Goal: Check status: Check status

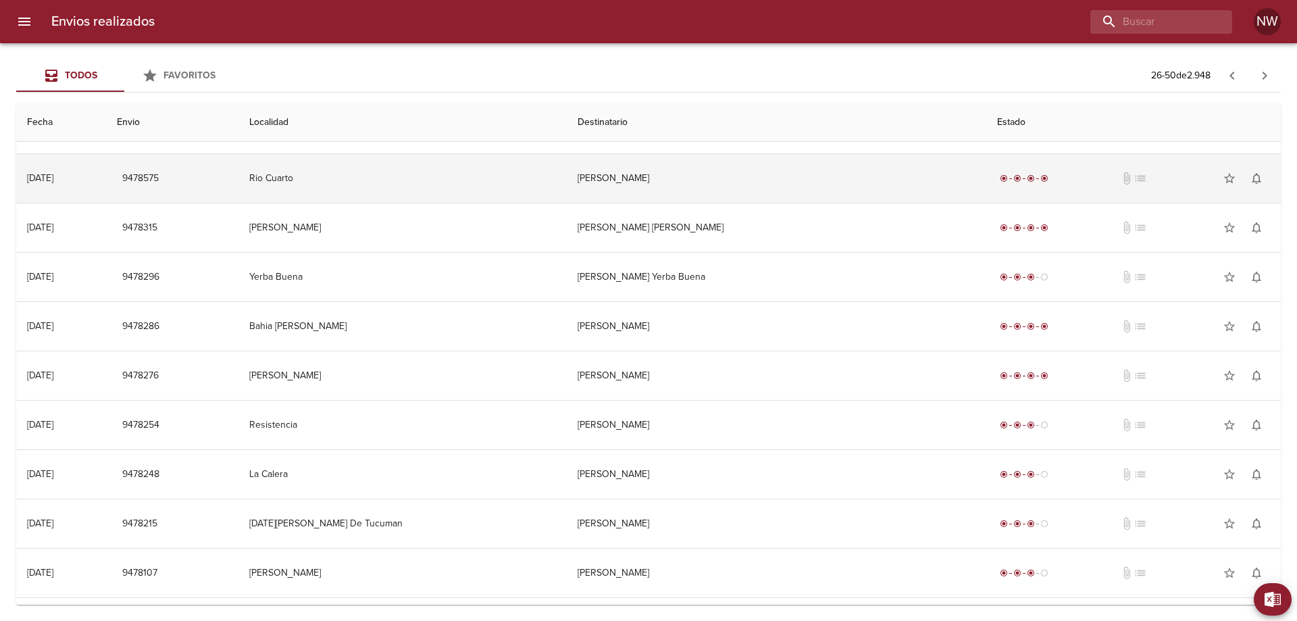
scroll to position [68, 0]
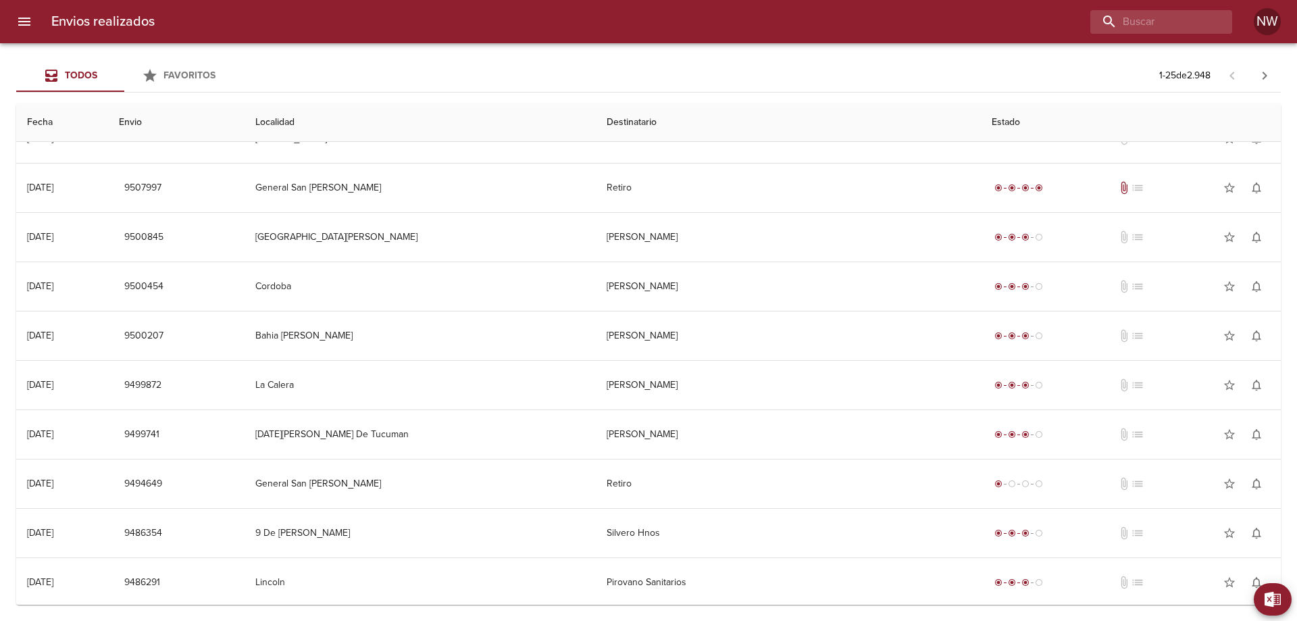
scroll to position [203, 0]
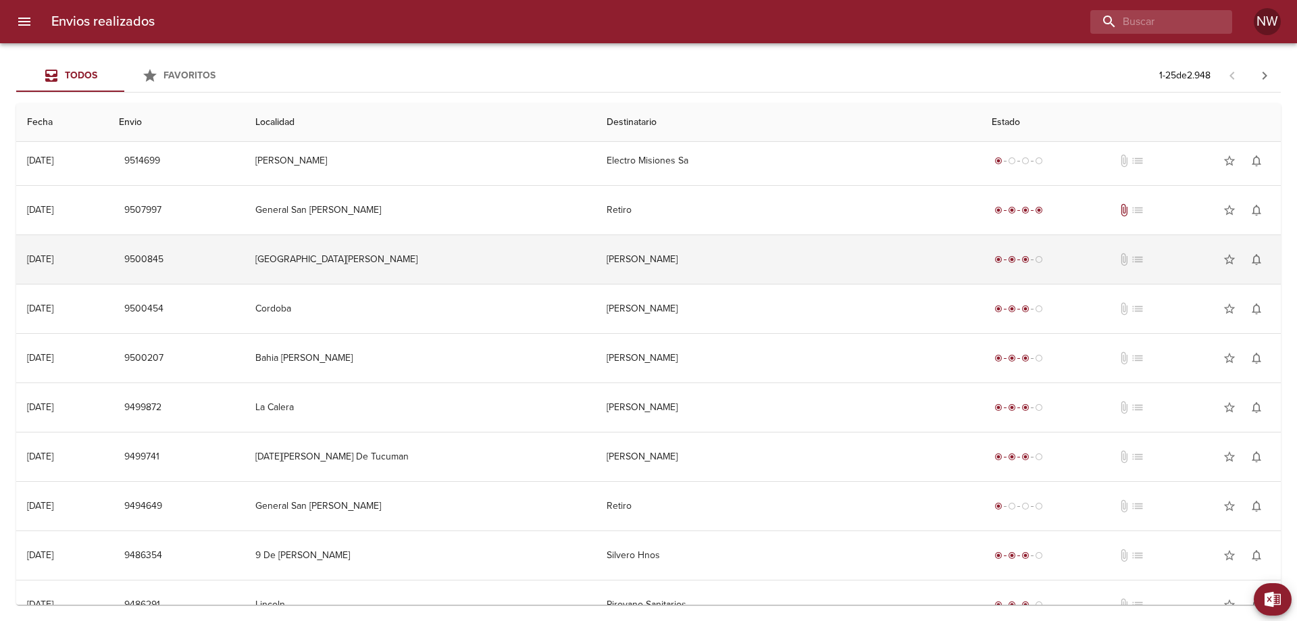
click at [850, 284] on td "[PERSON_NAME]" at bounding box center [789, 259] width 386 height 49
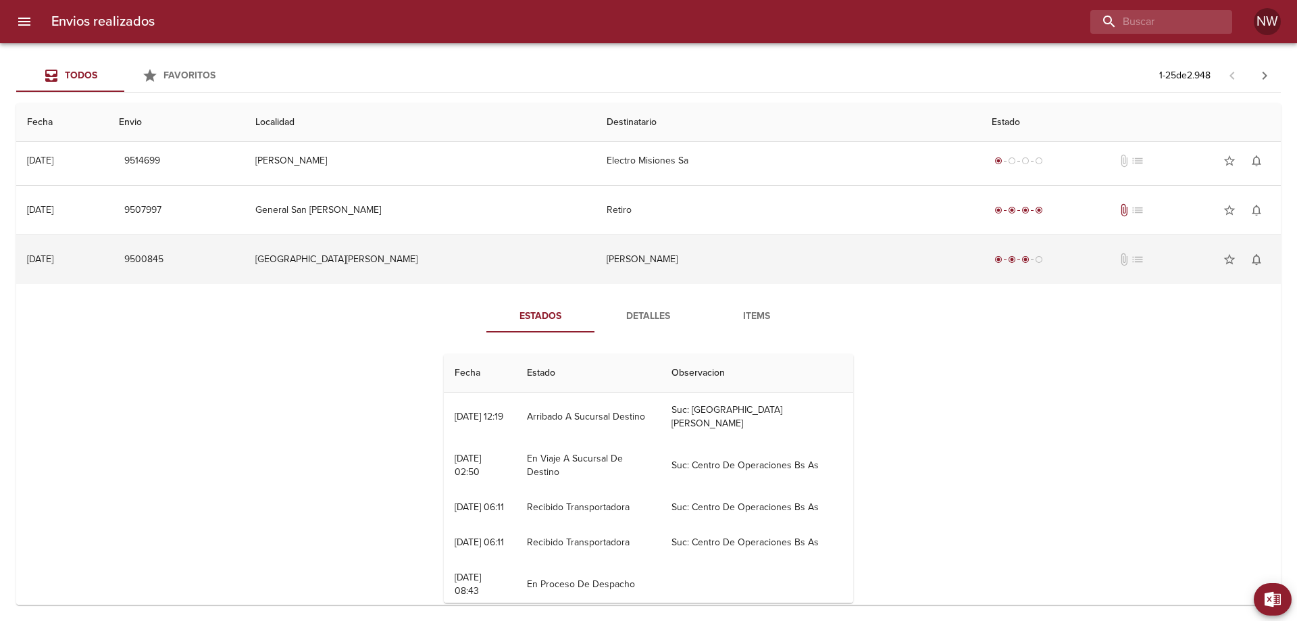
click at [817, 272] on td "[PERSON_NAME]" at bounding box center [789, 259] width 386 height 49
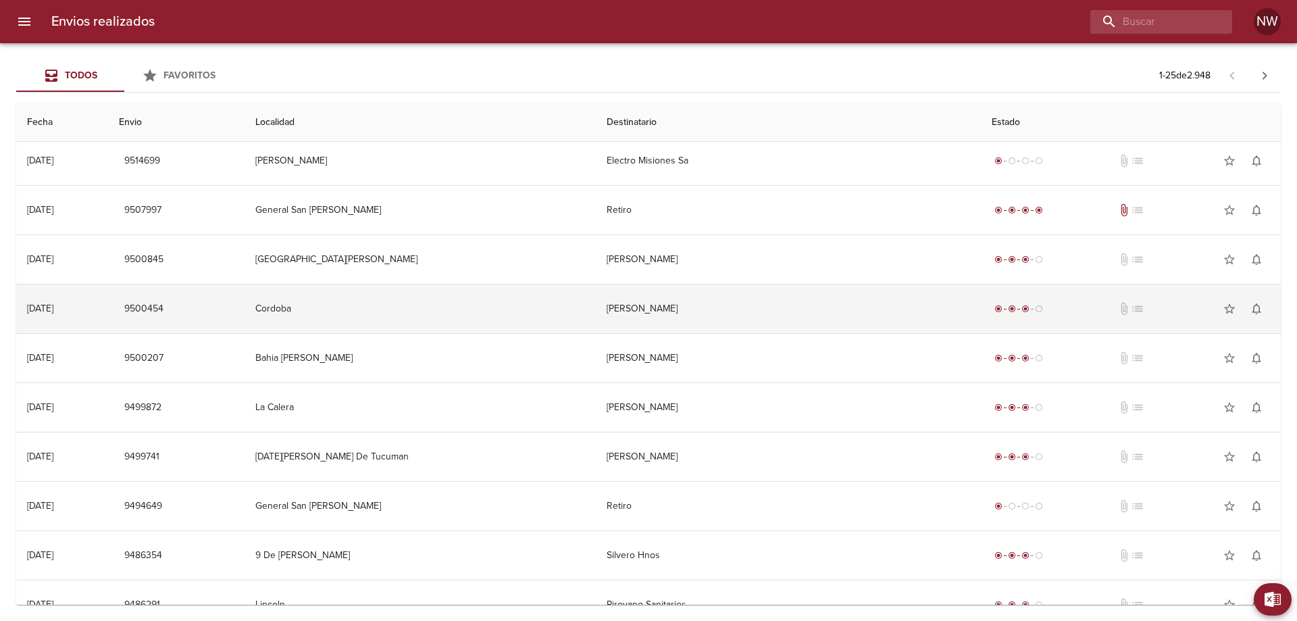
click at [828, 331] on td "[PERSON_NAME]" at bounding box center [789, 308] width 386 height 49
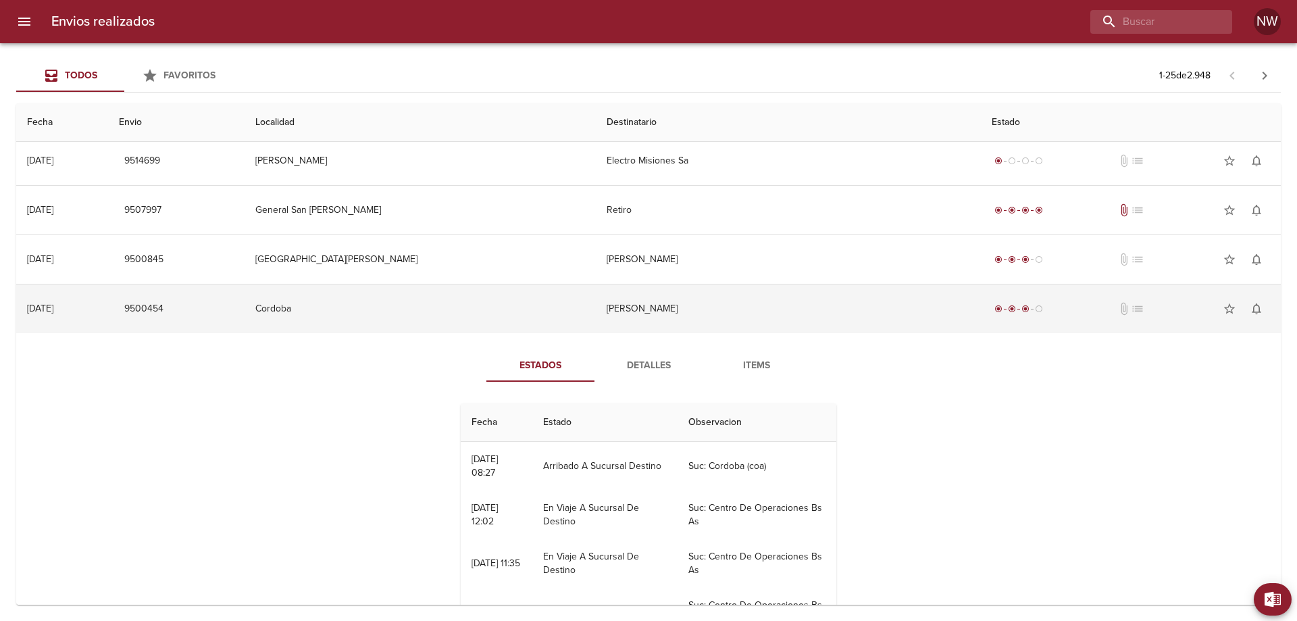
click at [828, 331] on td "[PERSON_NAME]" at bounding box center [789, 308] width 386 height 49
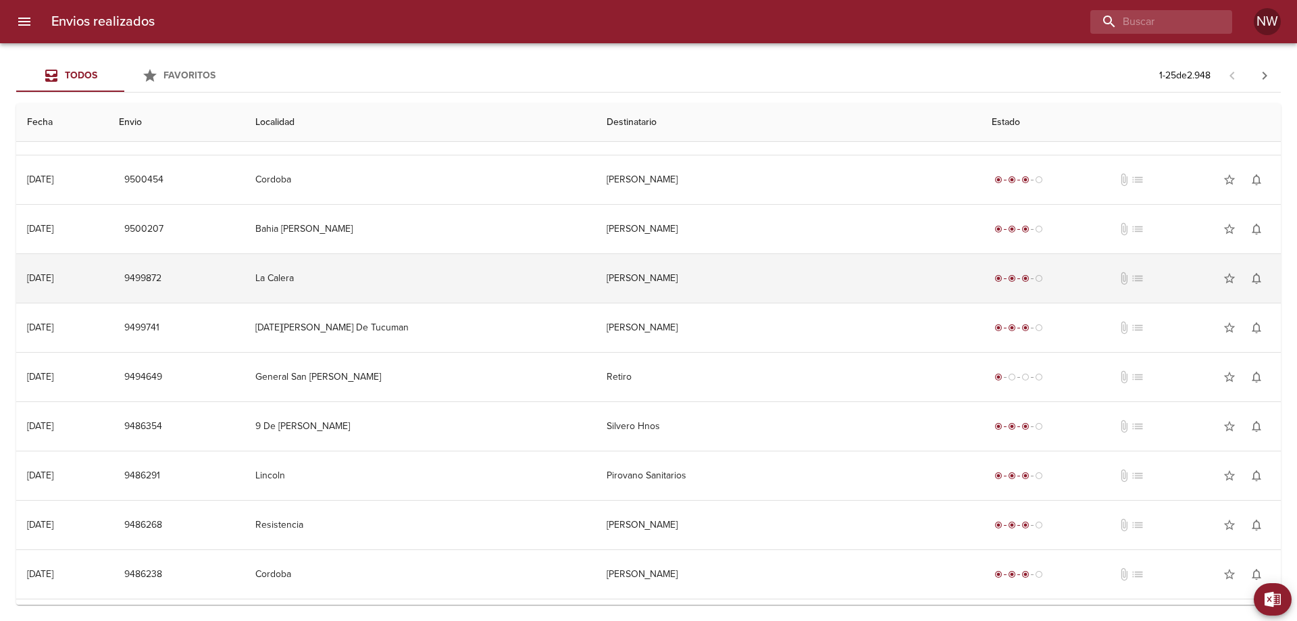
scroll to position [338, 0]
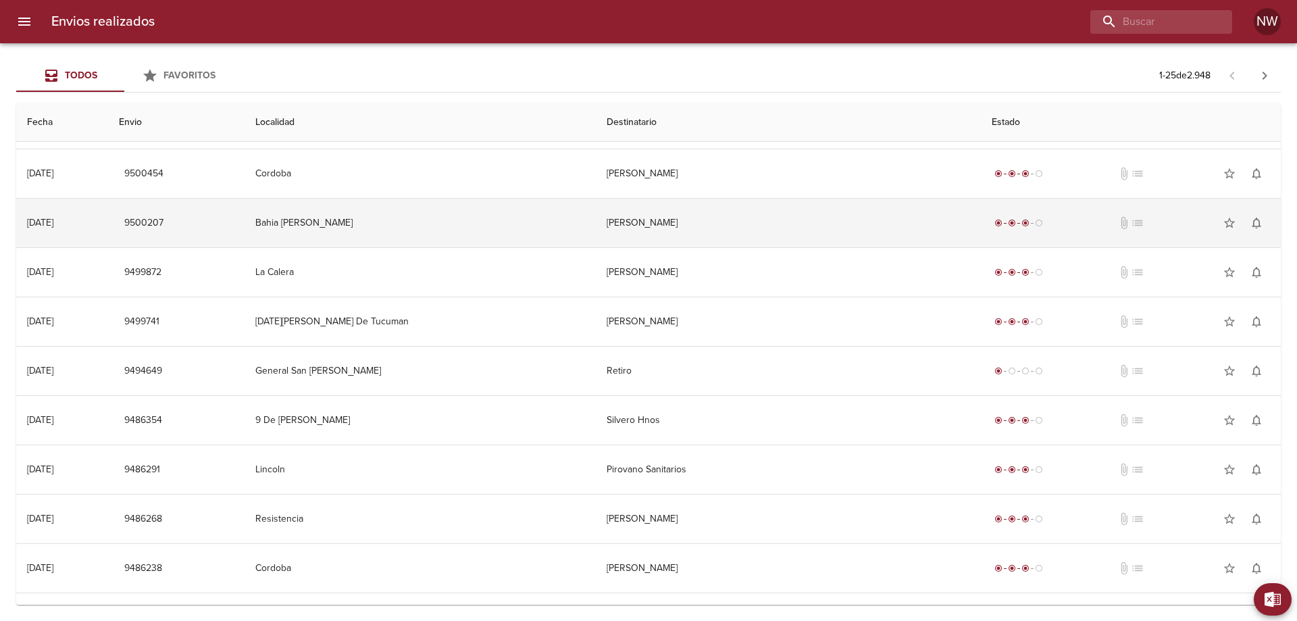
click at [788, 247] on td "[PERSON_NAME]" at bounding box center [789, 223] width 386 height 49
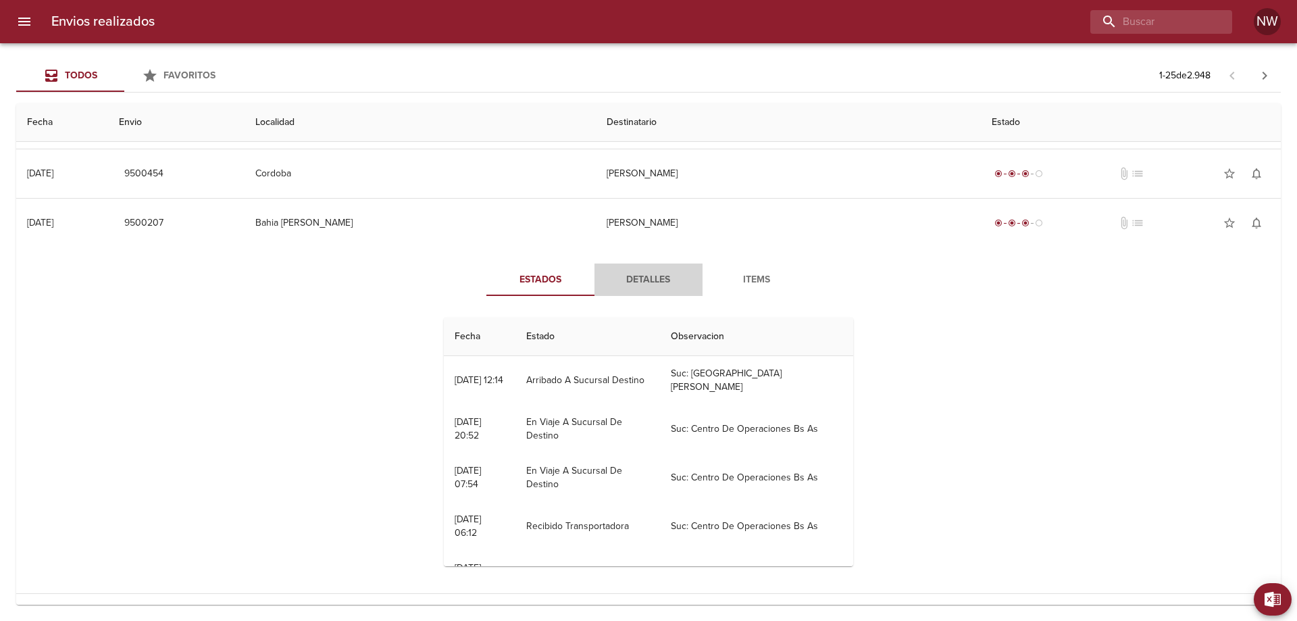
click at [653, 288] on span "Detalles" at bounding box center [648, 280] width 92 height 17
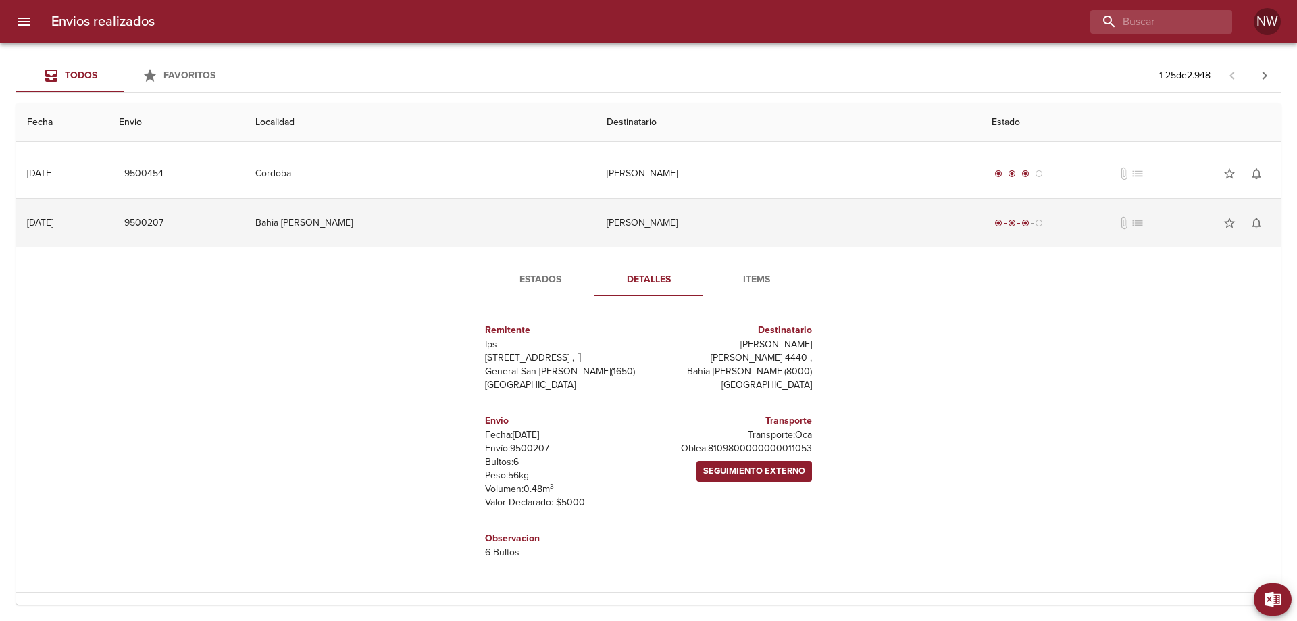
click at [662, 247] on td "[PERSON_NAME]" at bounding box center [789, 223] width 386 height 49
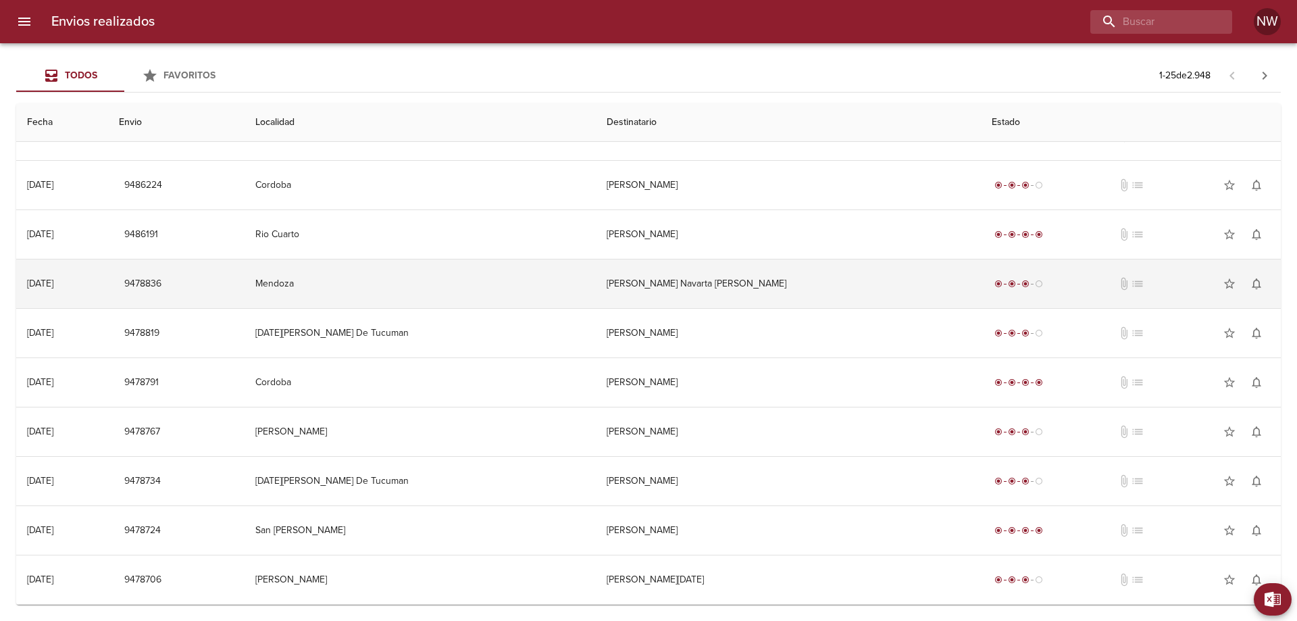
scroll to position [819, 0]
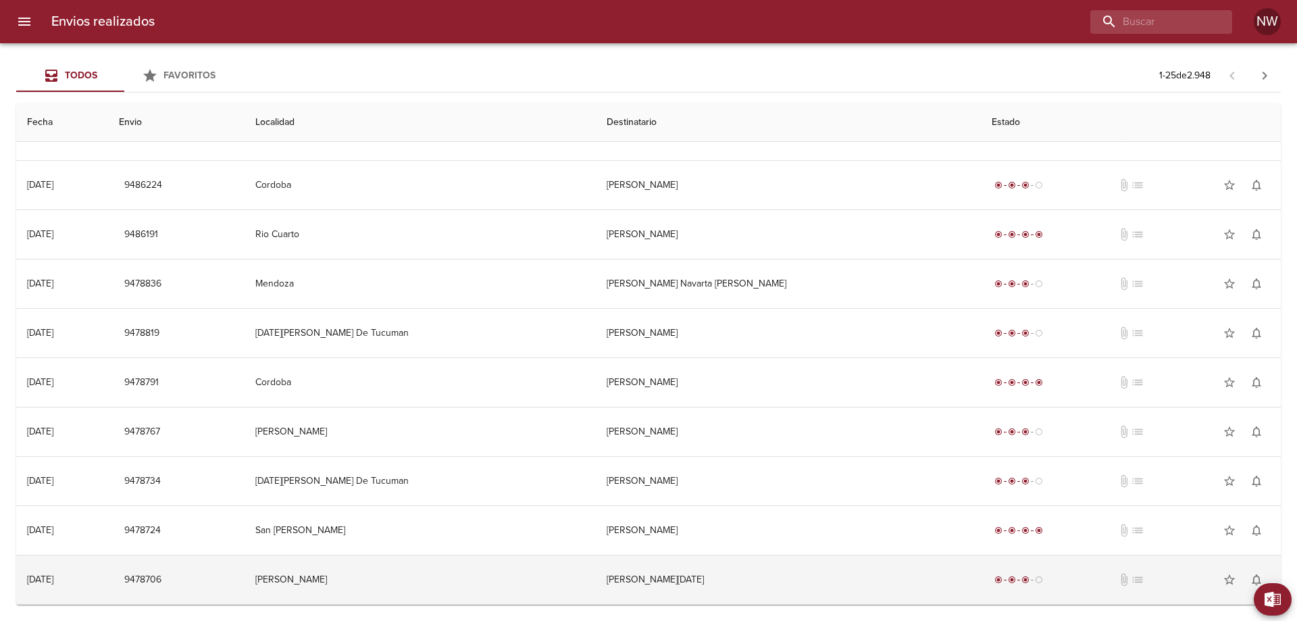
click at [857, 577] on td "[PERSON_NAME][DATE]" at bounding box center [789, 579] width 386 height 49
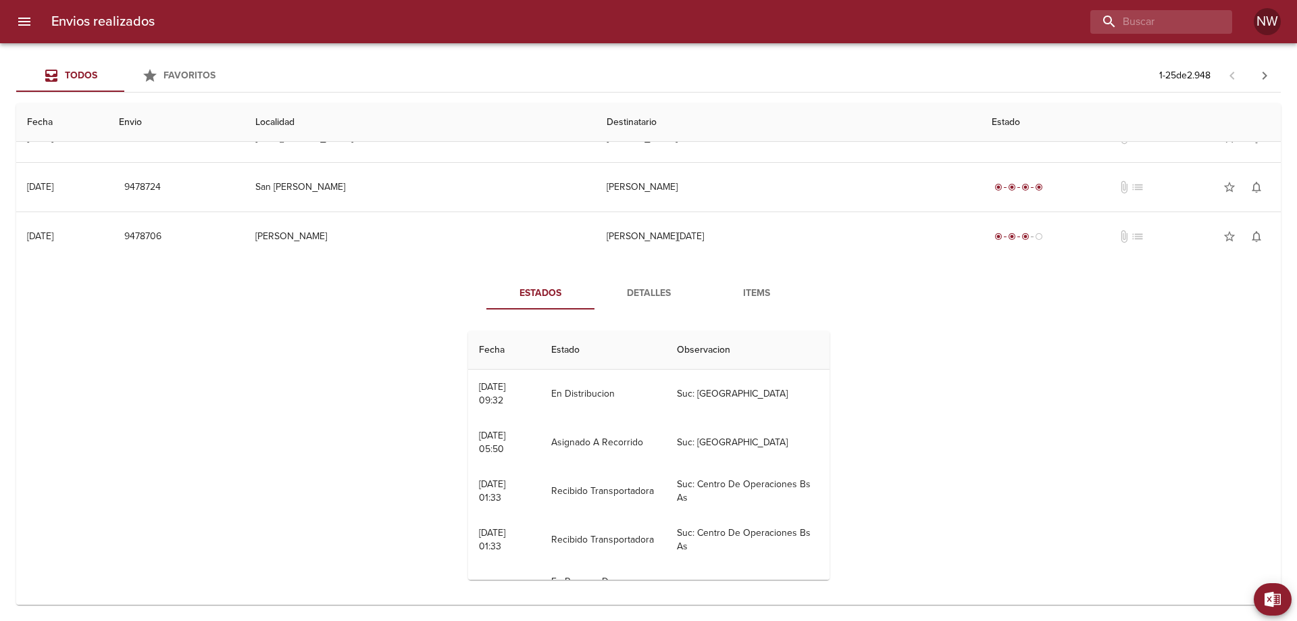
scroll to position [1089, 0]
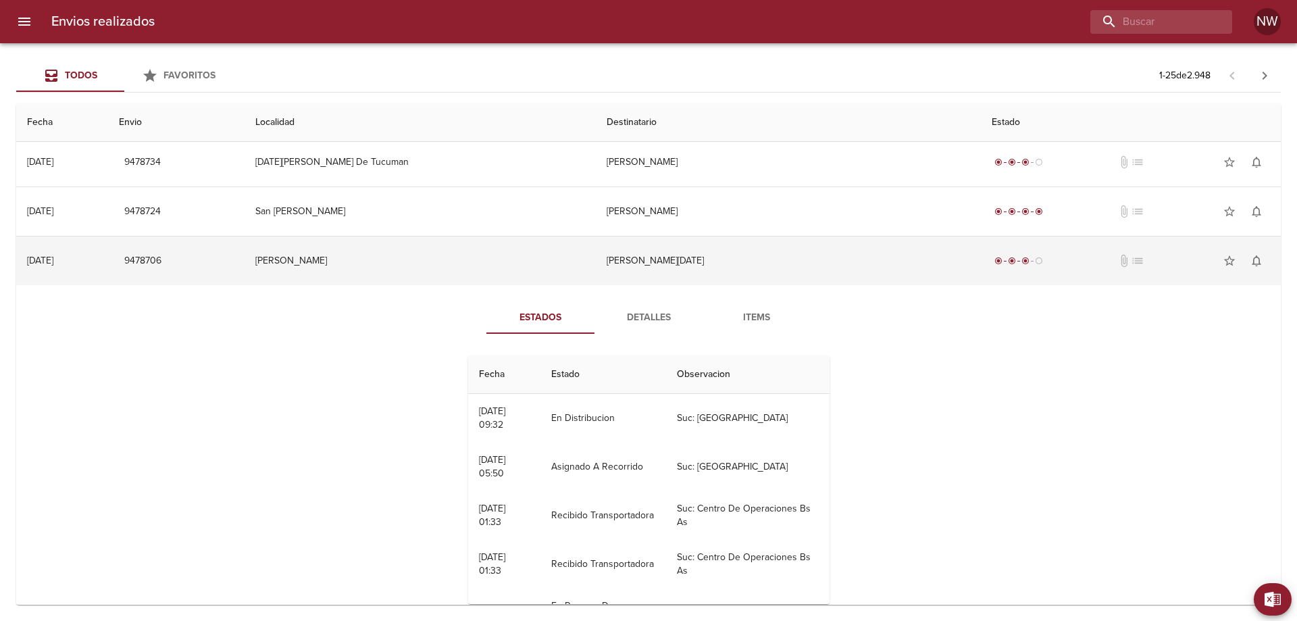
click at [667, 285] on td "[PERSON_NAME][DATE]" at bounding box center [789, 260] width 386 height 49
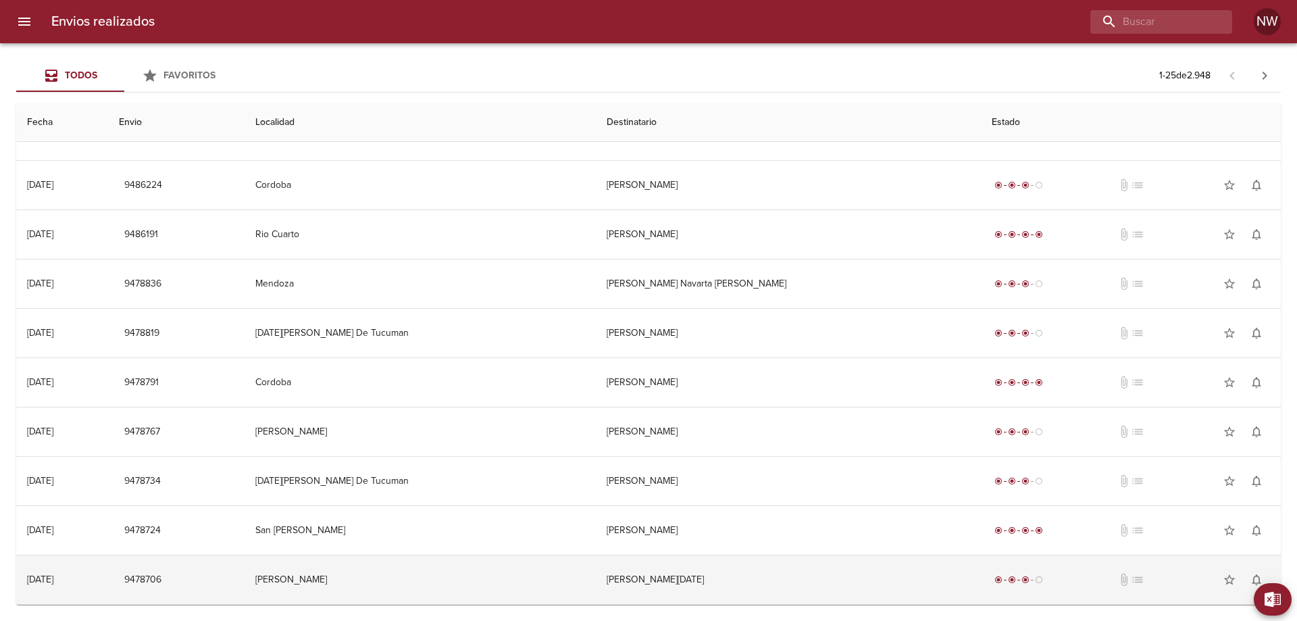
scroll to position [819, 0]
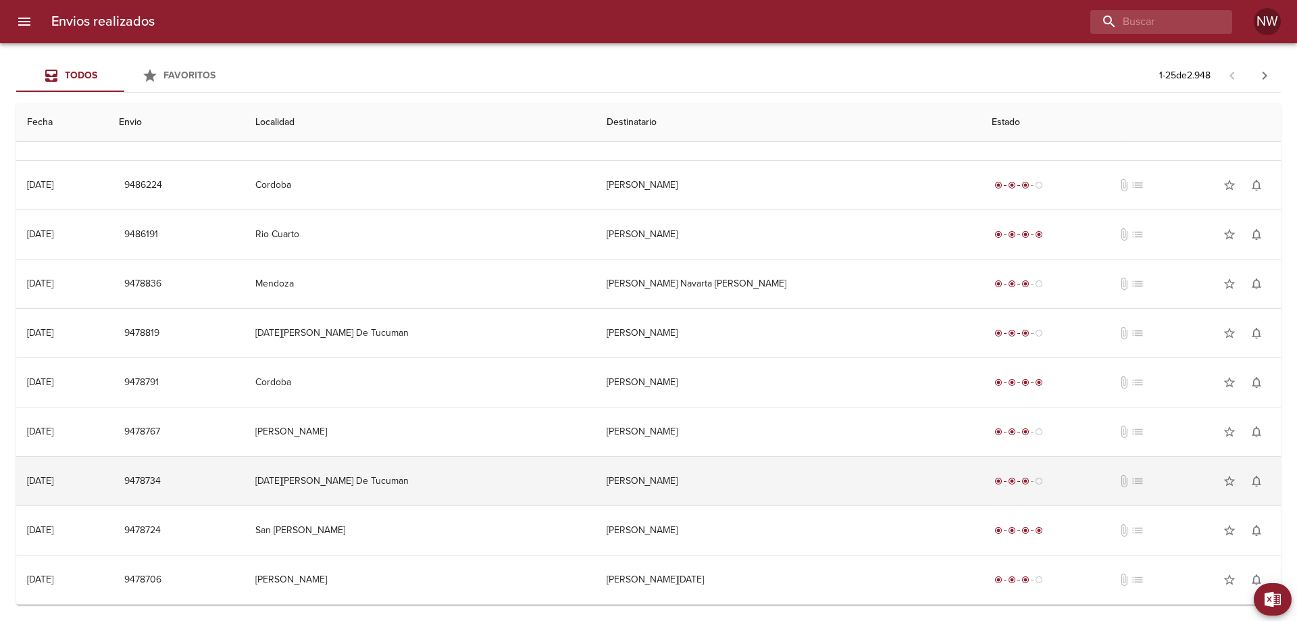
click at [667, 486] on td "[PERSON_NAME]" at bounding box center [789, 481] width 386 height 49
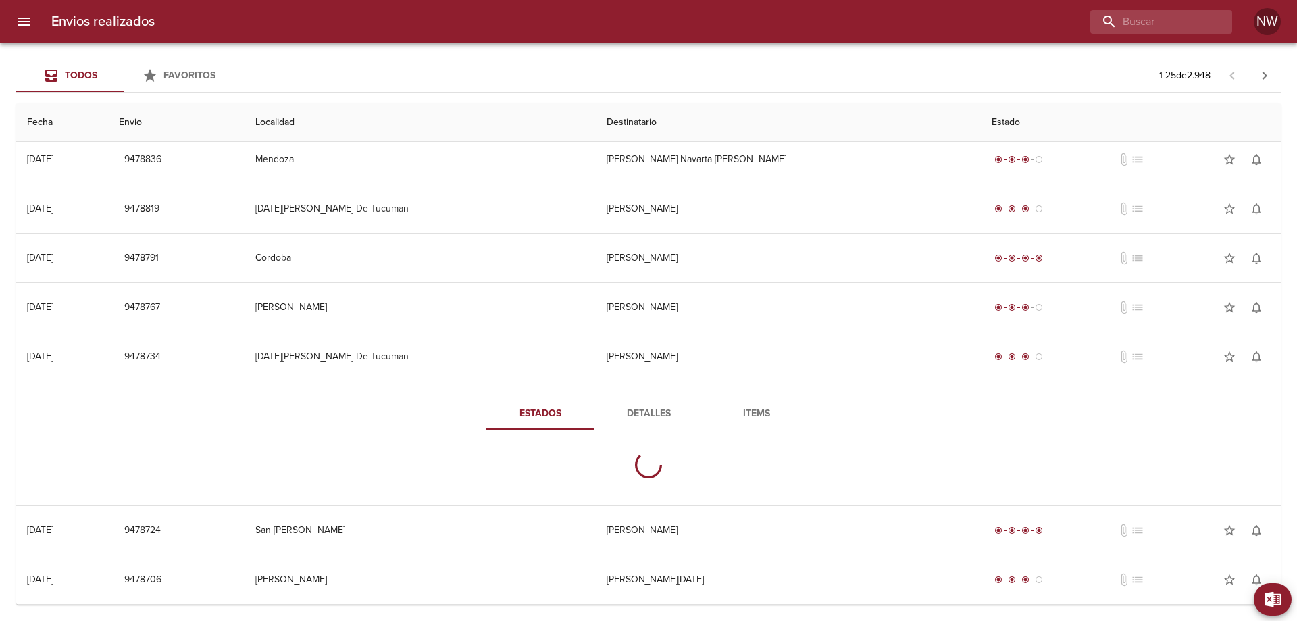
scroll to position [1089, 0]
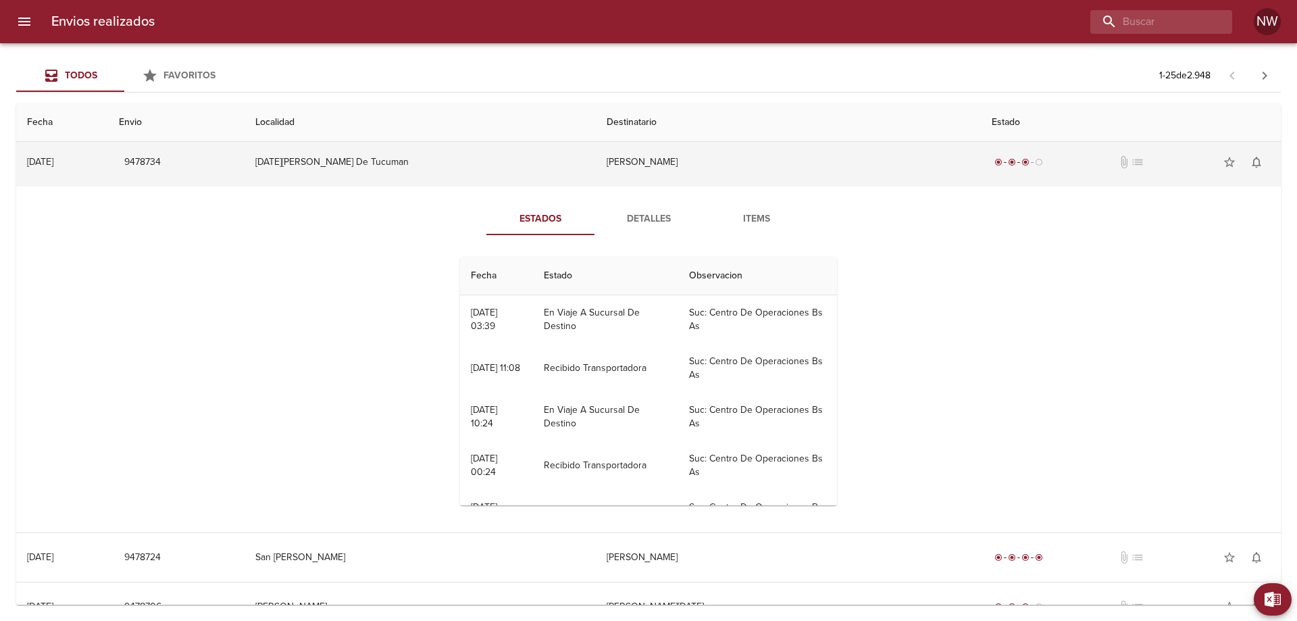
click at [667, 186] on td "[PERSON_NAME]" at bounding box center [789, 162] width 386 height 49
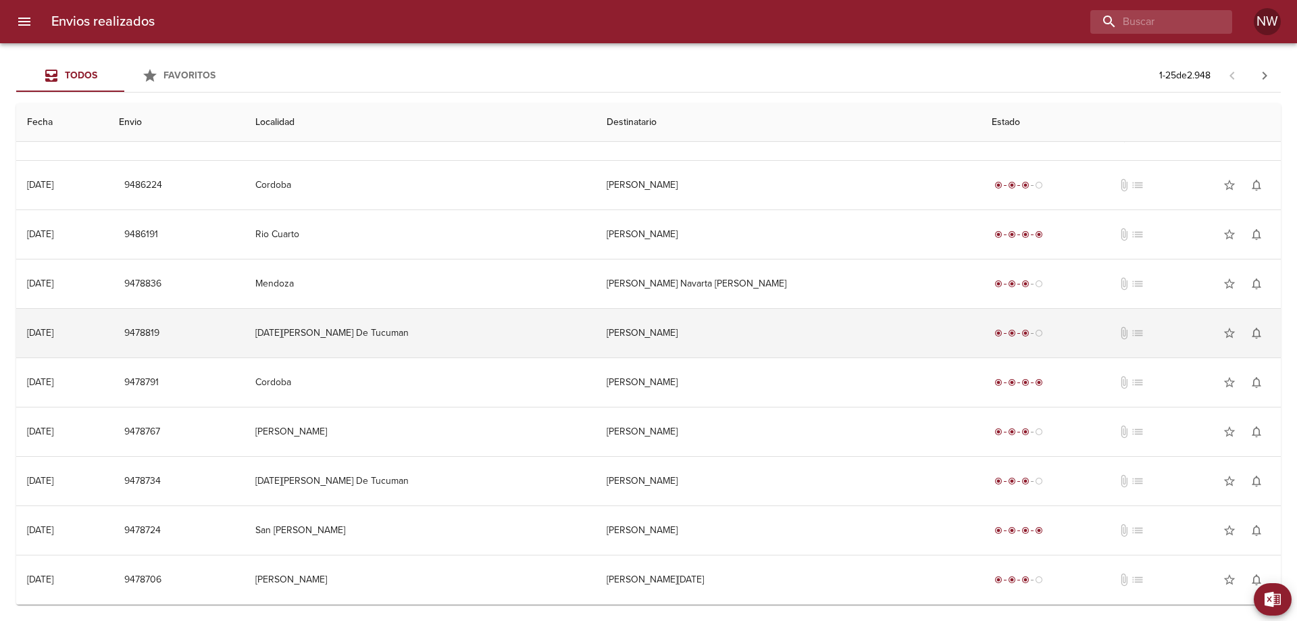
scroll to position [819, 0]
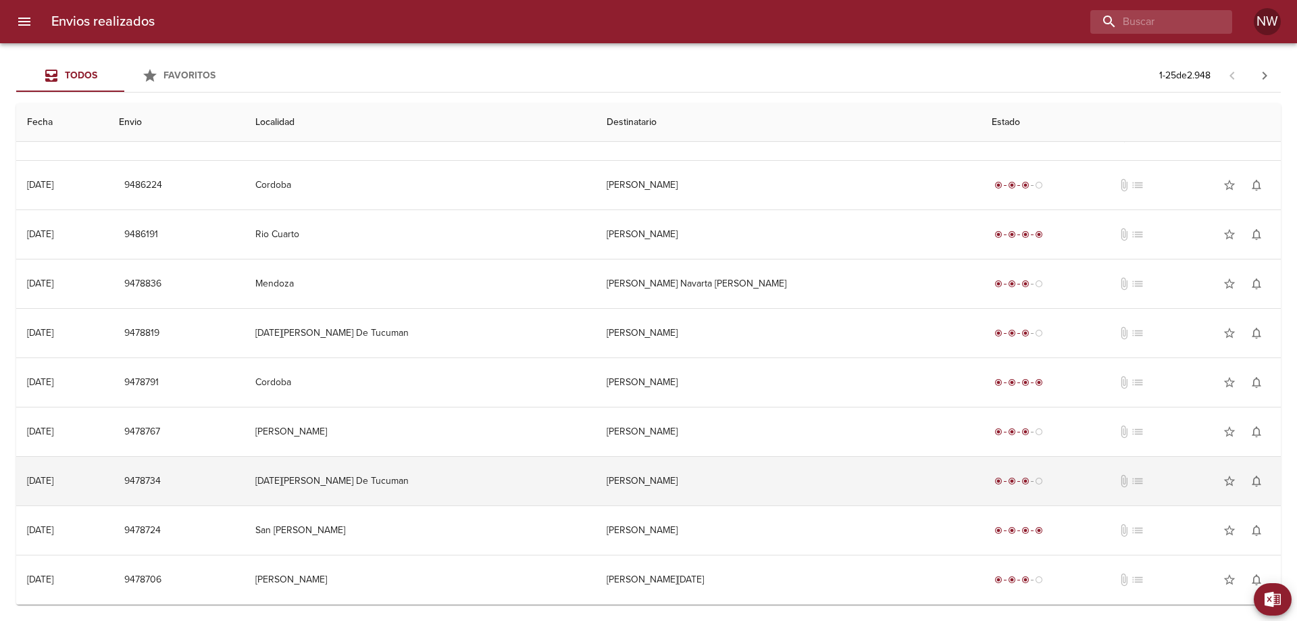
click at [686, 457] on td "[PERSON_NAME]" at bounding box center [789, 481] width 386 height 49
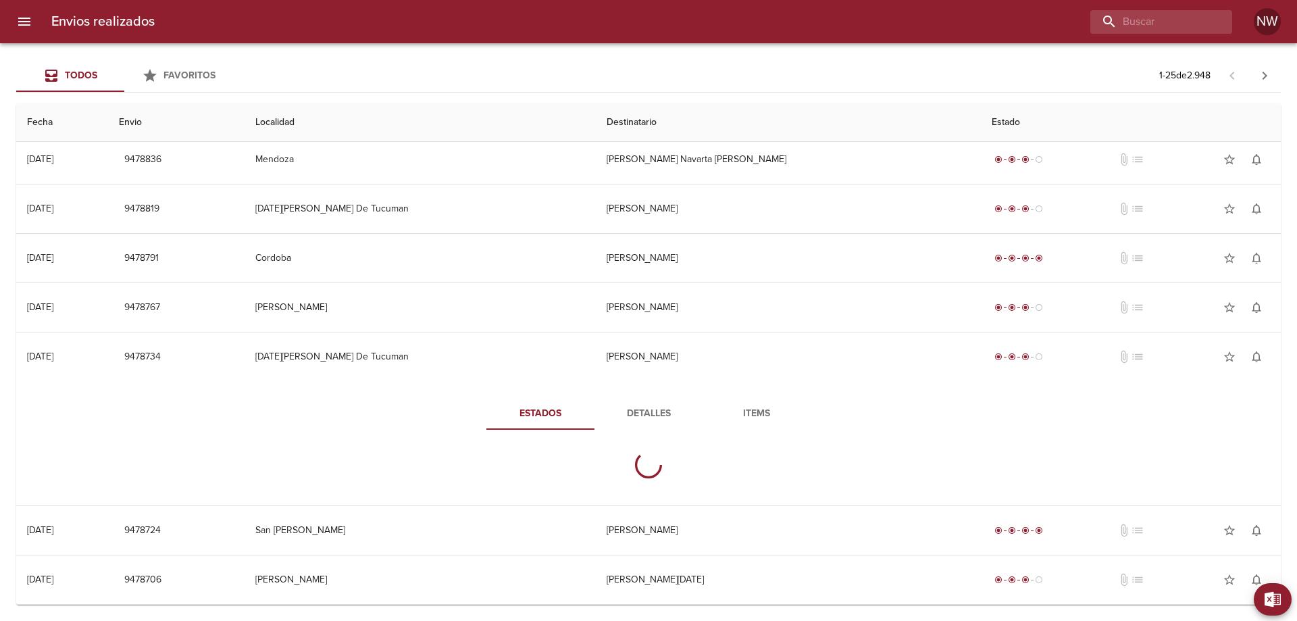
scroll to position [1089, 0]
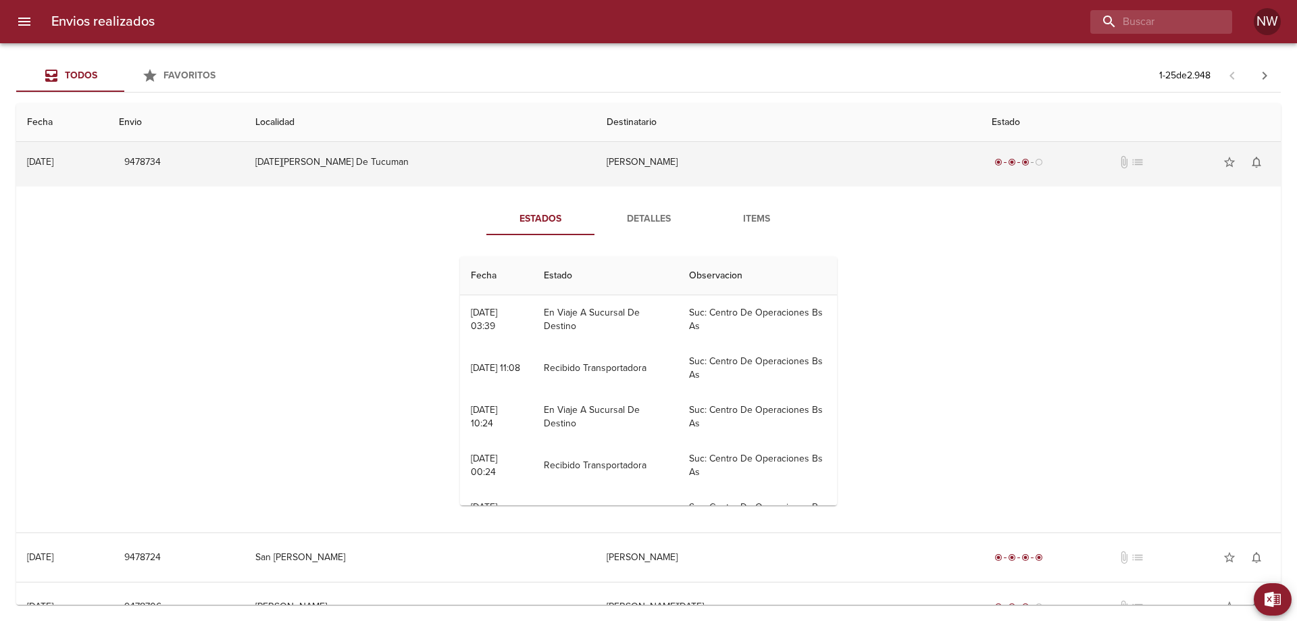
click at [657, 186] on td "[PERSON_NAME]" at bounding box center [789, 162] width 386 height 49
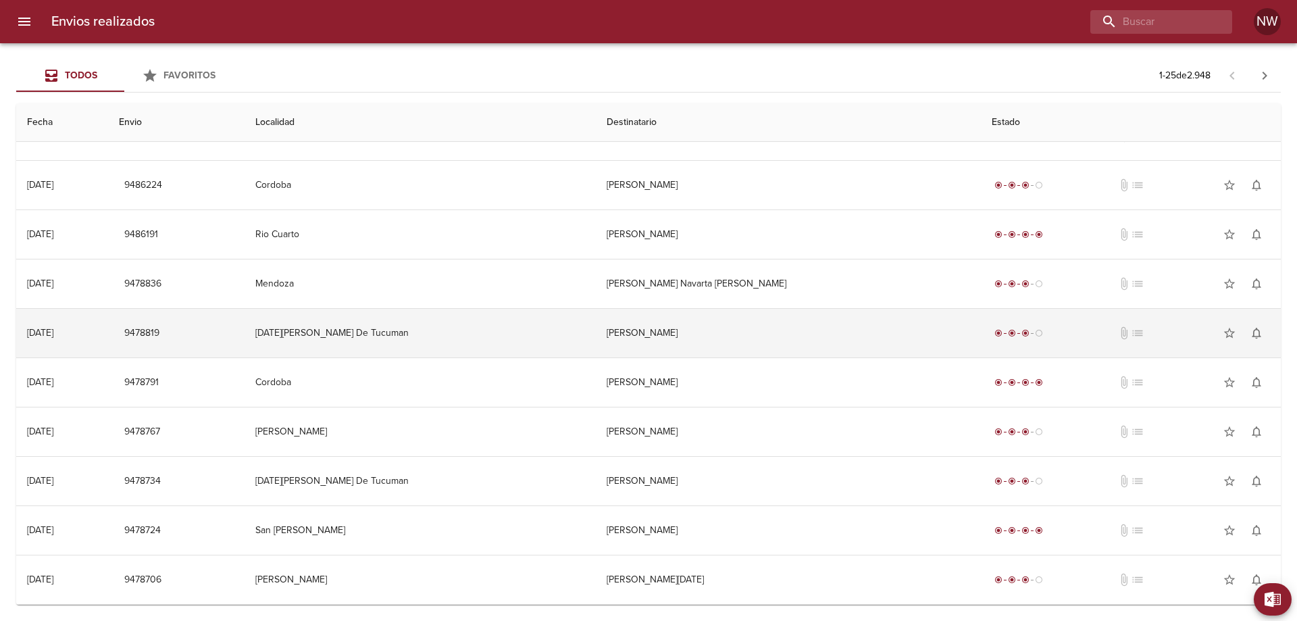
scroll to position [819, 0]
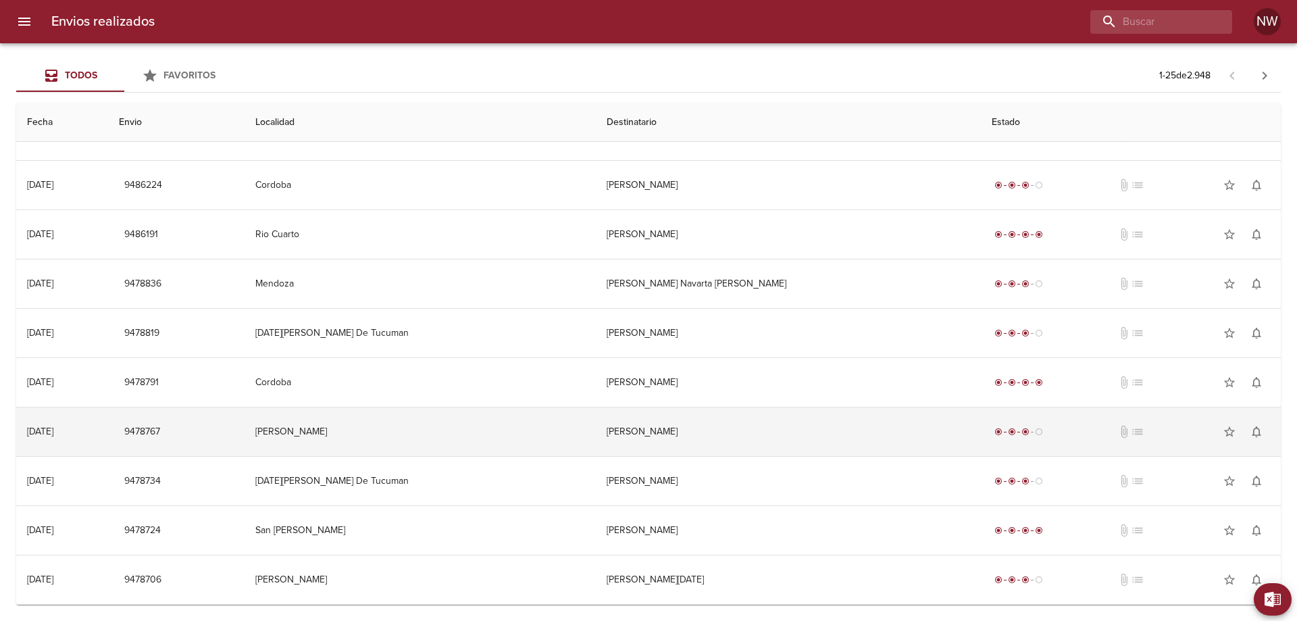
click at [656, 421] on td "[PERSON_NAME]" at bounding box center [789, 431] width 386 height 49
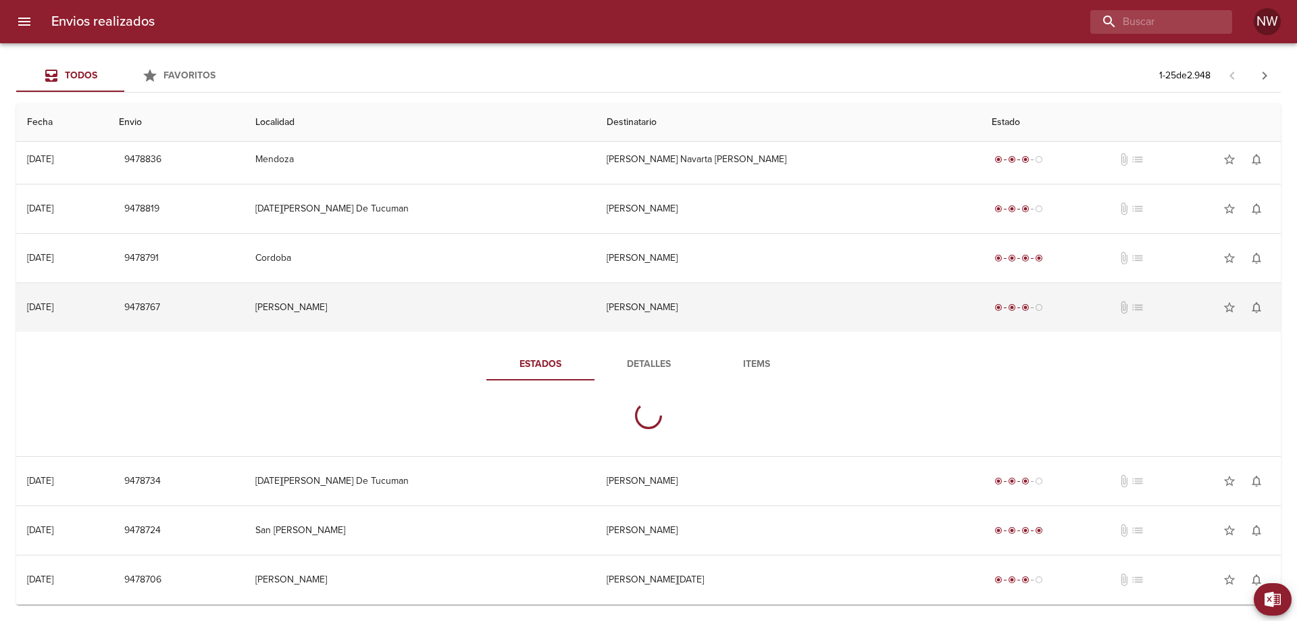
scroll to position [1089, 0]
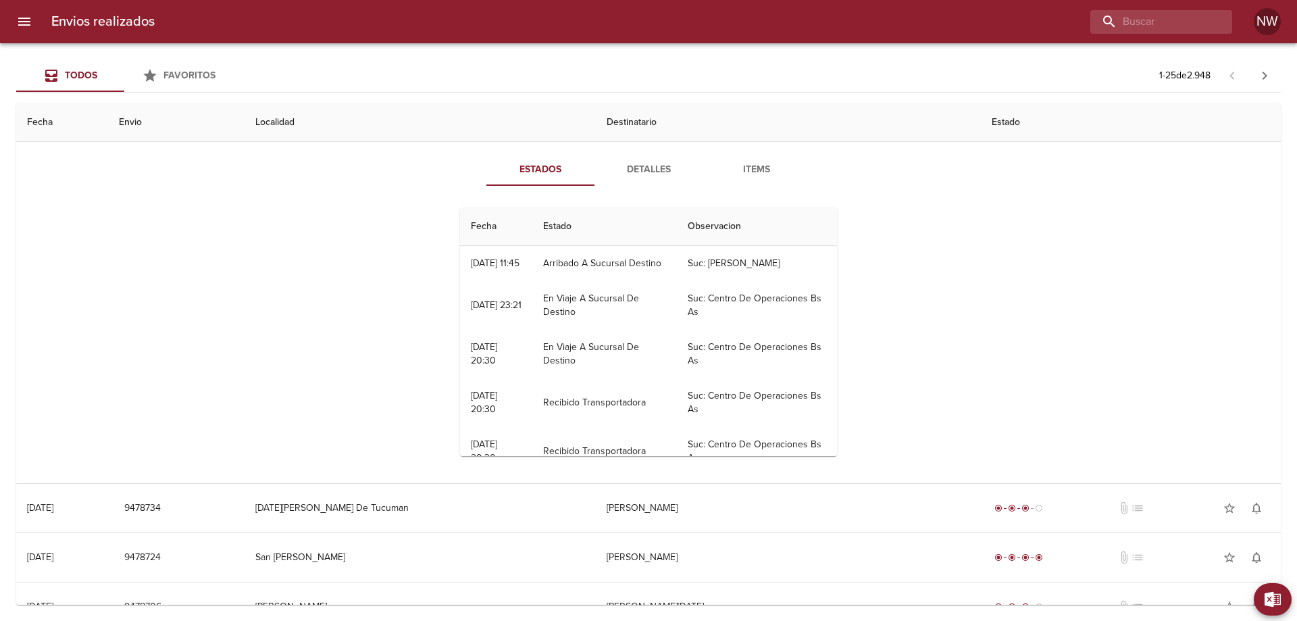
click at [678, 137] on td "[PERSON_NAME]" at bounding box center [789, 112] width 386 height 49
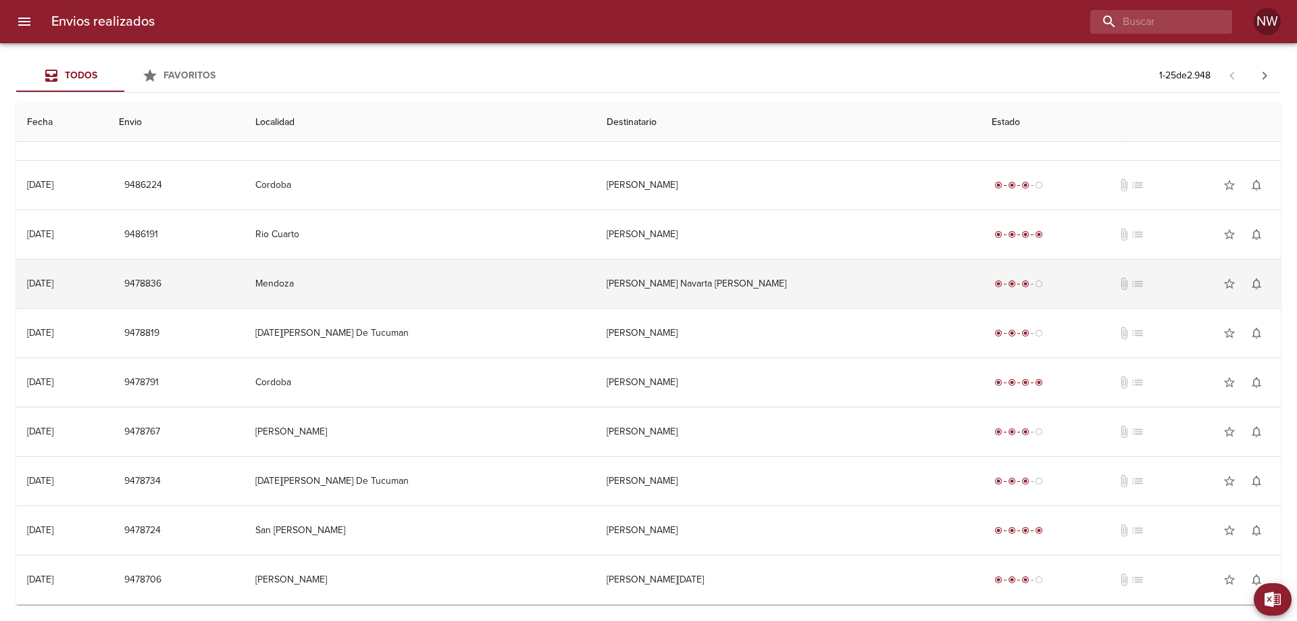
scroll to position [819, 0]
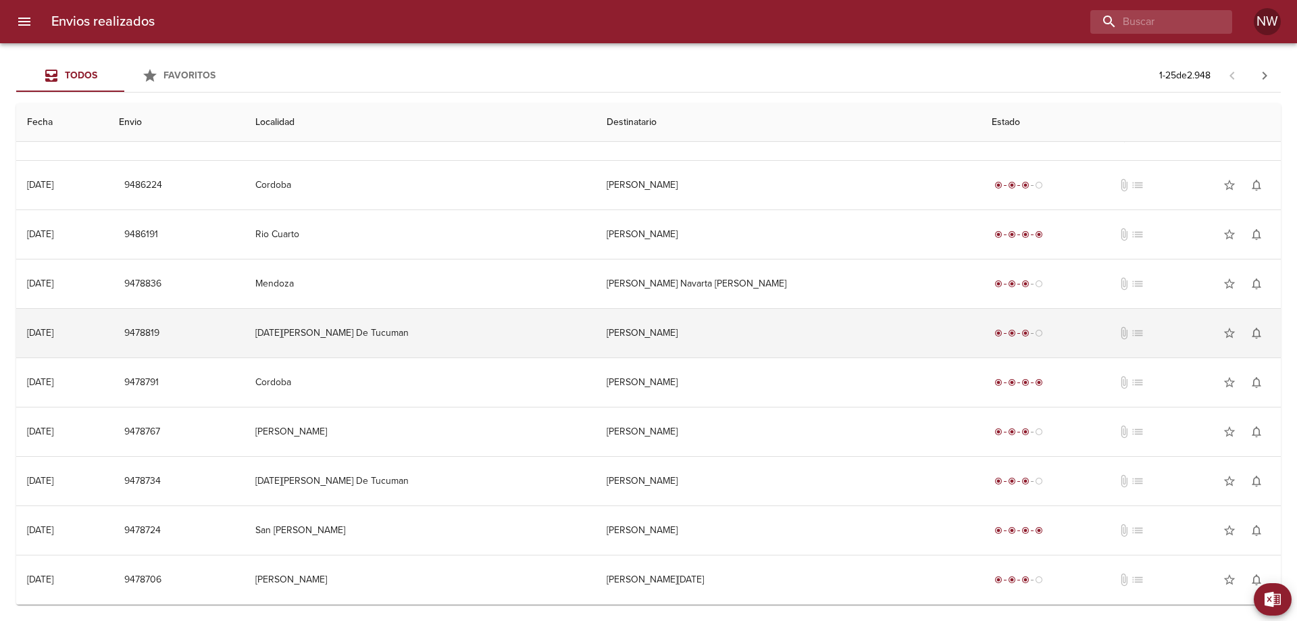
click at [706, 327] on td "[PERSON_NAME]" at bounding box center [789, 333] width 386 height 49
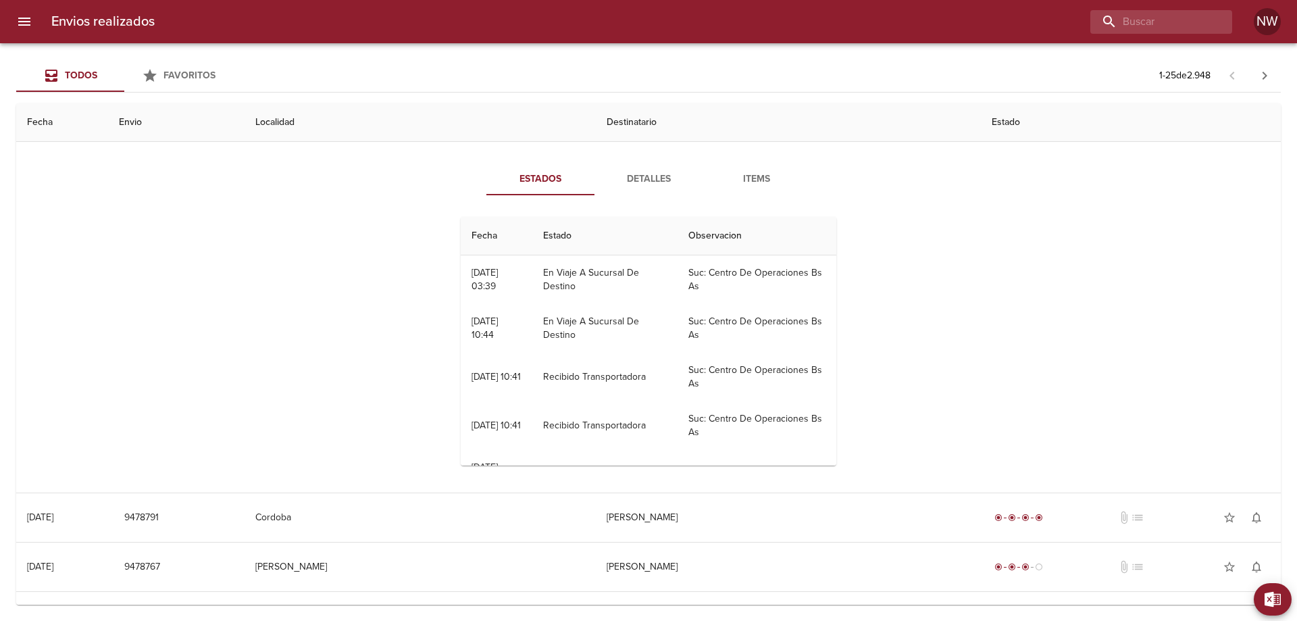
scroll to position [962, 0]
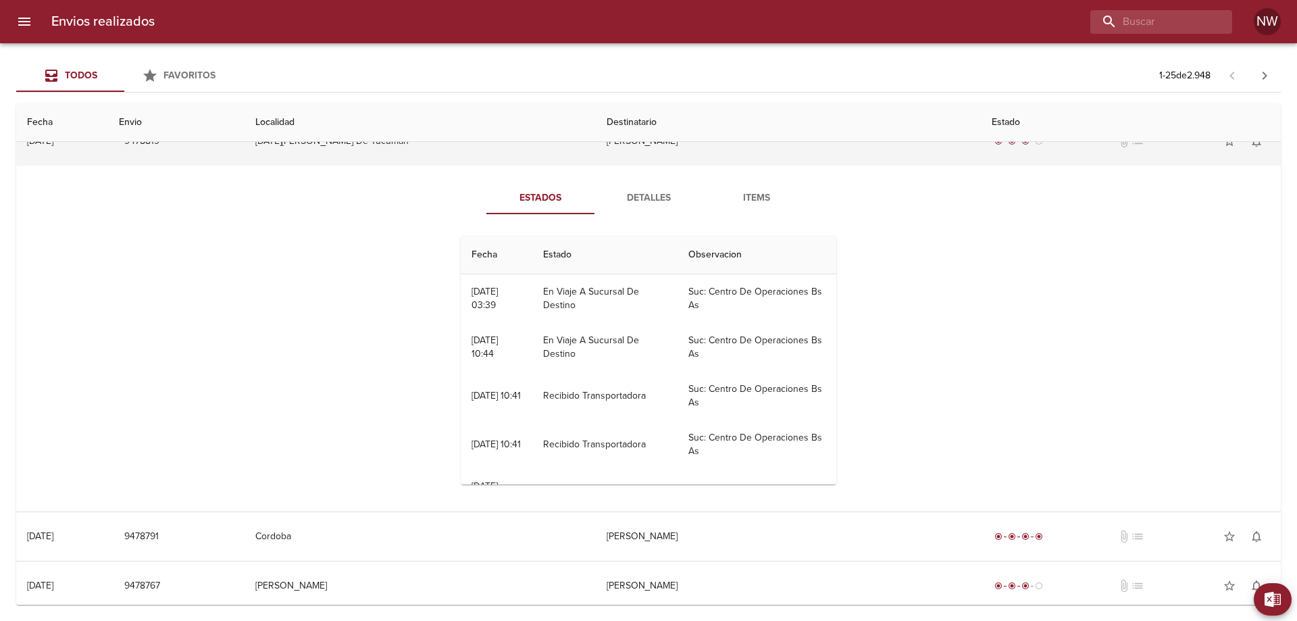
click at [679, 165] on td "[PERSON_NAME]" at bounding box center [789, 141] width 386 height 49
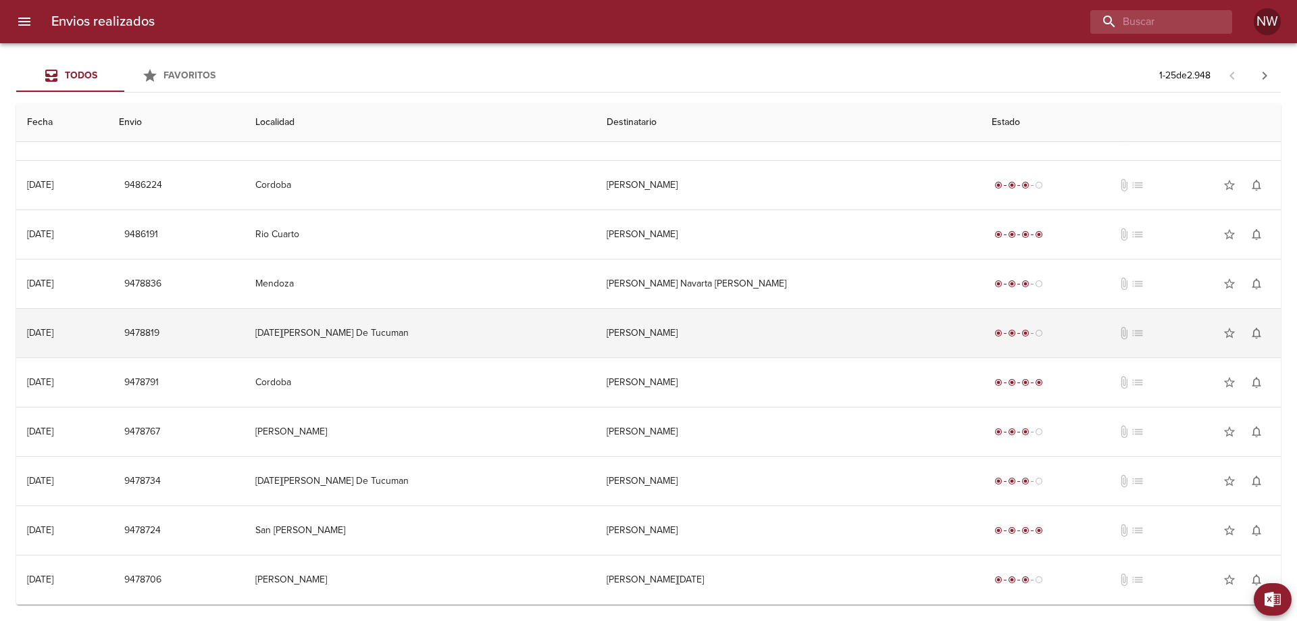
scroll to position [819, 0]
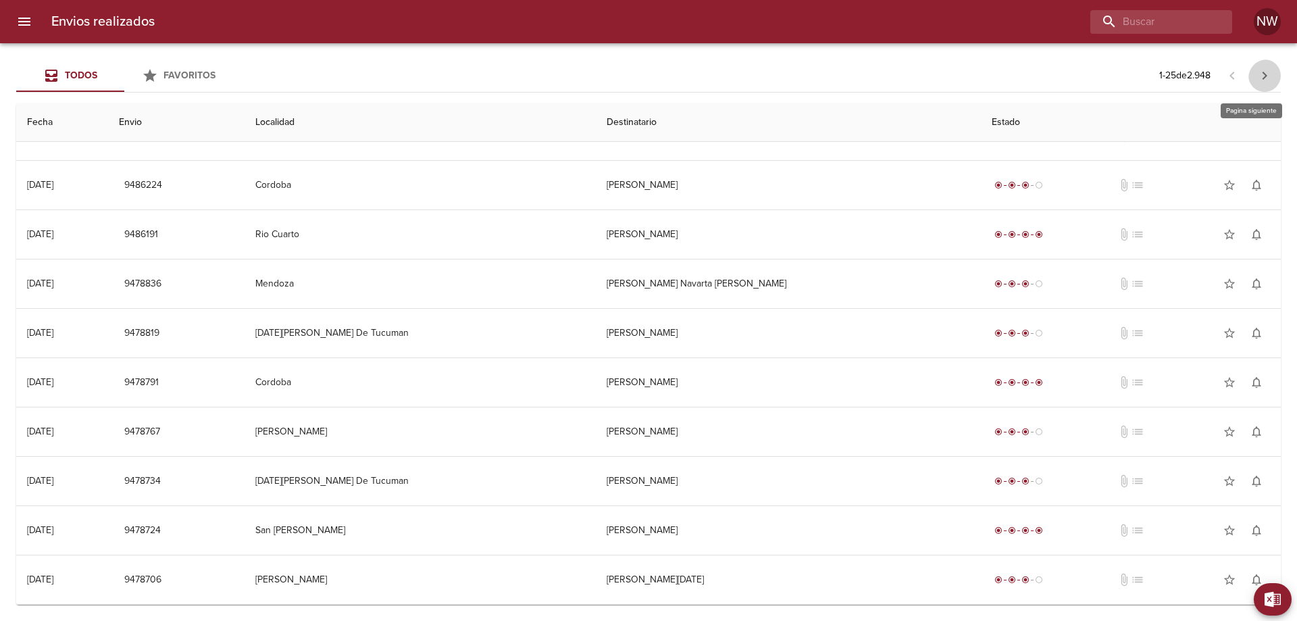
click at [1268, 76] on icon "button" at bounding box center [1264, 76] width 16 height 16
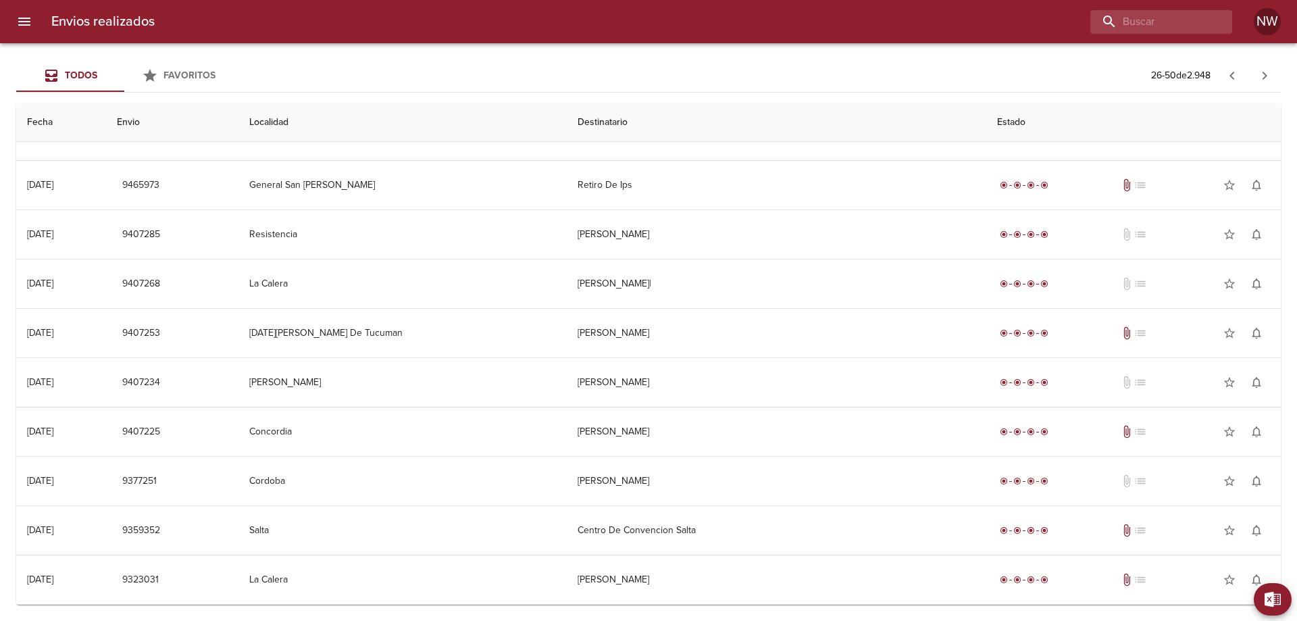
scroll to position [0, 0]
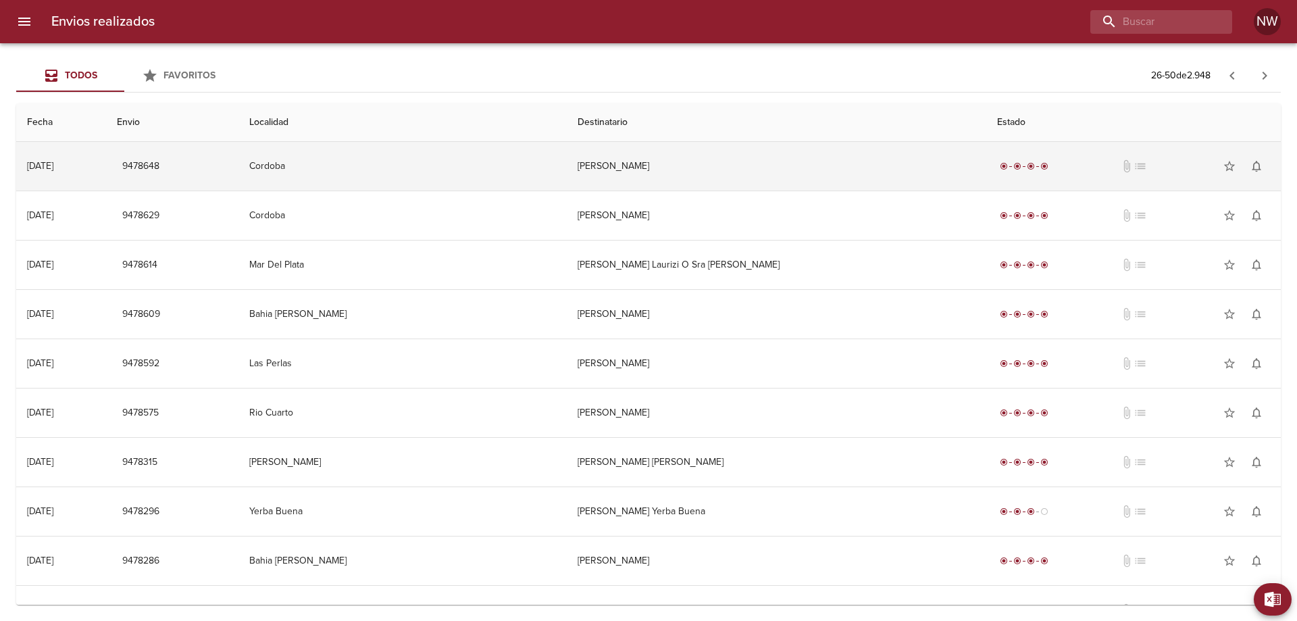
click at [740, 168] on td "[PERSON_NAME]" at bounding box center [776, 166] width 419 height 49
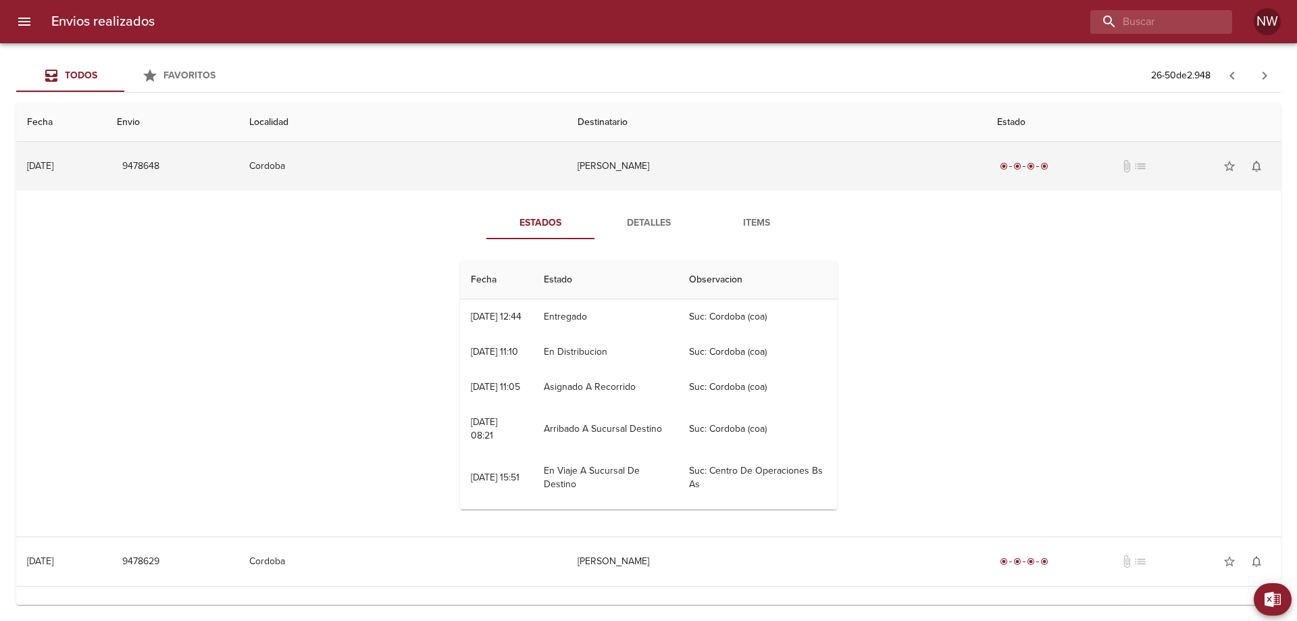
click at [740, 168] on td "[PERSON_NAME]" at bounding box center [776, 166] width 419 height 49
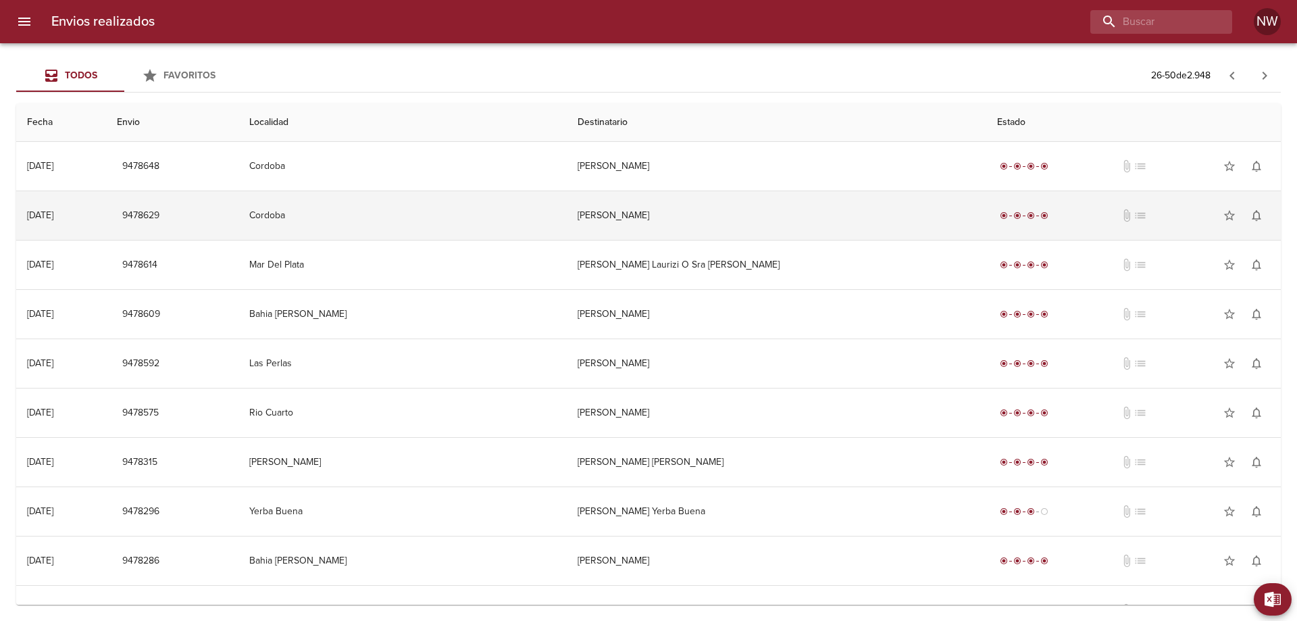
click at [705, 240] on td "[PERSON_NAME]" at bounding box center [776, 215] width 419 height 49
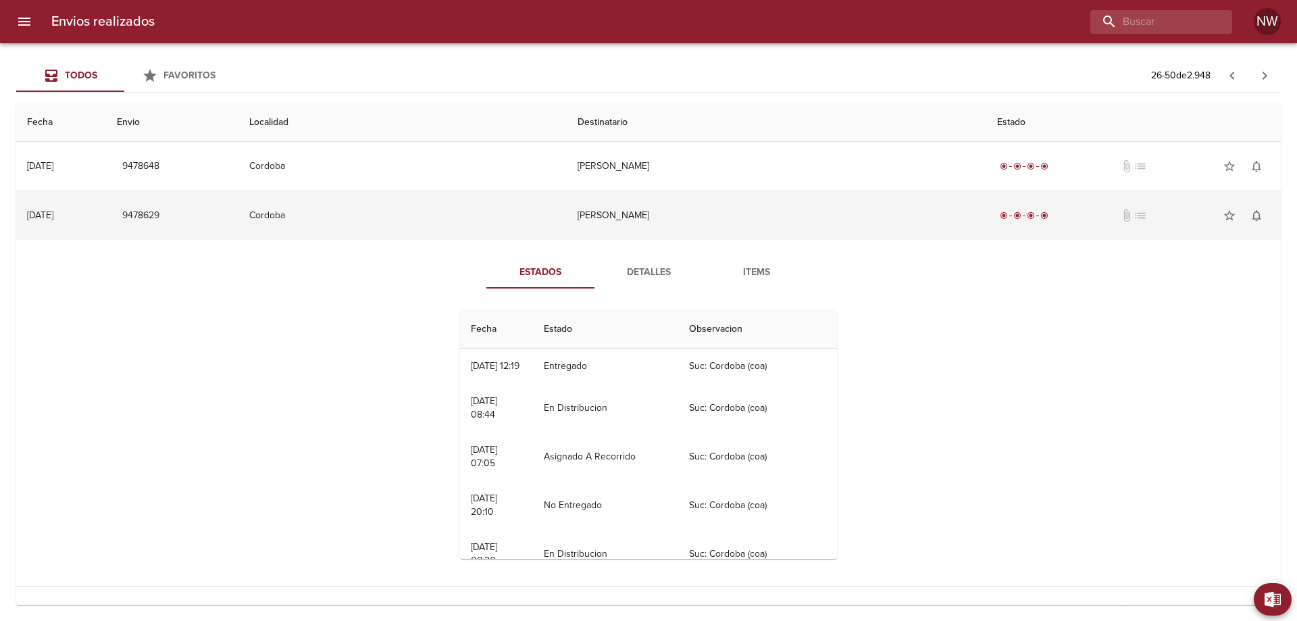
click at [693, 234] on td "[PERSON_NAME]" at bounding box center [776, 215] width 419 height 49
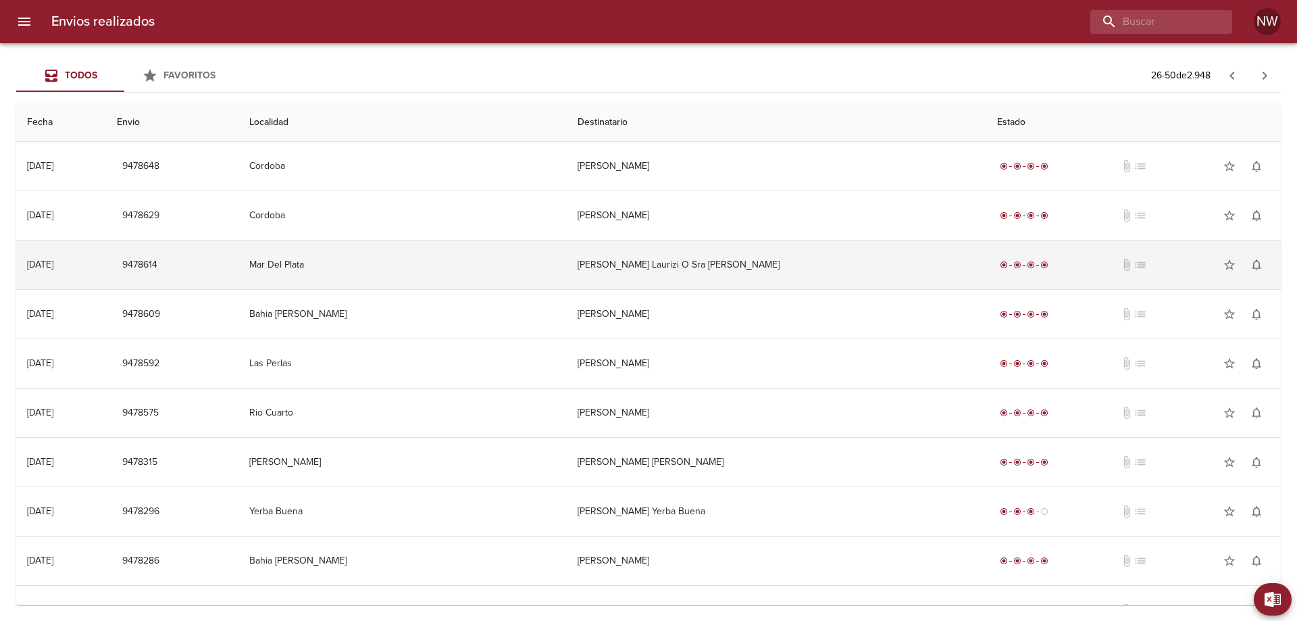
click at [699, 267] on td "[PERSON_NAME] Laurizi O Sra [PERSON_NAME]" at bounding box center [776, 264] width 419 height 49
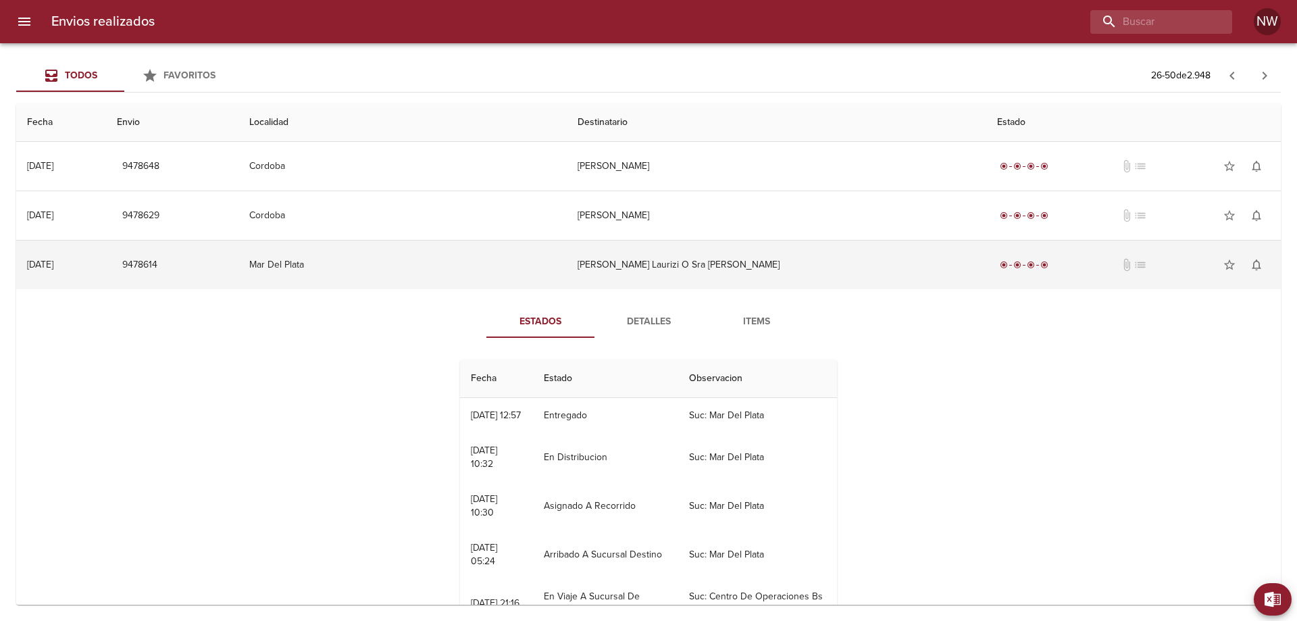
click at [699, 272] on td "[PERSON_NAME] Laurizi O Sra [PERSON_NAME]" at bounding box center [776, 264] width 419 height 49
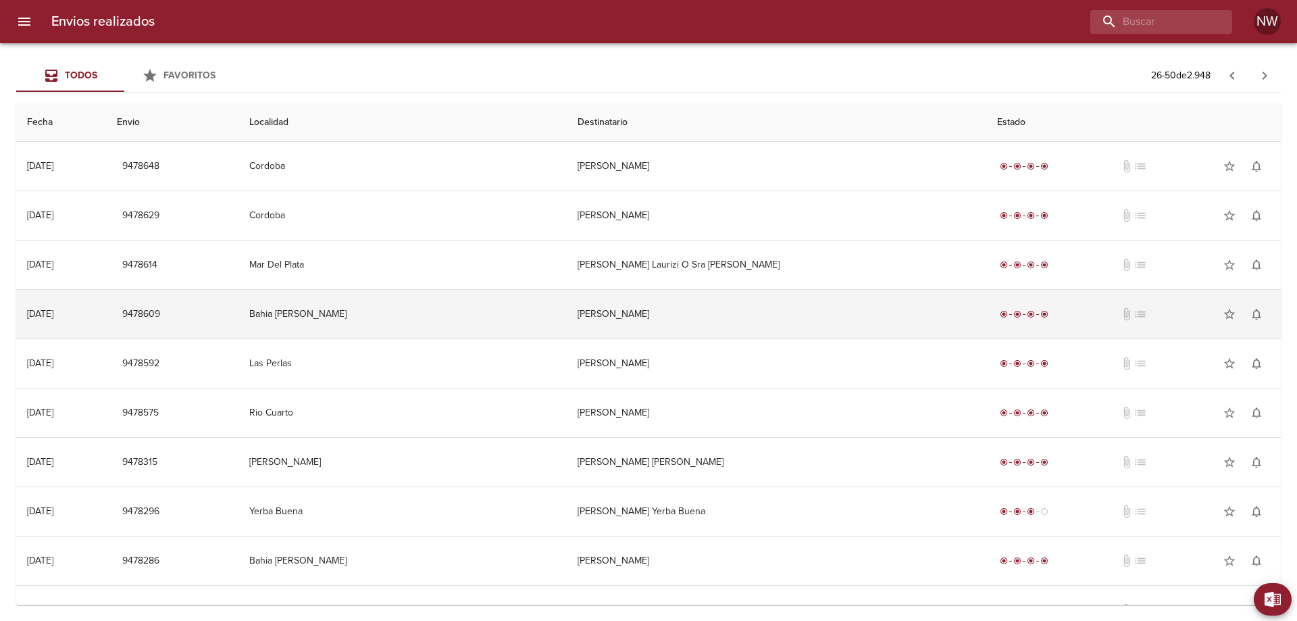
click at [708, 321] on td "[PERSON_NAME]" at bounding box center [776, 314] width 419 height 49
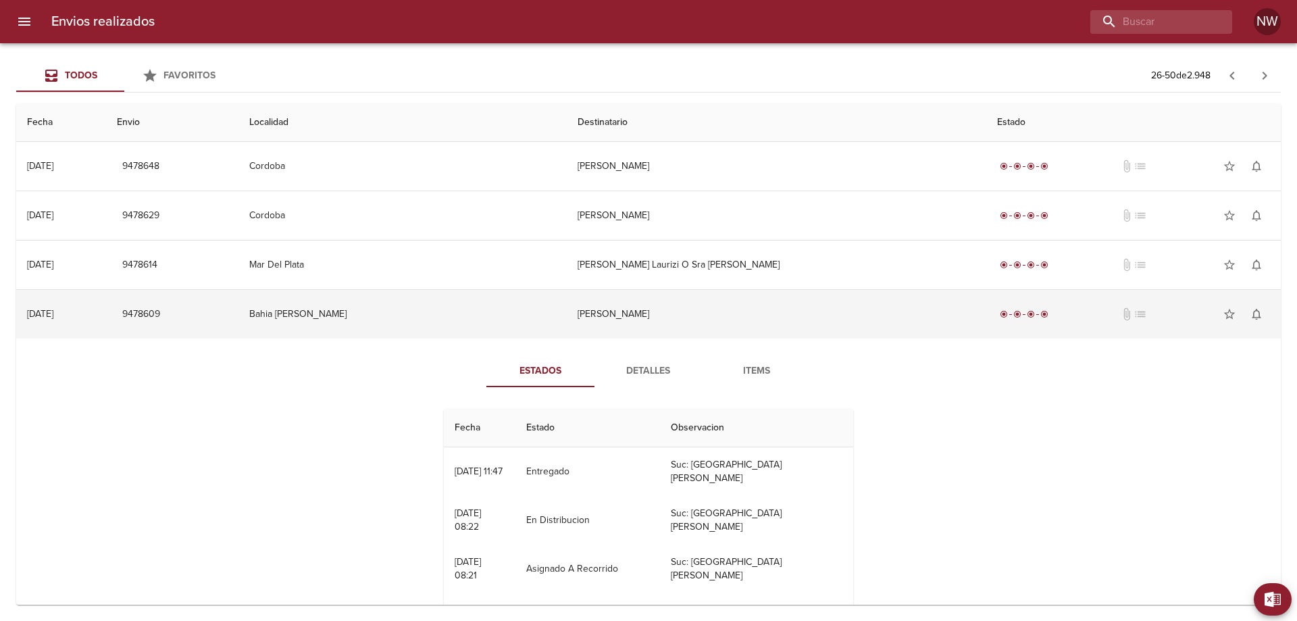
click at [708, 321] on td "[PERSON_NAME]" at bounding box center [776, 314] width 419 height 49
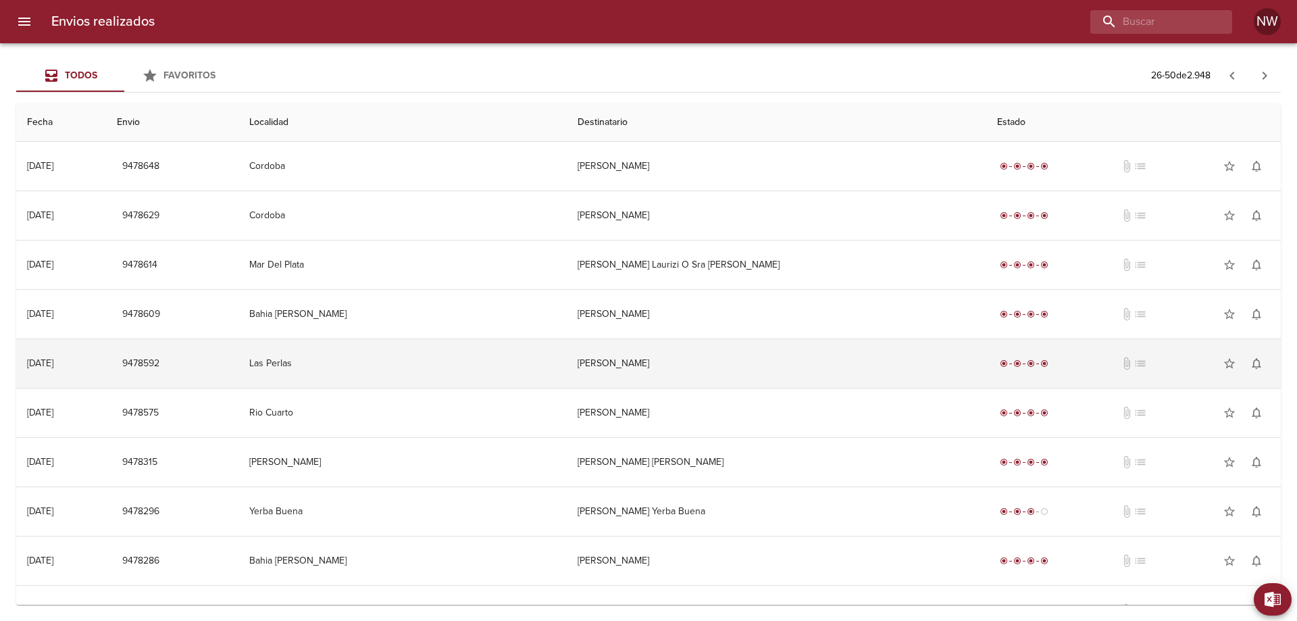
click at [696, 369] on td "[PERSON_NAME]" at bounding box center [776, 363] width 419 height 49
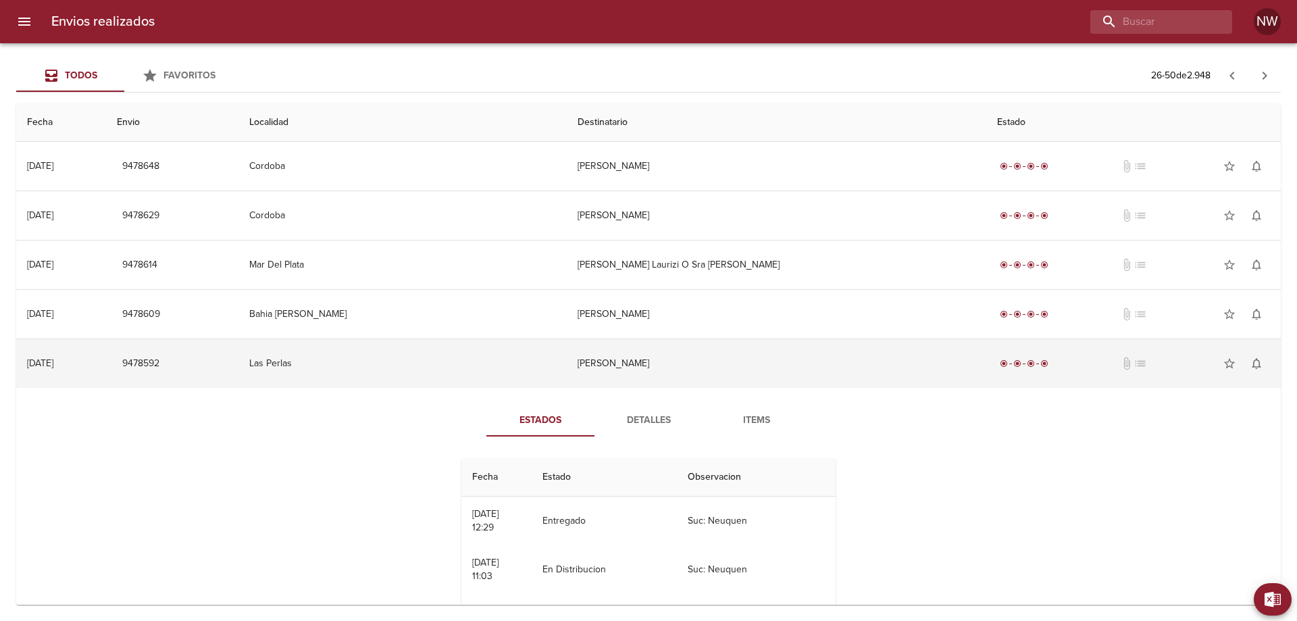
click at [696, 369] on td "[PERSON_NAME]" at bounding box center [776, 363] width 419 height 49
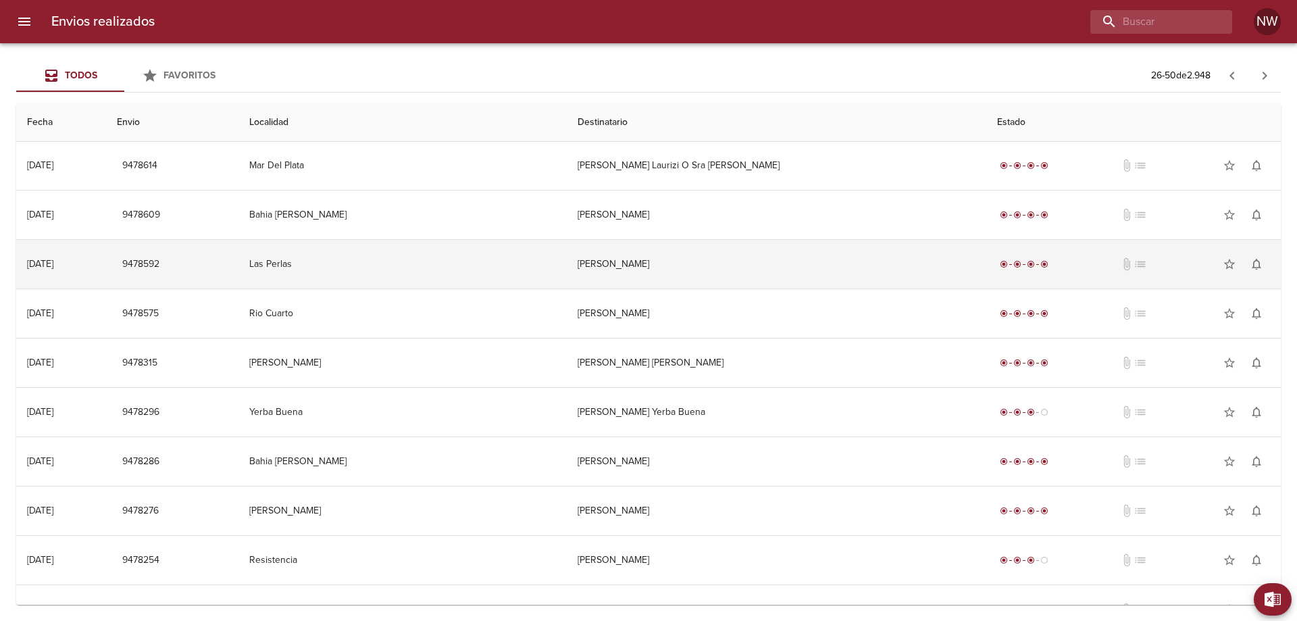
scroll to position [135, 0]
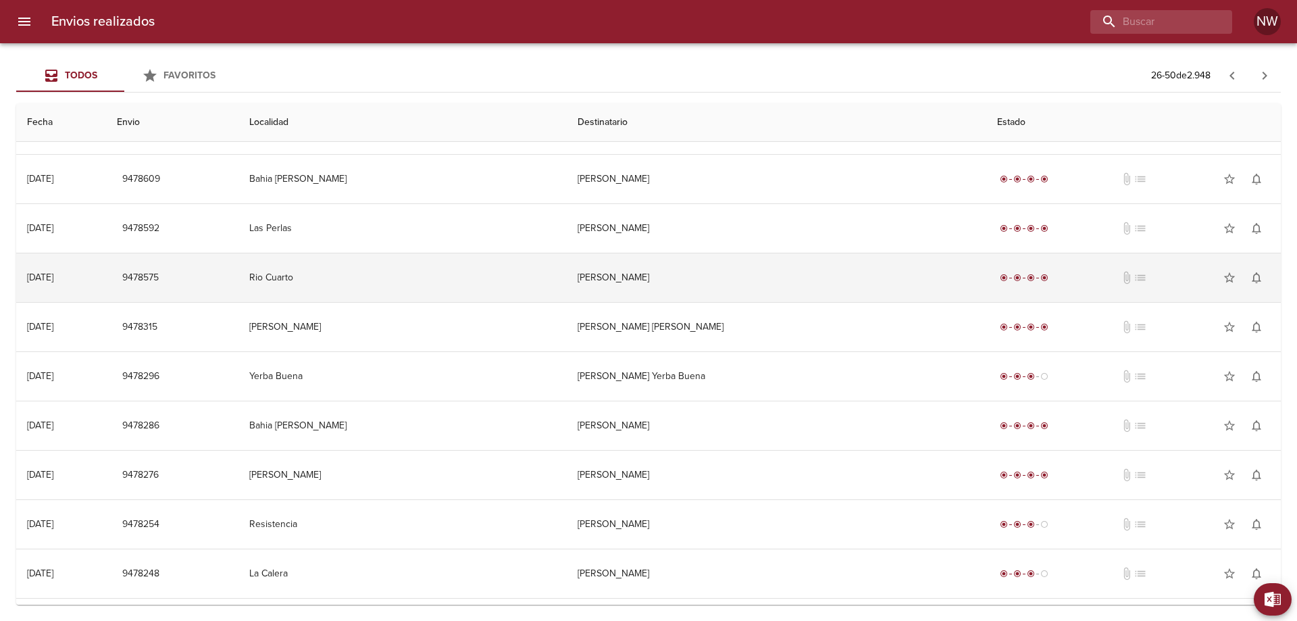
click at [694, 302] on td "[PERSON_NAME]" at bounding box center [776, 277] width 419 height 49
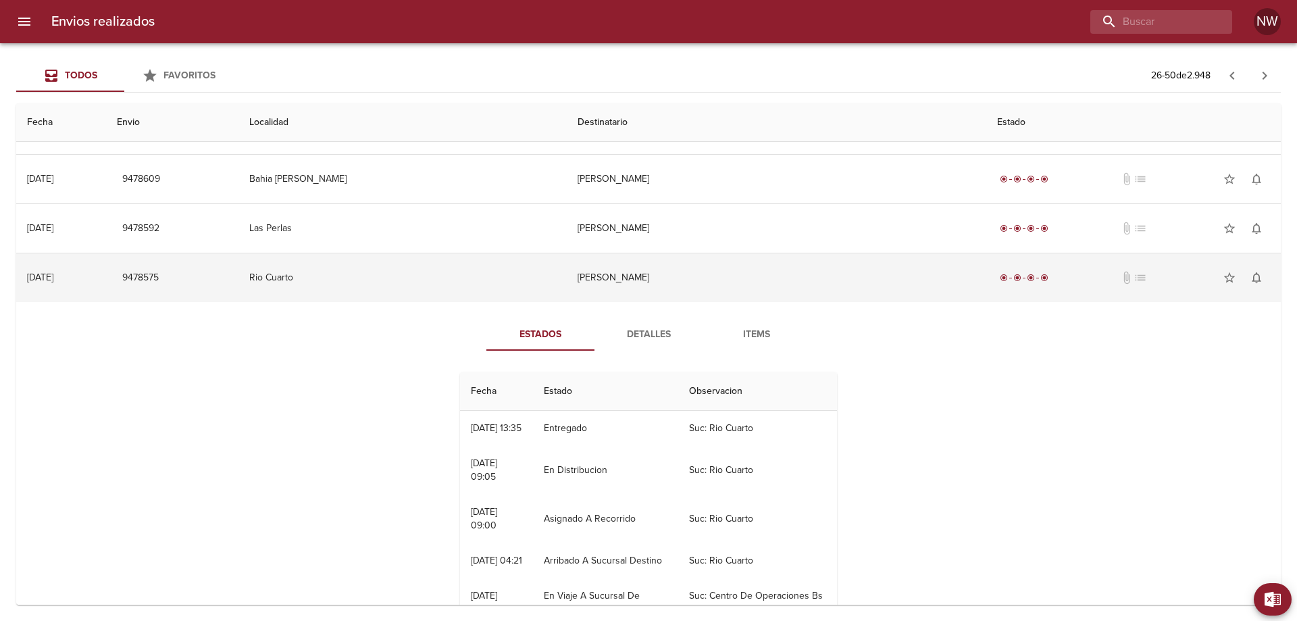
click at [694, 302] on td "[PERSON_NAME]" at bounding box center [776, 277] width 419 height 49
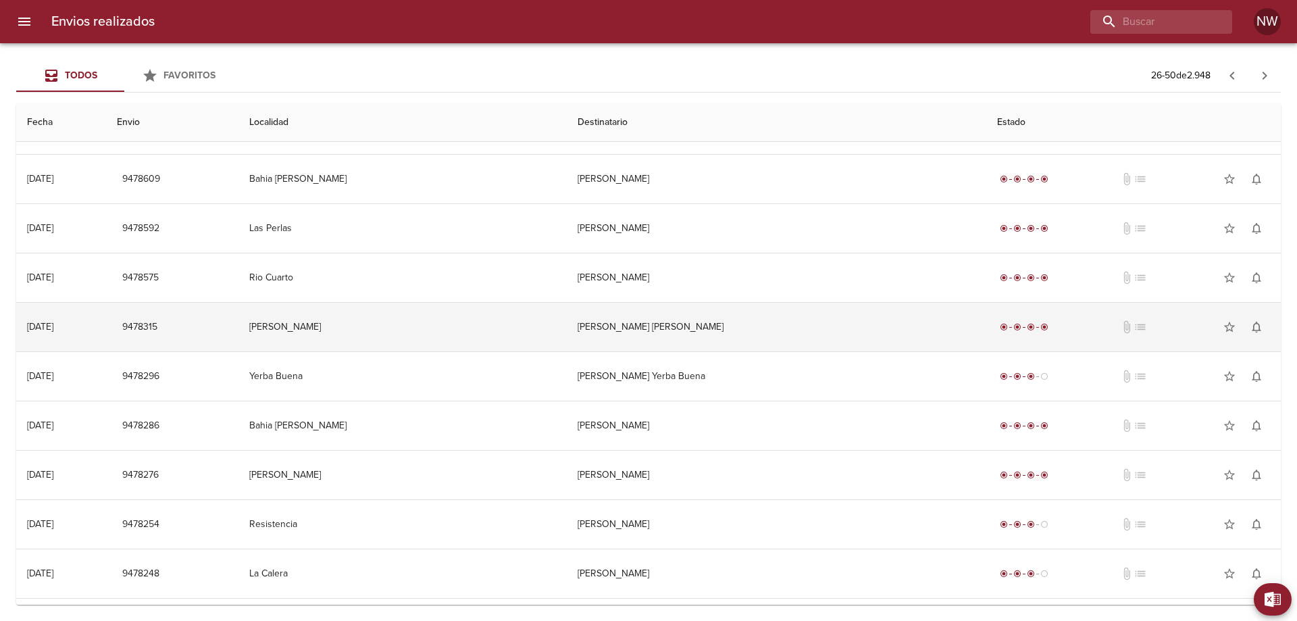
click at [712, 351] on td "[PERSON_NAME] [PERSON_NAME]" at bounding box center [776, 327] width 419 height 49
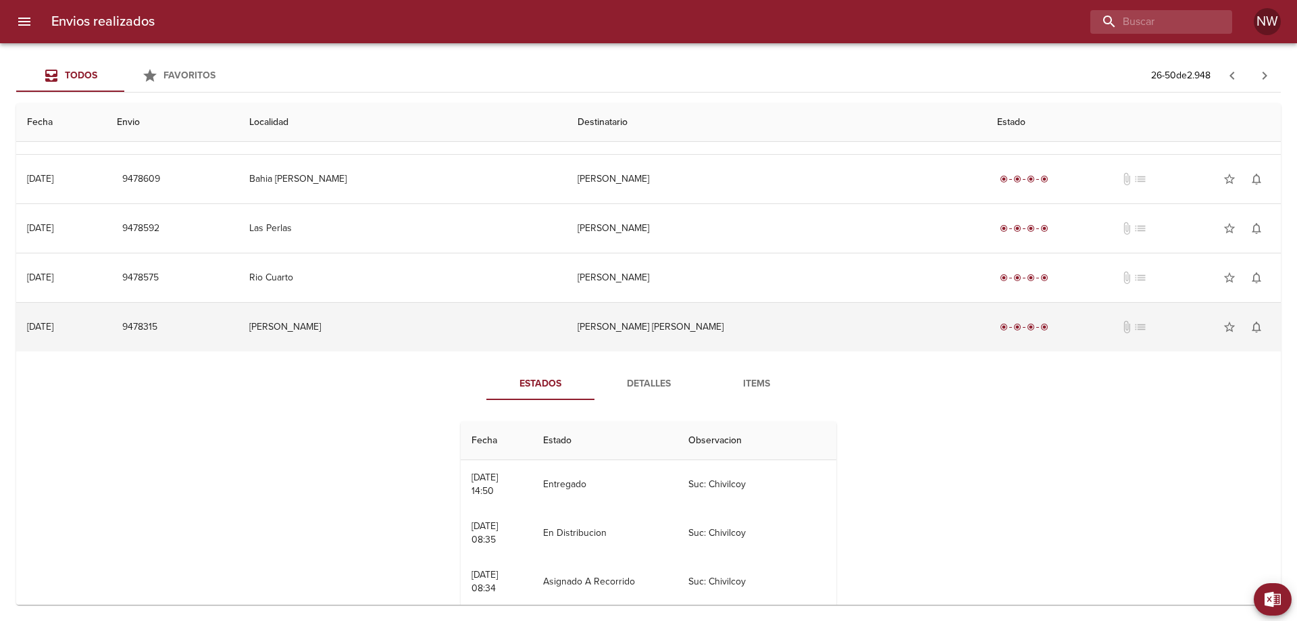
click at [711, 351] on td "[PERSON_NAME] [PERSON_NAME]" at bounding box center [776, 327] width 419 height 49
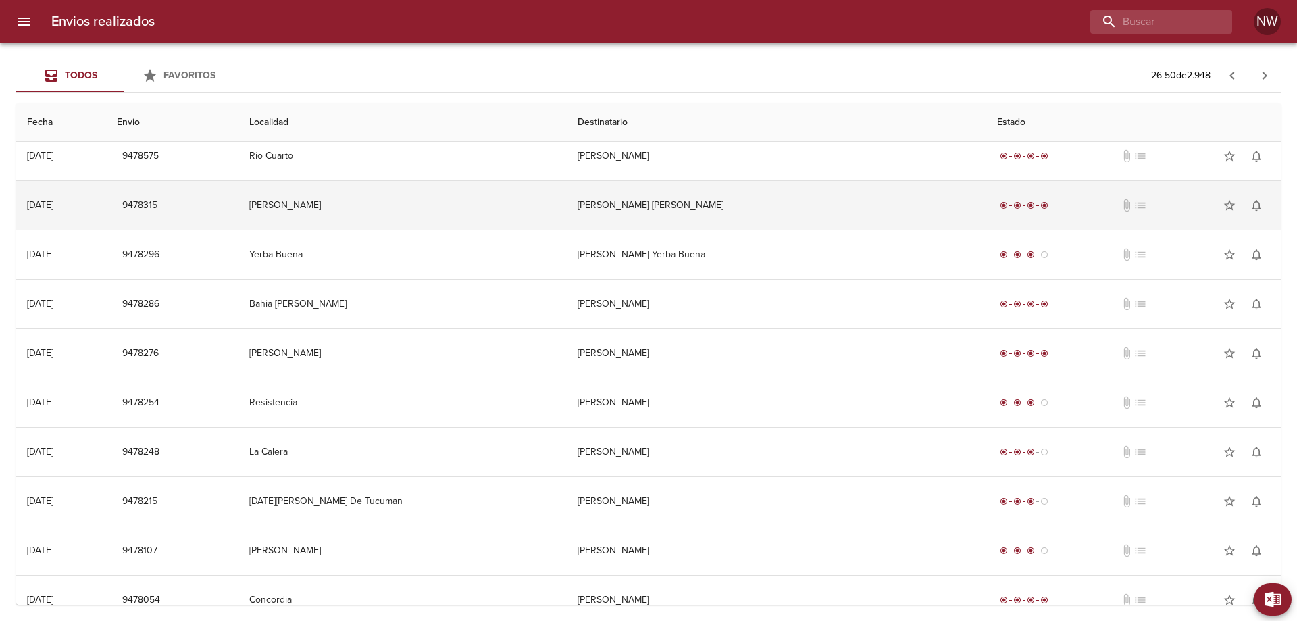
scroll to position [270, 0]
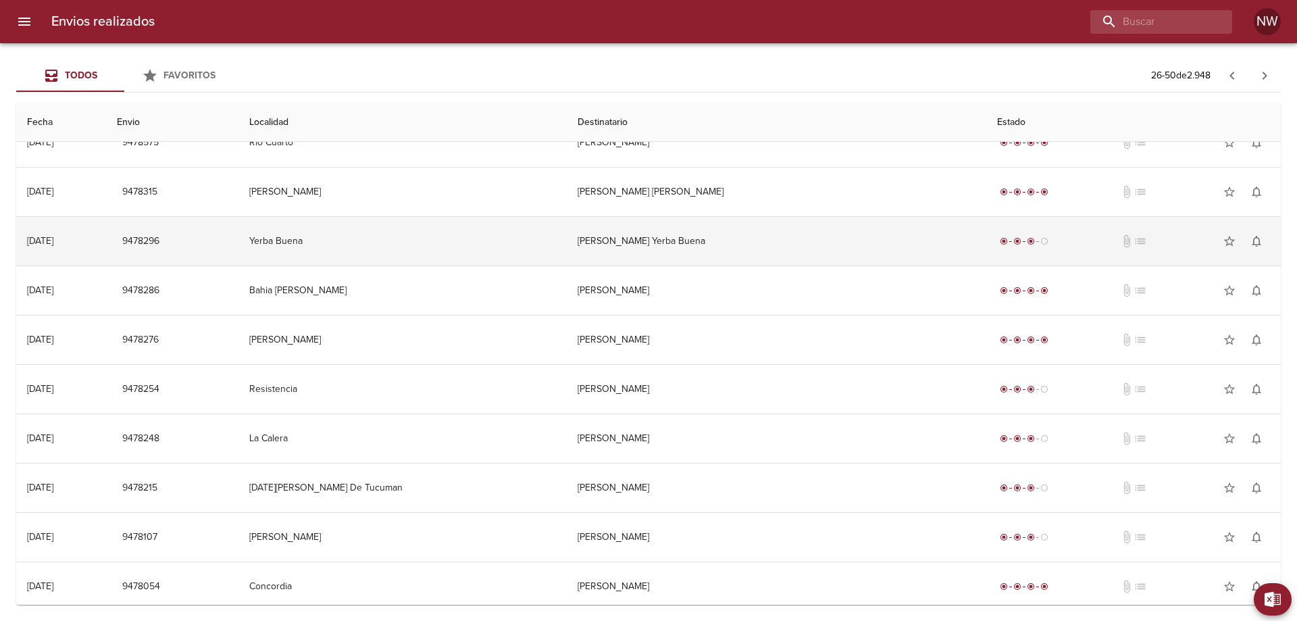
click at [711, 251] on td "[PERSON_NAME] Yerba Buena" at bounding box center [776, 241] width 419 height 49
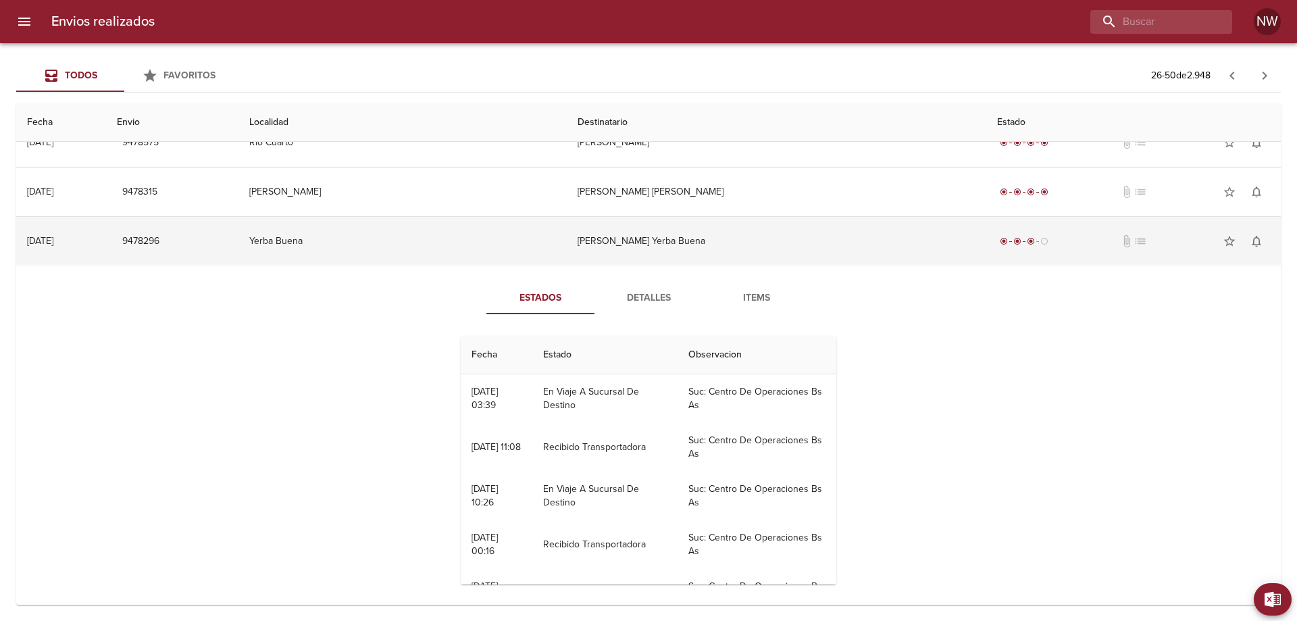
click at [711, 251] on td "[PERSON_NAME] Yerba Buena" at bounding box center [776, 241] width 419 height 49
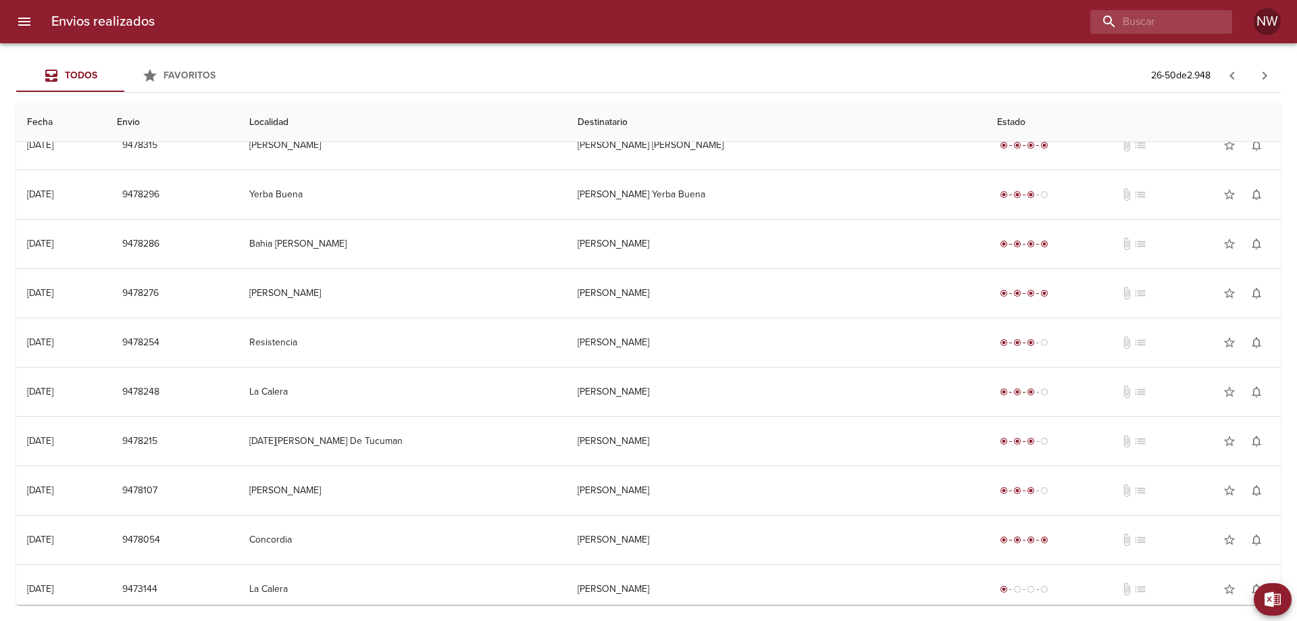
scroll to position [338, 0]
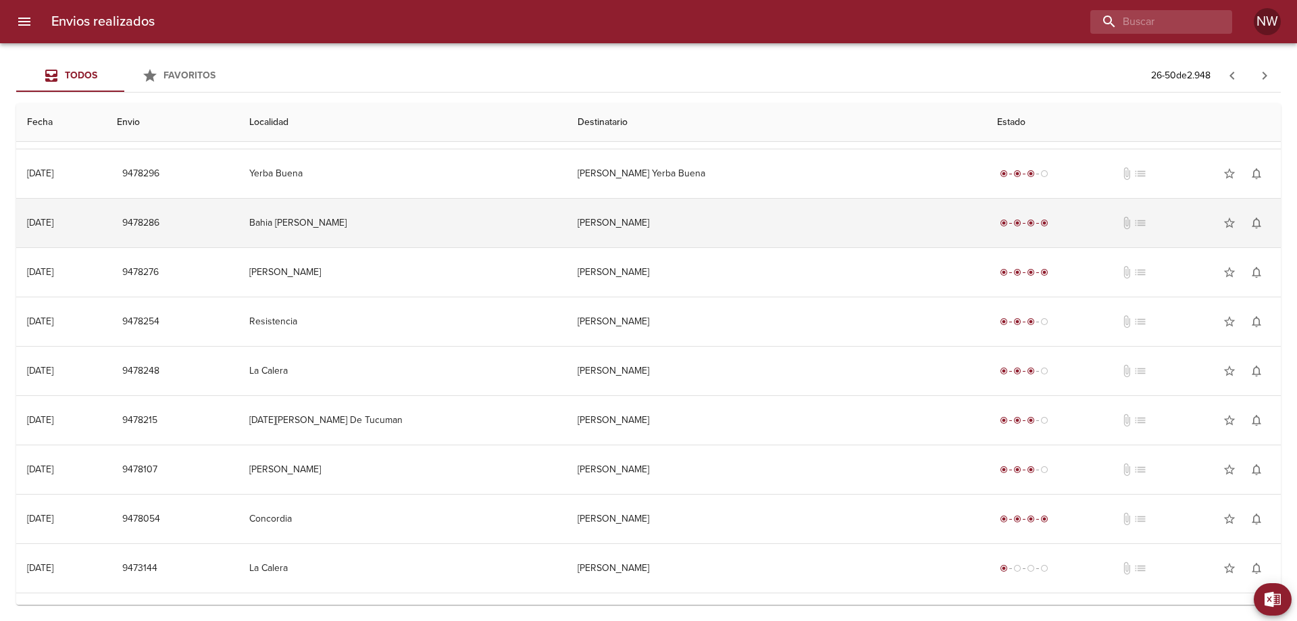
click at [680, 247] on td "[PERSON_NAME]" at bounding box center [776, 223] width 419 height 49
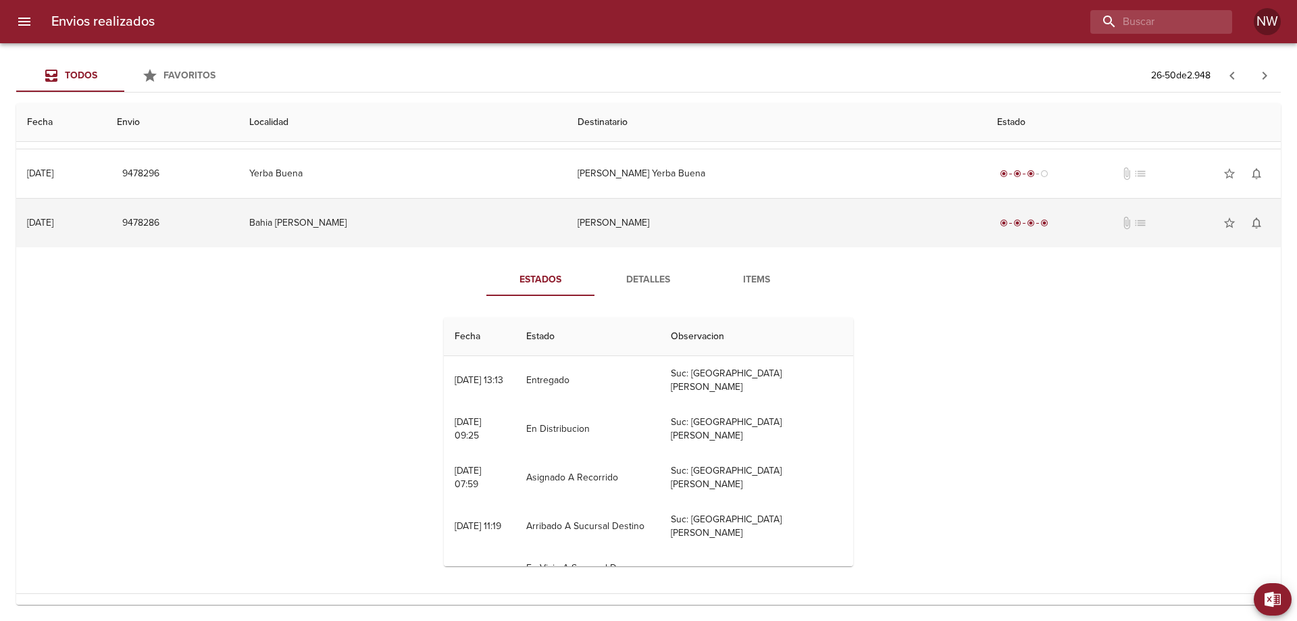
click at [680, 247] on td "[PERSON_NAME]" at bounding box center [776, 223] width 419 height 49
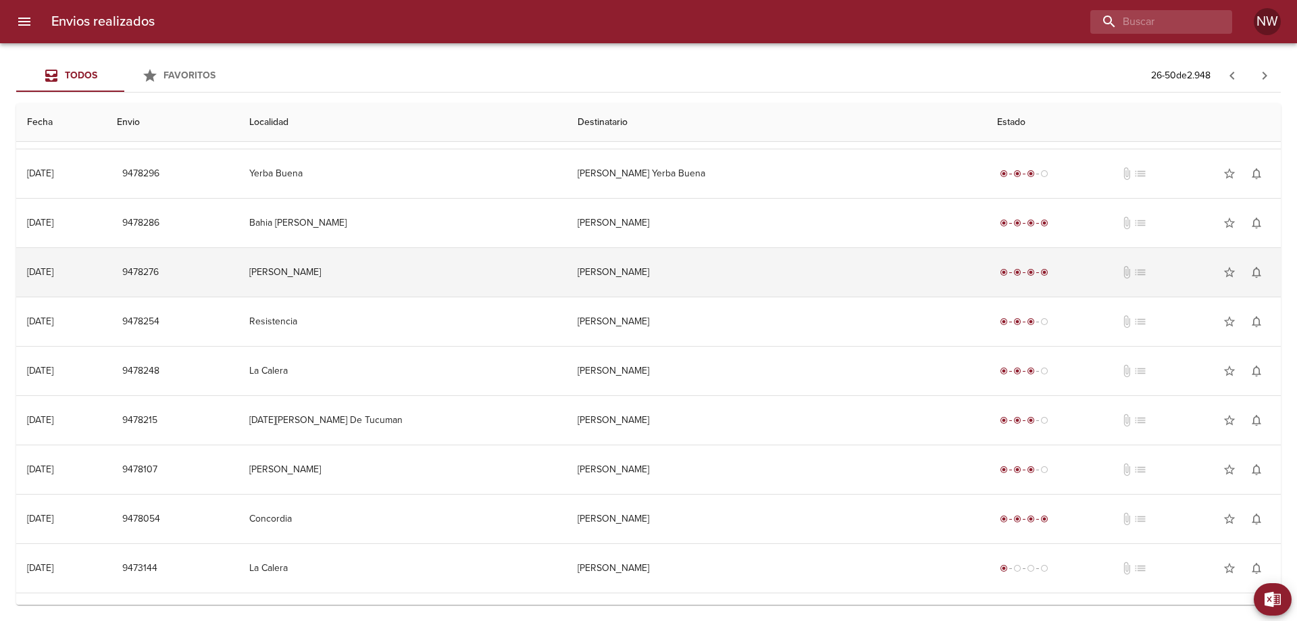
click at [681, 297] on td "[PERSON_NAME]" at bounding box center [776, 272] width 419 height 49
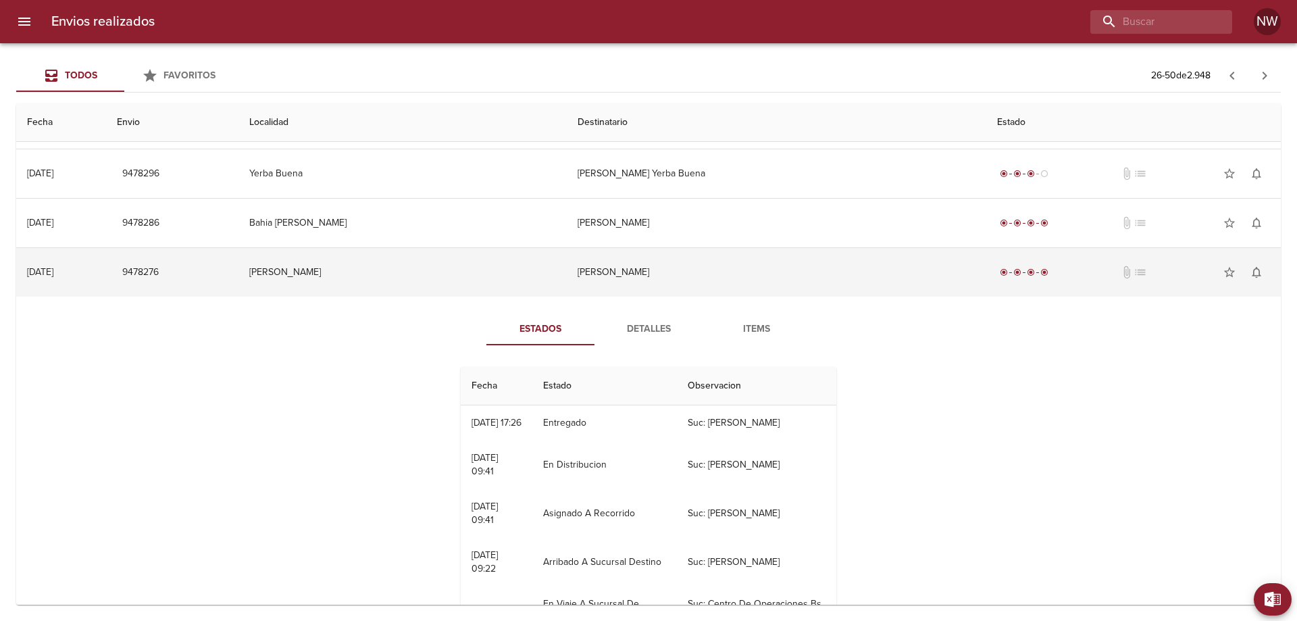
click at [681, 297] on td "[PERSON_NAME]" at bounding box center [776, 272] width 419 height 49
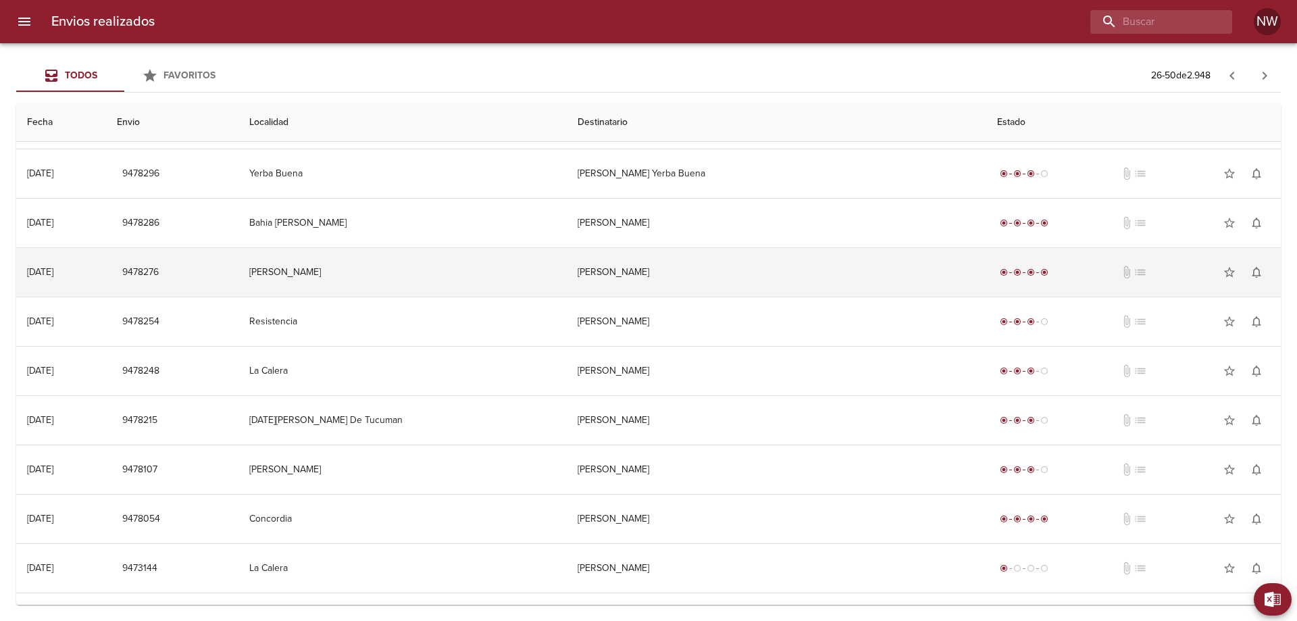
scroll to position [405, 0]
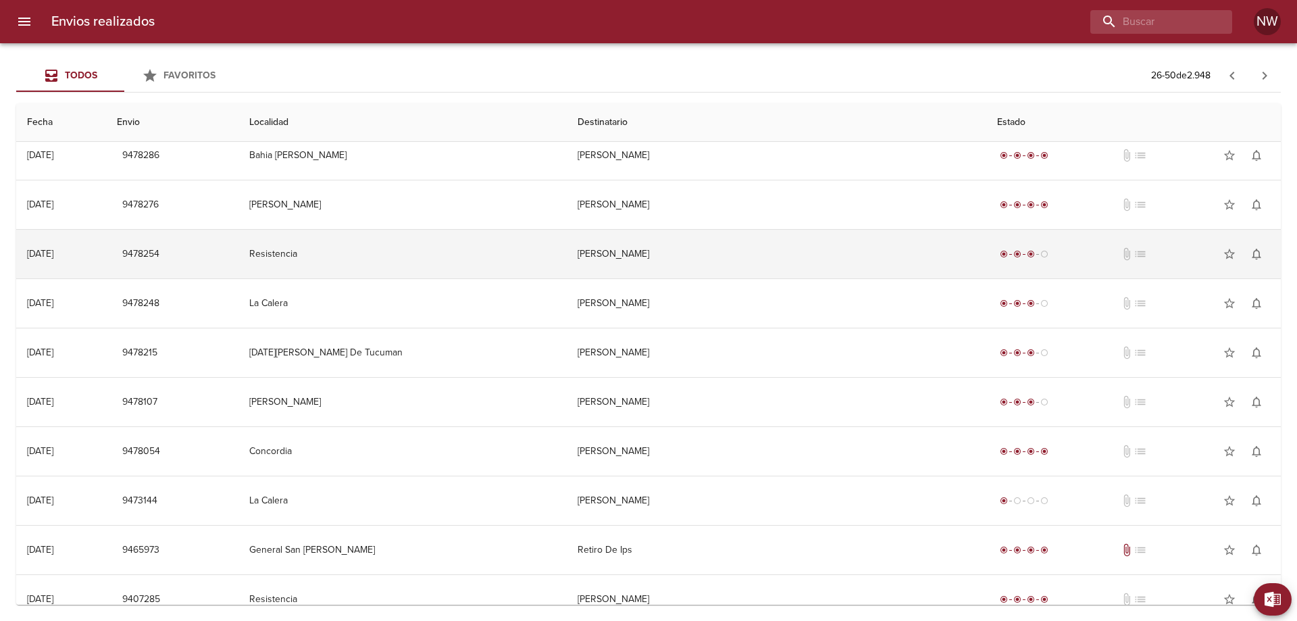
click at [692, 278] on td "[PERSON_NAME]" at bounding box center [776, 254] width 419 height 49
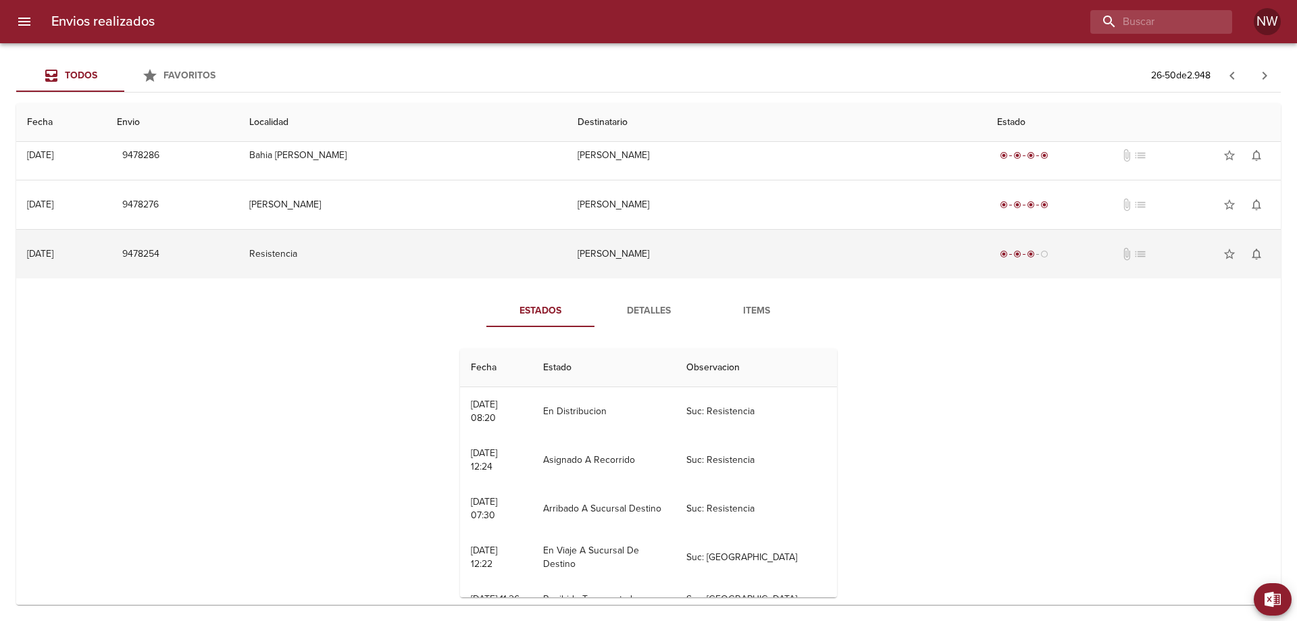
click at [692, 278] on td "[PERSON_NAME]" at bounding box center [776, 254] width 419 height 49
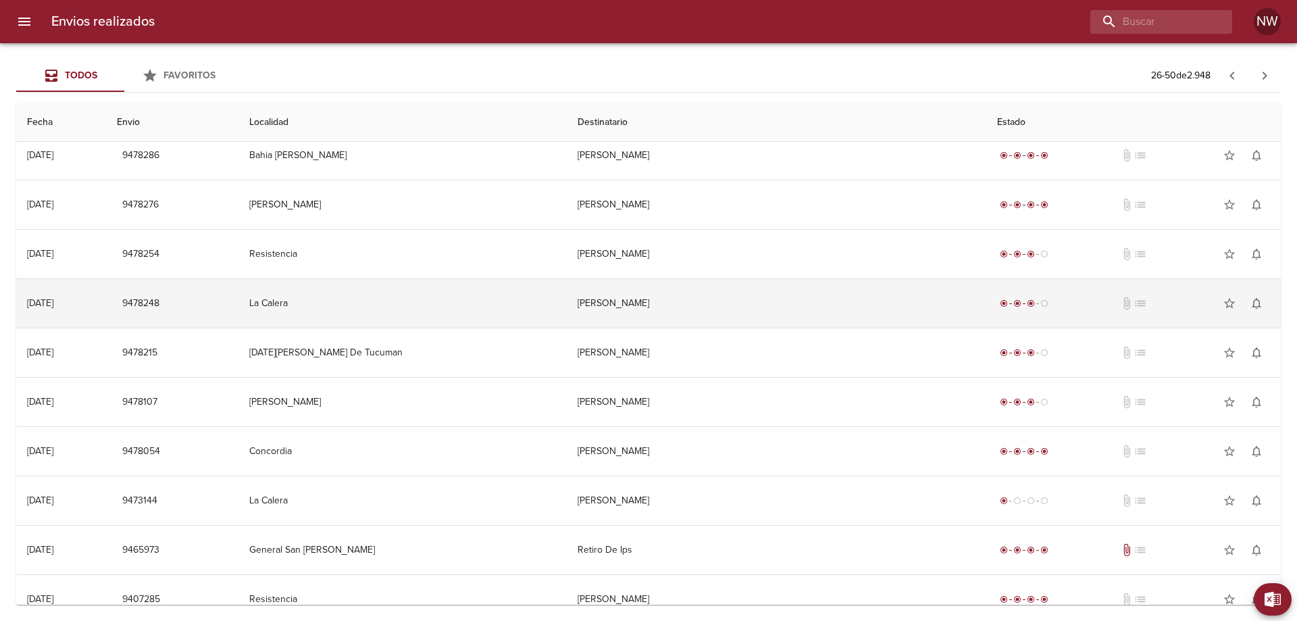
click at [686, 328] on td "[PERSON_NAME]" at bounding box center [776, 303] width 419 height 49
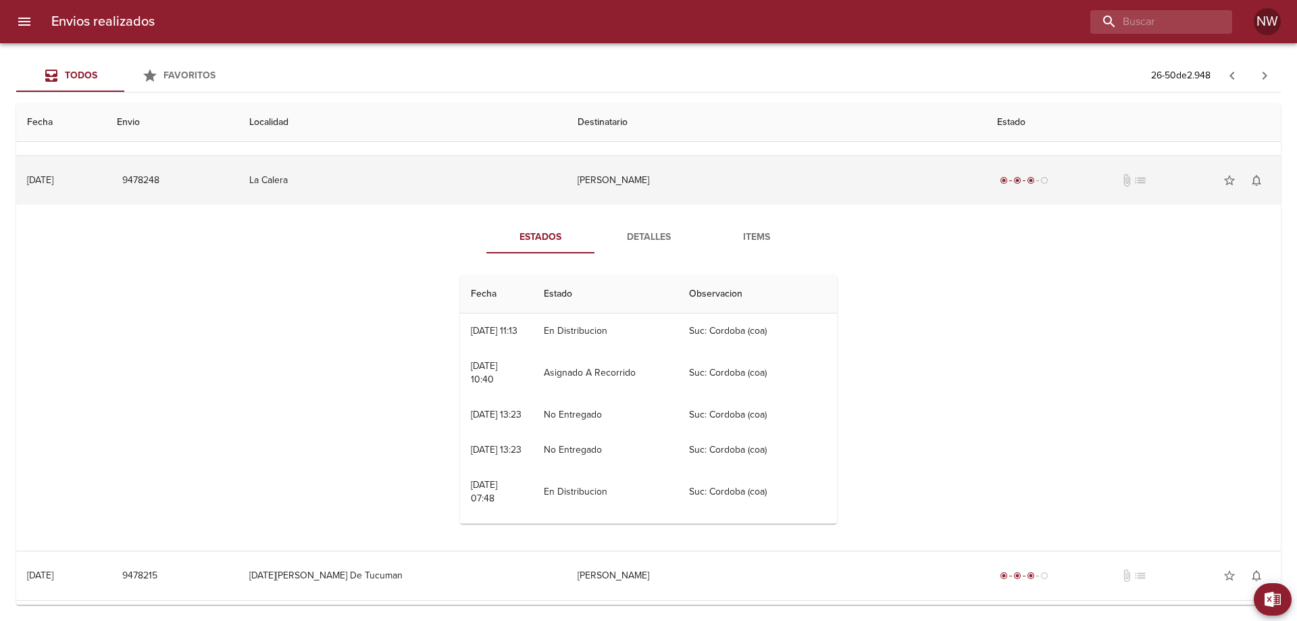
scroll to position [540, 0]
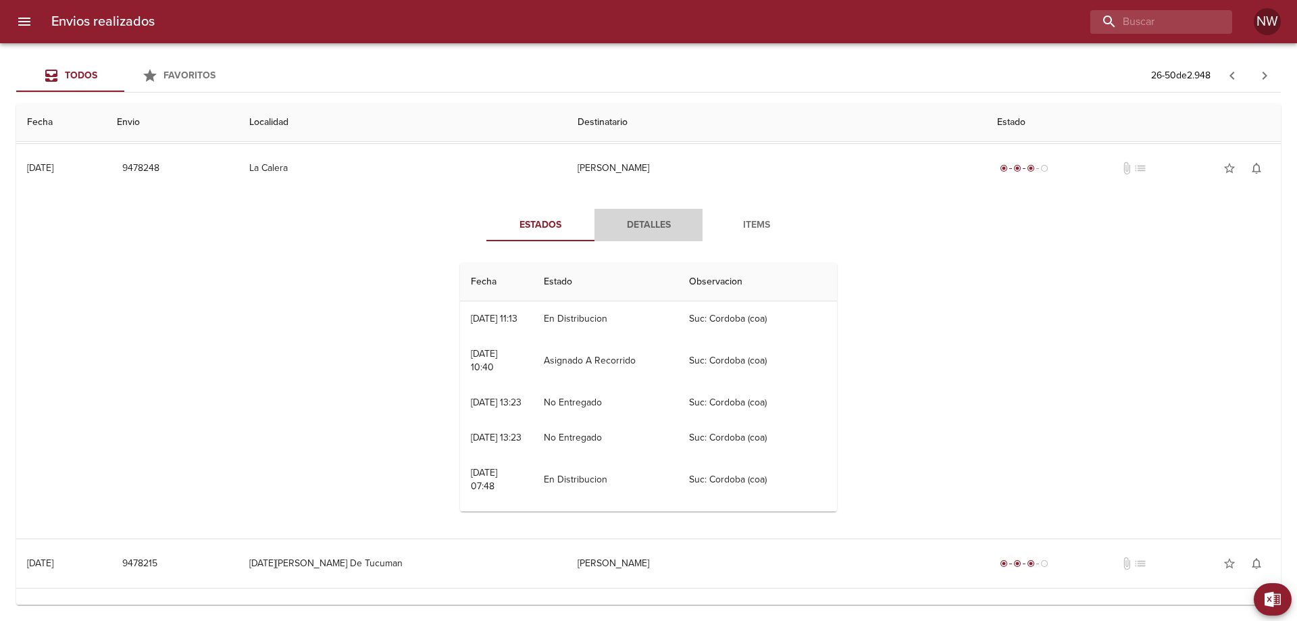
click at [636, 234] on span "Detalles" at bounding box center [648, 225] width 92 height 17
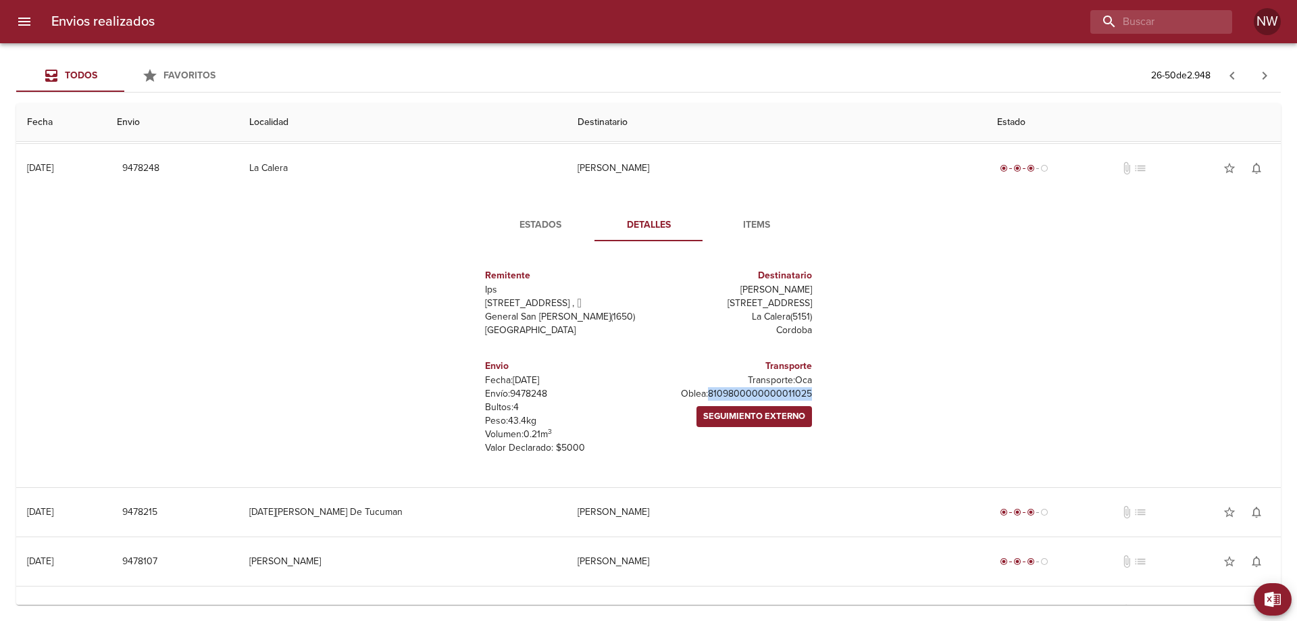
drag, startPoint x: 803, startPoint y: 484, endPoint x: 673, endPoint y: 480, distance: 130.4
click at [673, 465] on div "Transporte Transporte: Oca [PERSON_NAME]: 8109800000000011025 Seguimiento Exter…" at bounding box center [732, 407] width 169 height 118
copy p "8109800000000011025"
click at [698, 220] on div "Estados Detalles Items Remitente Ips [STREET_ADDRESS][PERSON_NAME][PERSON_NAME]…" at bounding box center [648, 339] width 1243 height 294
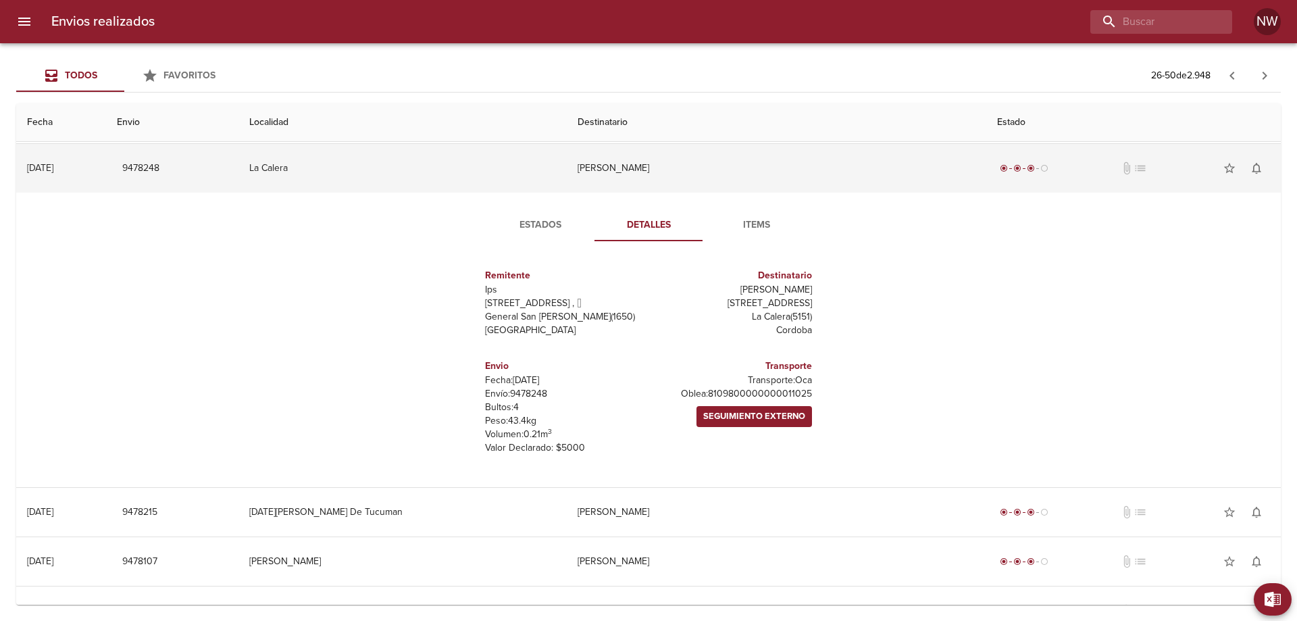
click at [696, 192] on td "[PERSON_NAME]" at bounding box center [776, 168] width 419 height 49
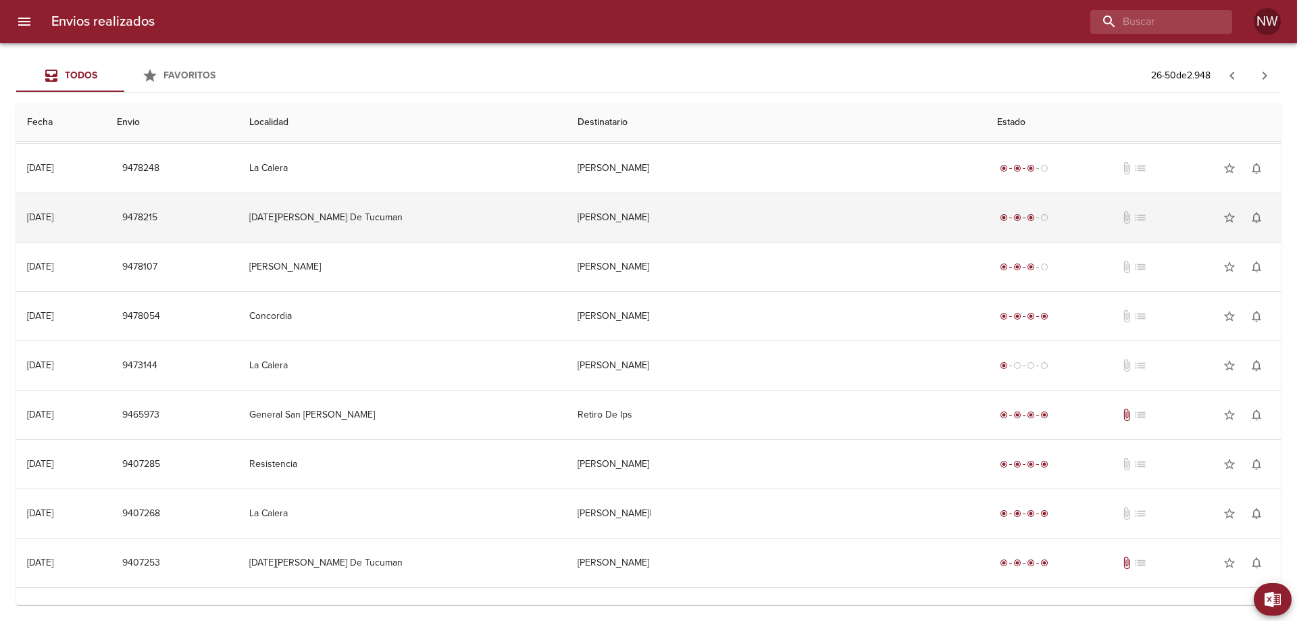
click at [715, 242] on td "[PERSON_NAME]" at bounding box center [776, 217] width 419 height 49
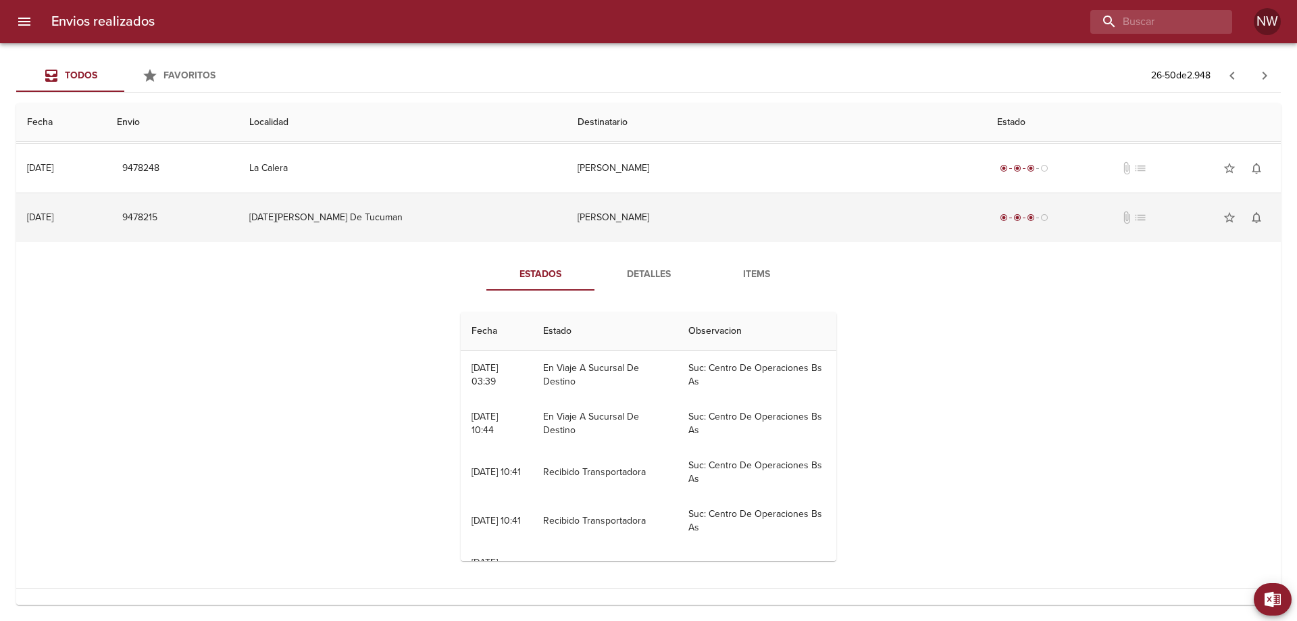
click at [704, 242] on td "[PERSON_NAME]" at bounding box center [776, 217] width 419 height 49
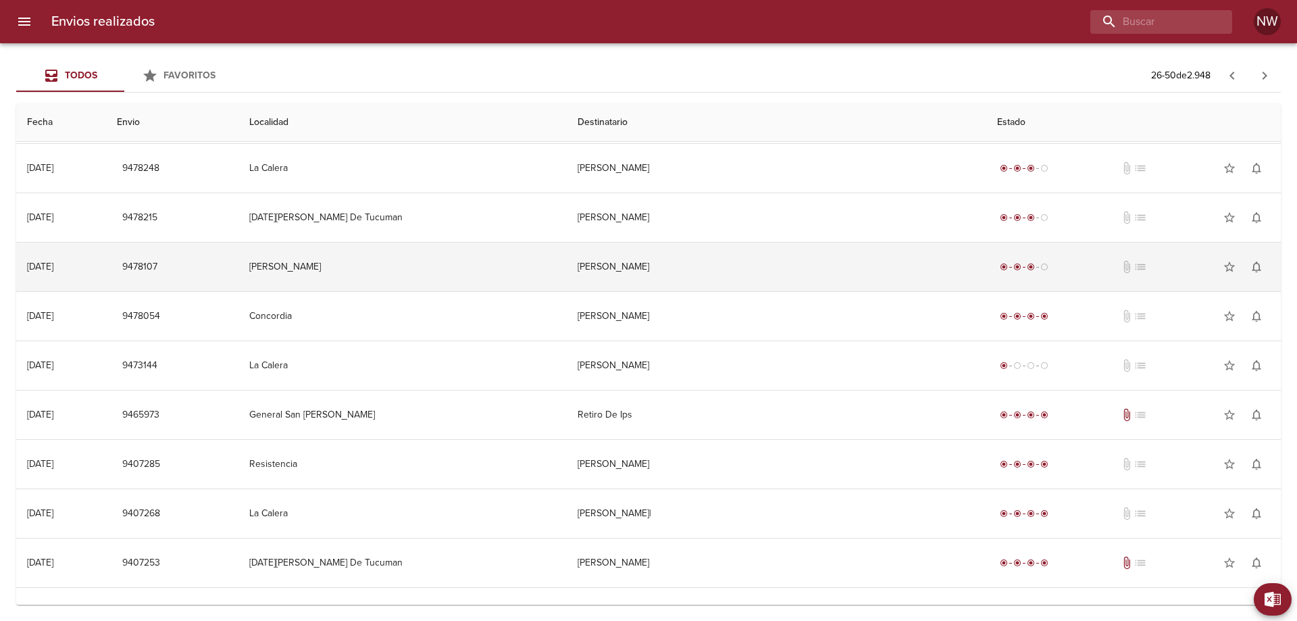
click at [690, 291] on td "[PERSON_NAME]" at bounding box center [776, 266] width 419 height 49
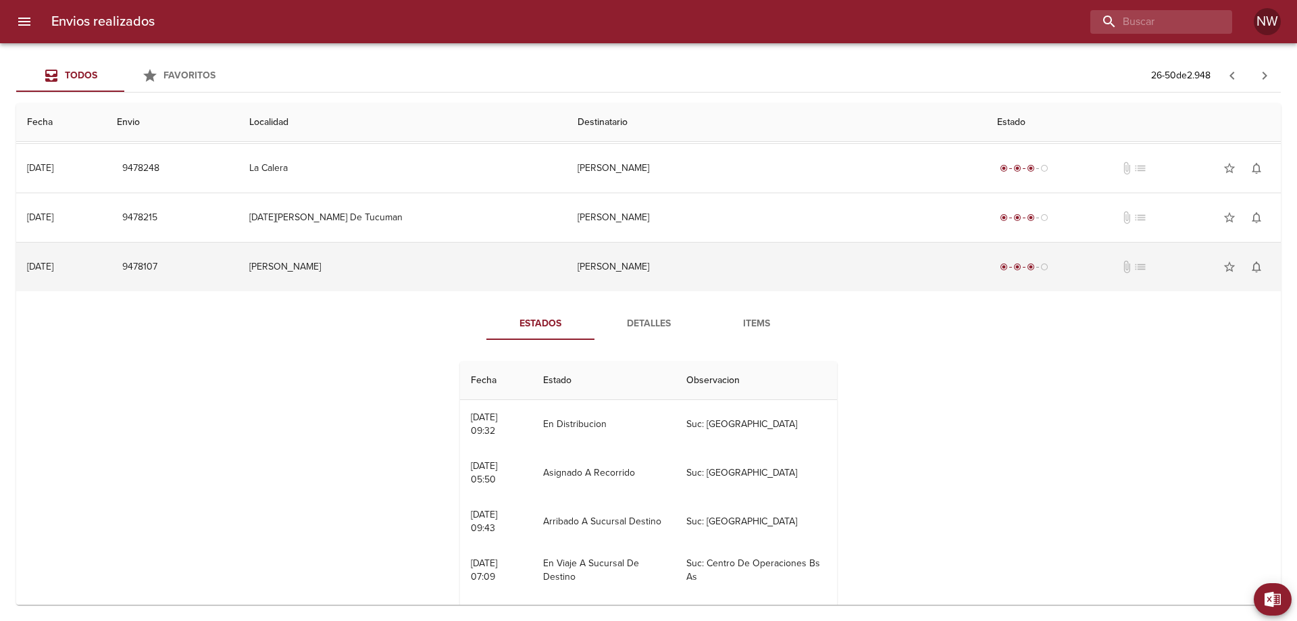
click at [690, 291] on td "[PERSON_NAME]" at bounding box center [776, 266] width 419 height 49
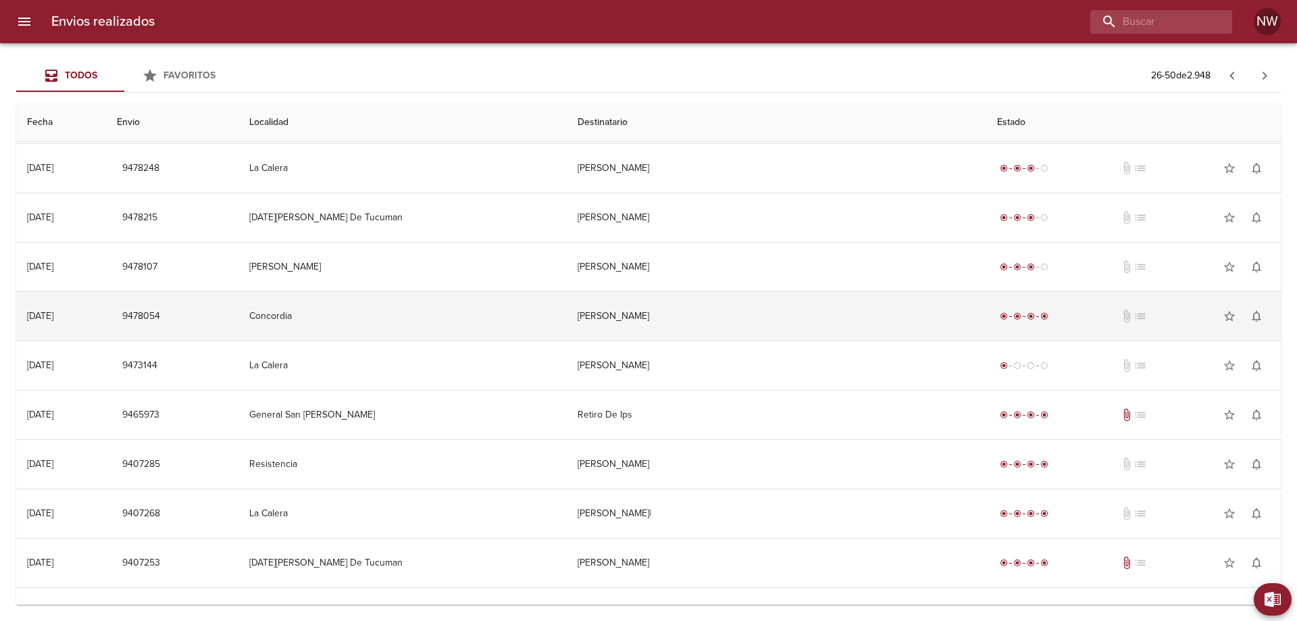
click at [676, 338] on td "[PERSON_NAME]" at bounding box center [776, 316] width 419 height 49
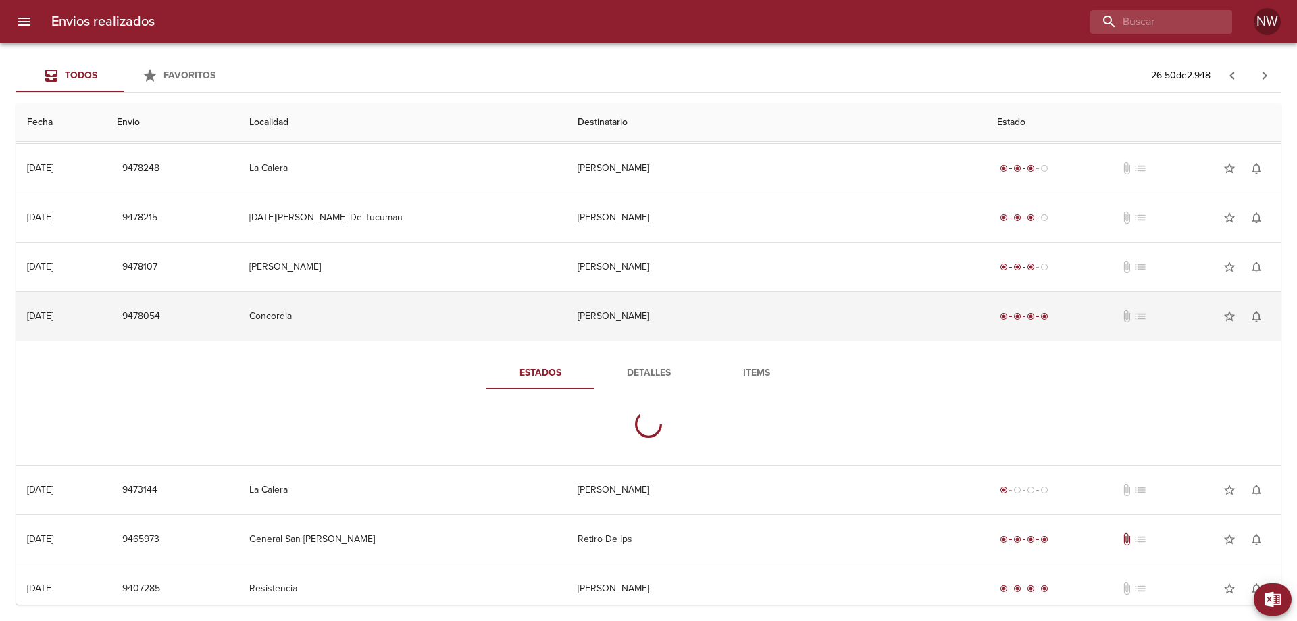
click at [676, 338] on td "[PERSON_NAME]" at bounding box center [776, 316] width 419 height 49
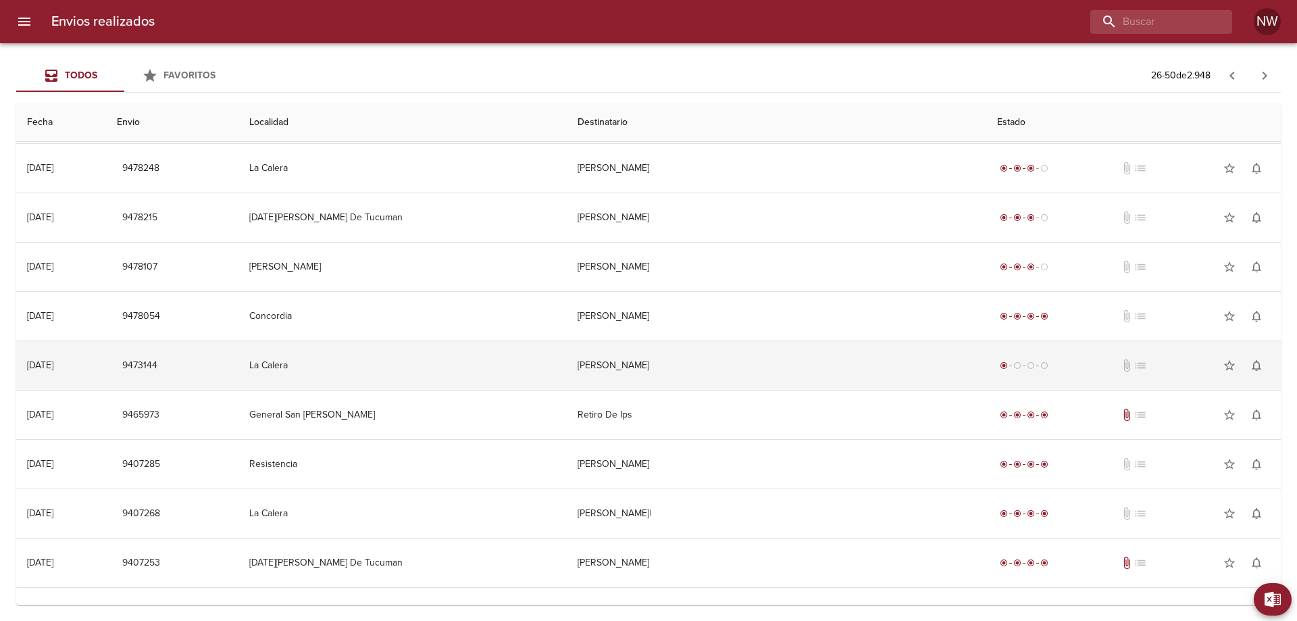
click at [661, 382] on td "[PERSON_NAME]" at bounding box center [776, 365] width 419 height 49
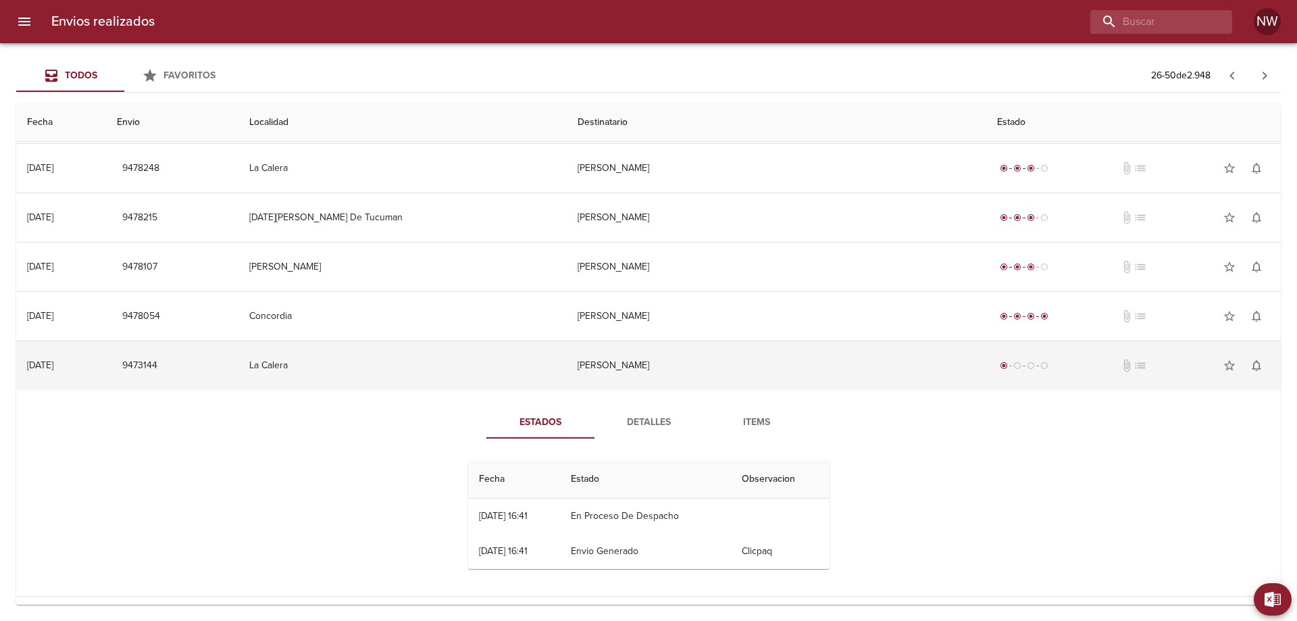
click at [651, 390] on td "[PERSON_NAME]" at bounding box center [776, 365] width 419 height 49
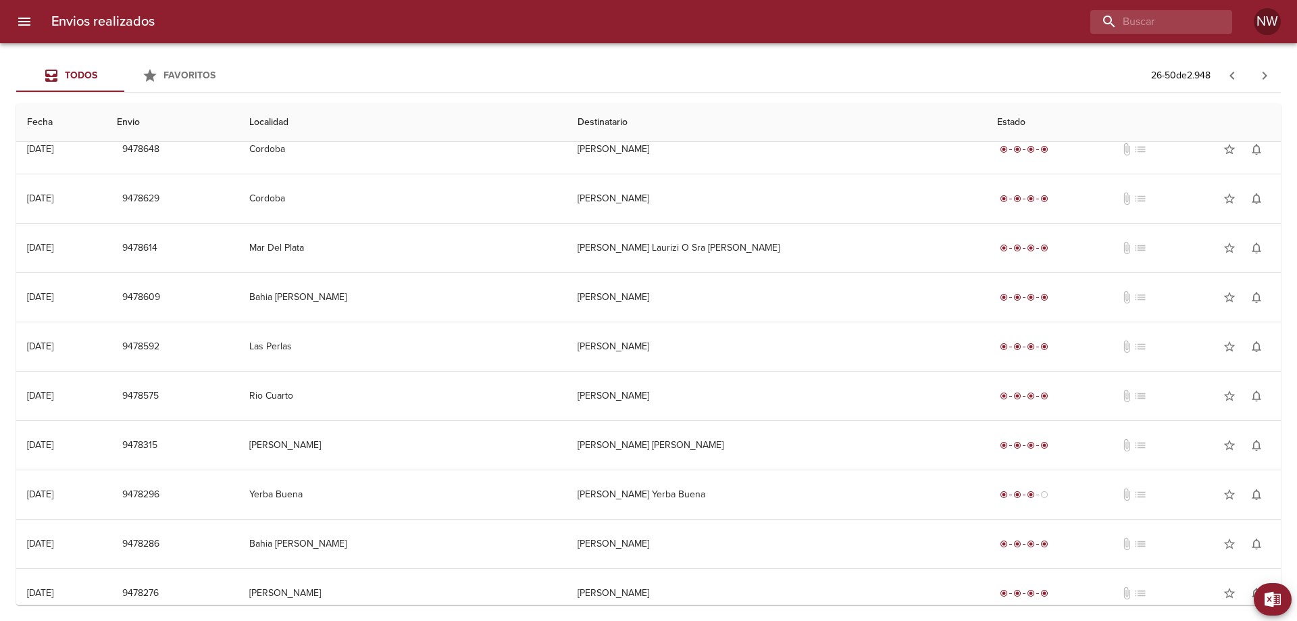
scroll to position [0, 0]
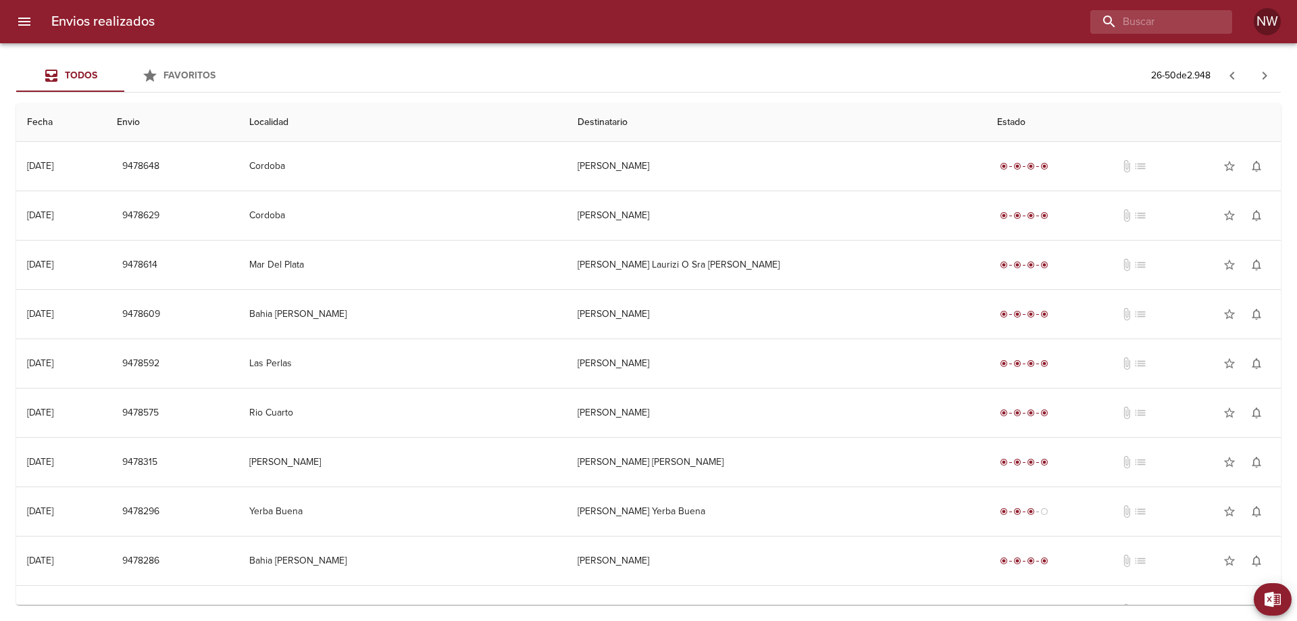
click at [91, 38] on div "Envios realizados NW" at bounding box center [648, 21] width 1297 height 43
click at [86, 16] on h6 "Envios realizados" at bounding box center [102, 22] width 103 height 22
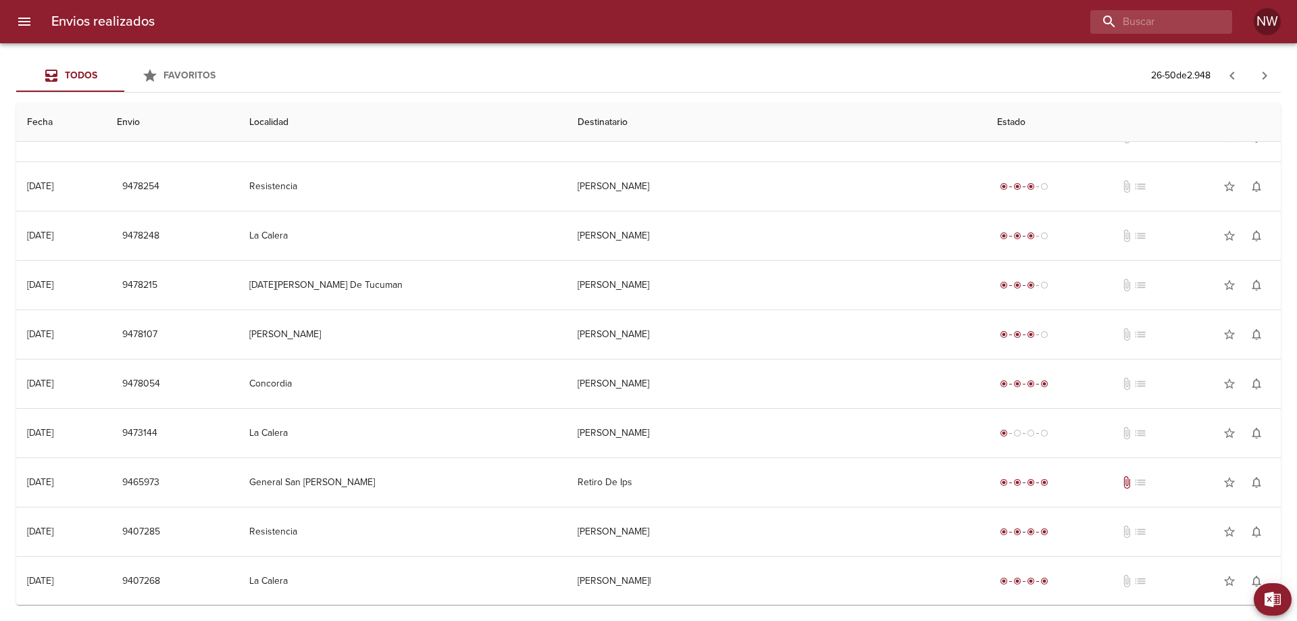
scroll to position [819, 0]
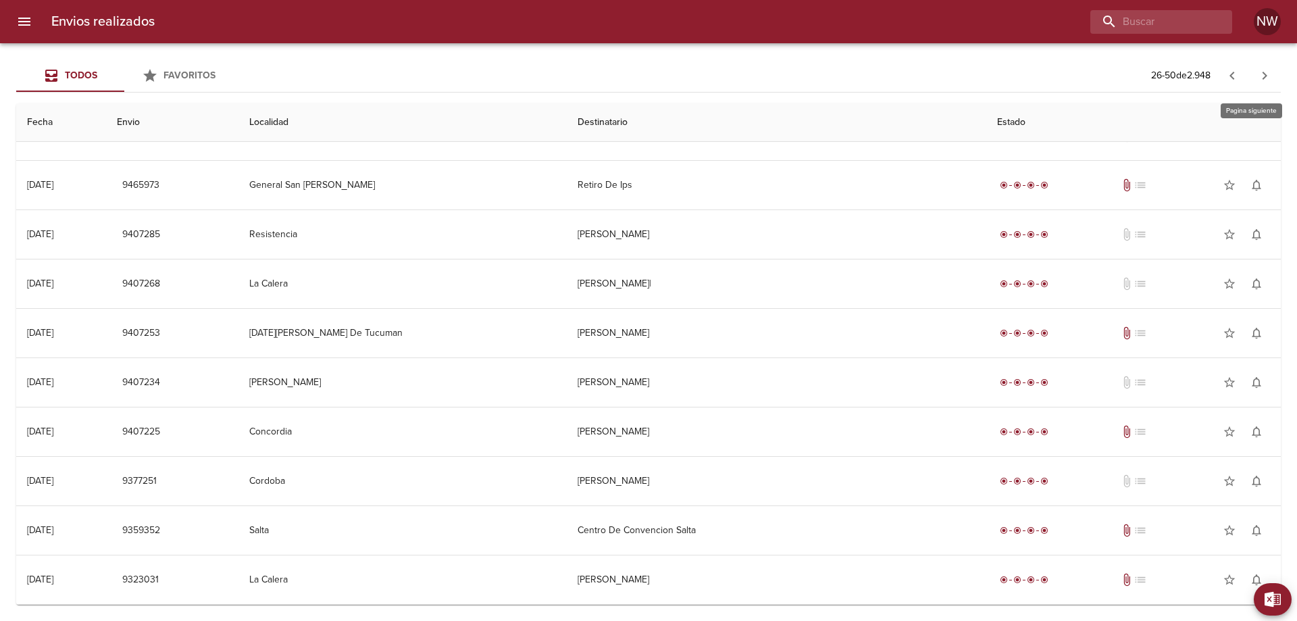
click at [1256, 73] on icon "button" at bounding box center [1264, 76] width 16 height 16
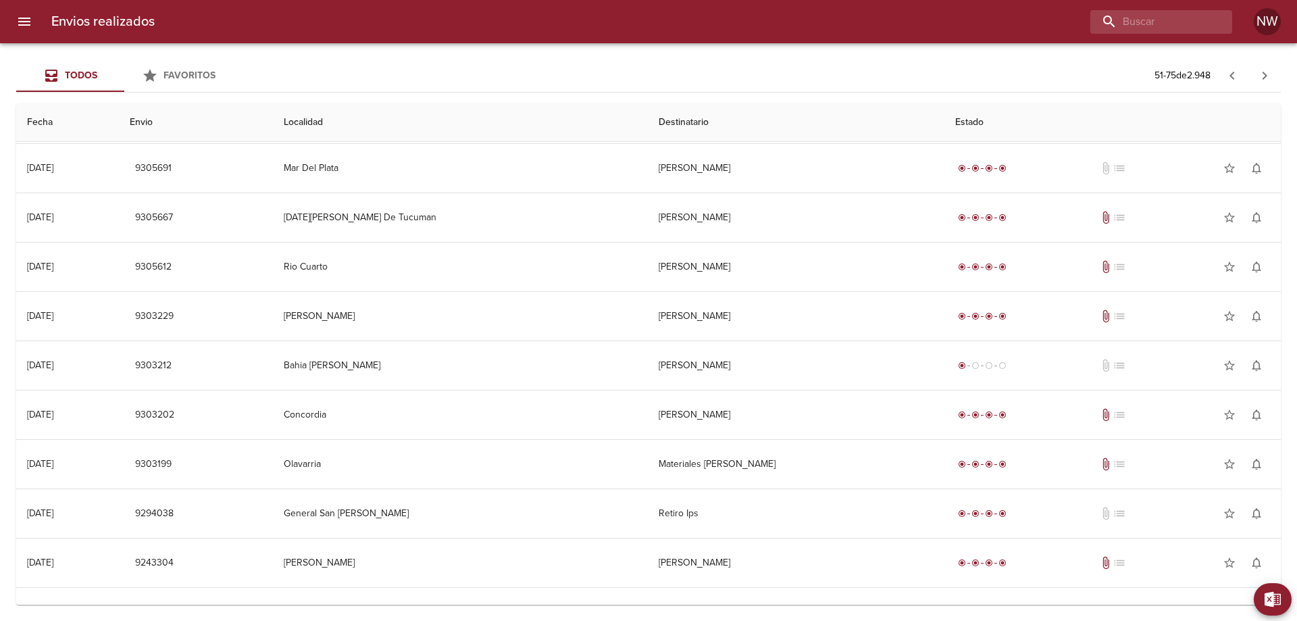
scroll to position [203, 0]
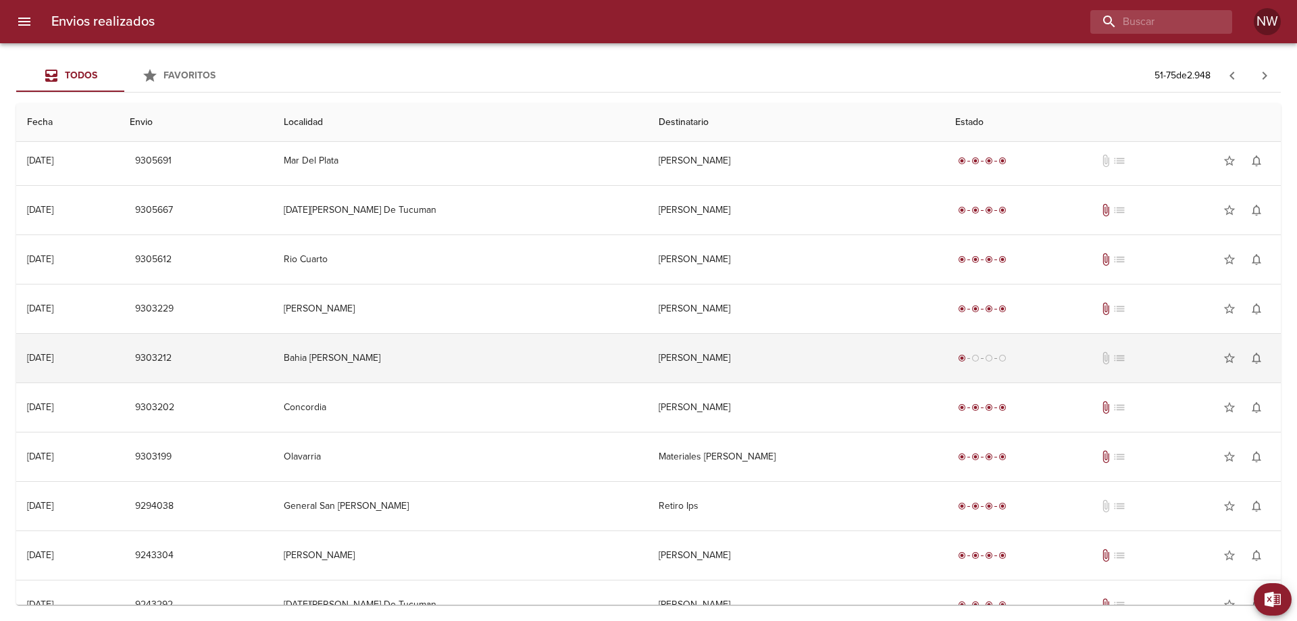
click at [723, 382] on td "[PERSON_NAME]" at bounding box center [796, 358] width 297 height 49
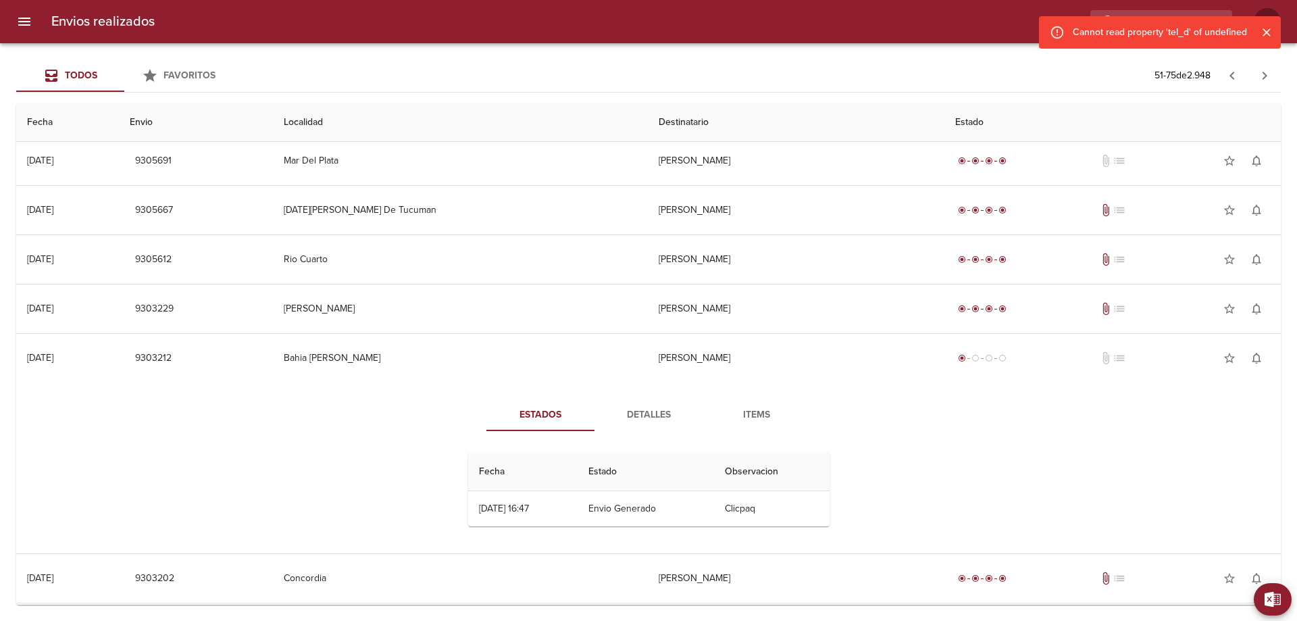
click at [664, 423] on button "Detalles" at bounding box center [648, 414] width 108 height 32
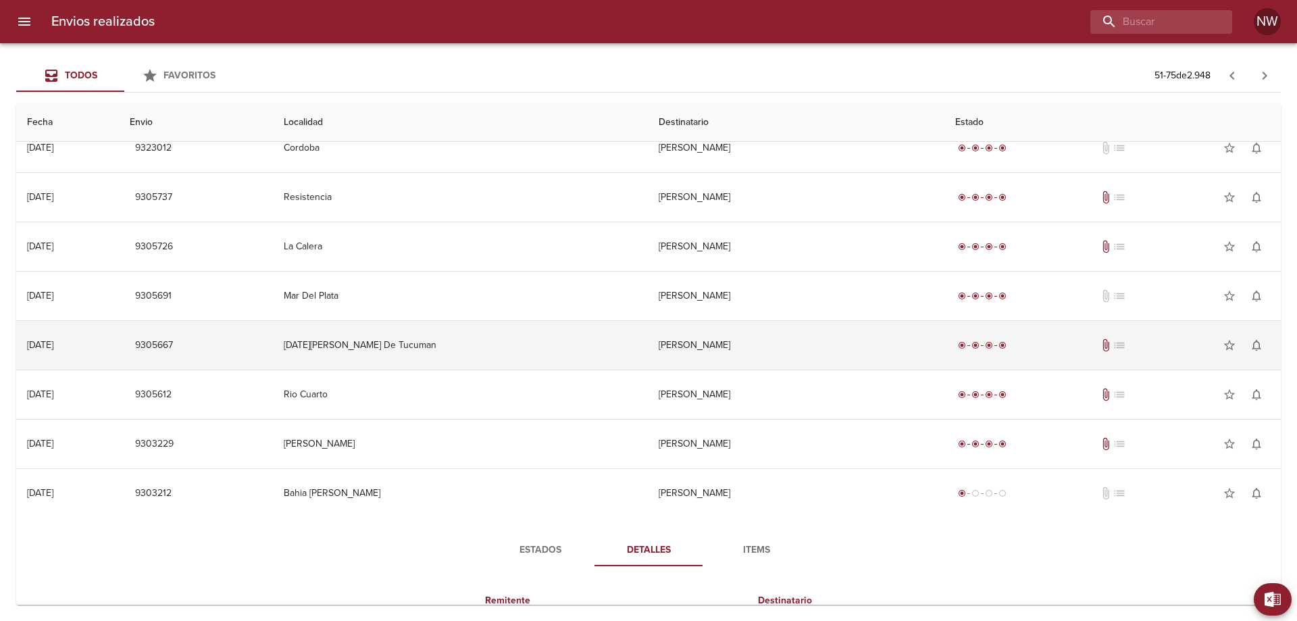
scroll to position [0, 0]
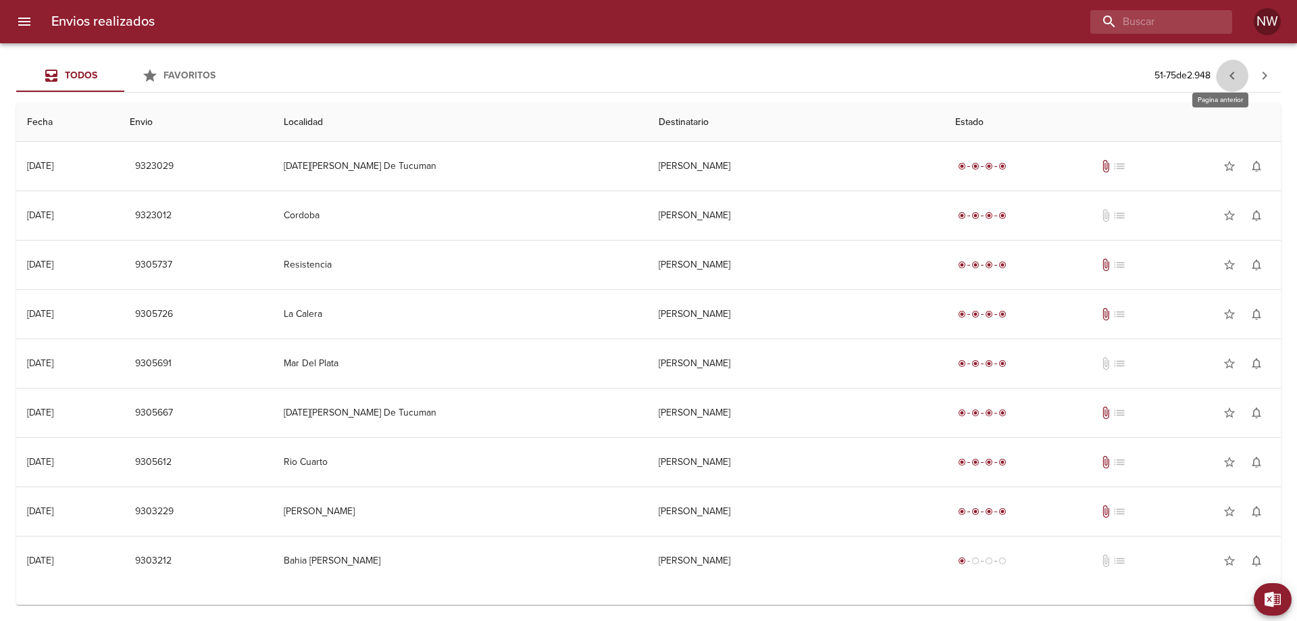
click at [1233, 78] on icon "button" at bounding box center [1232, 76] width 16 height 16
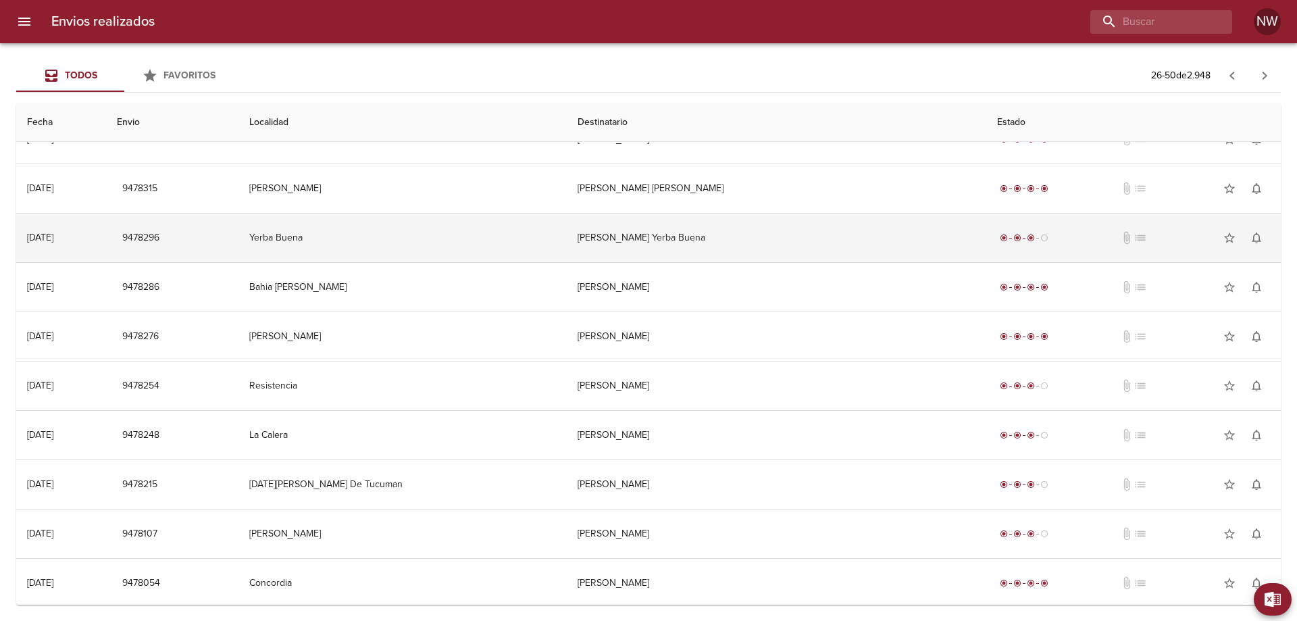
scroll to position [405, 0]
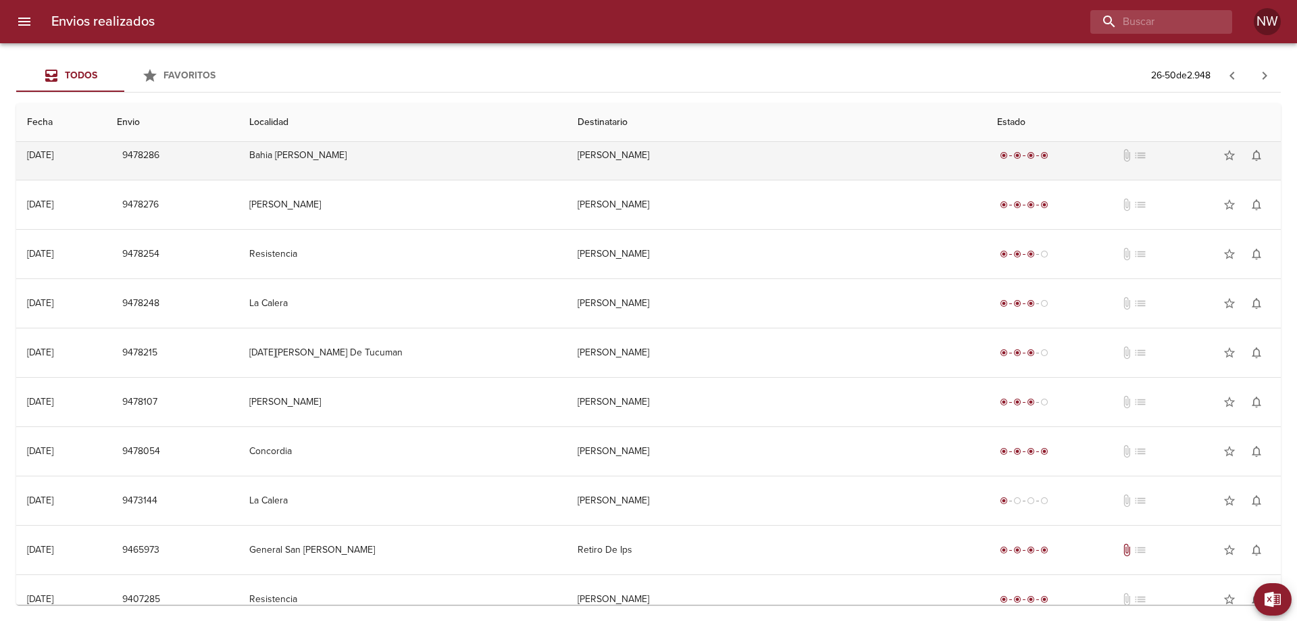
click at [704, 178] on td "[PERSON_NAME]" at bounding box center [776, 155] width 419 height 49
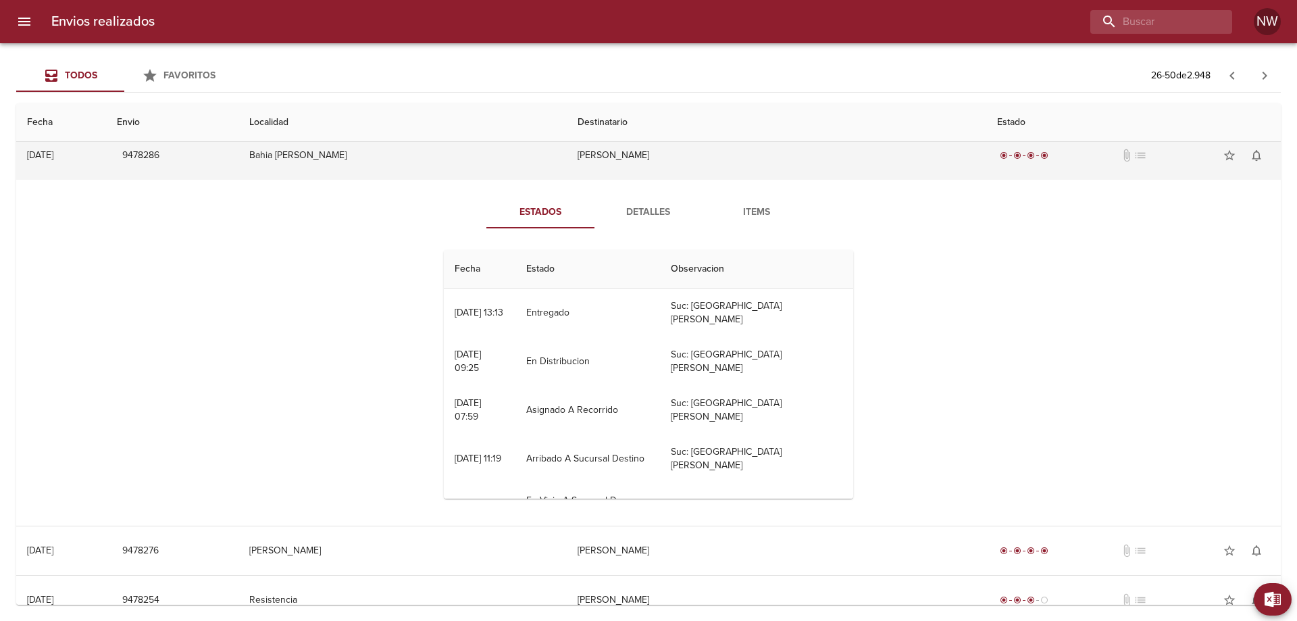
click at [669, 175] on td "[PERSON_NAME]" at bounding box center [776, 155] width 419 height 49
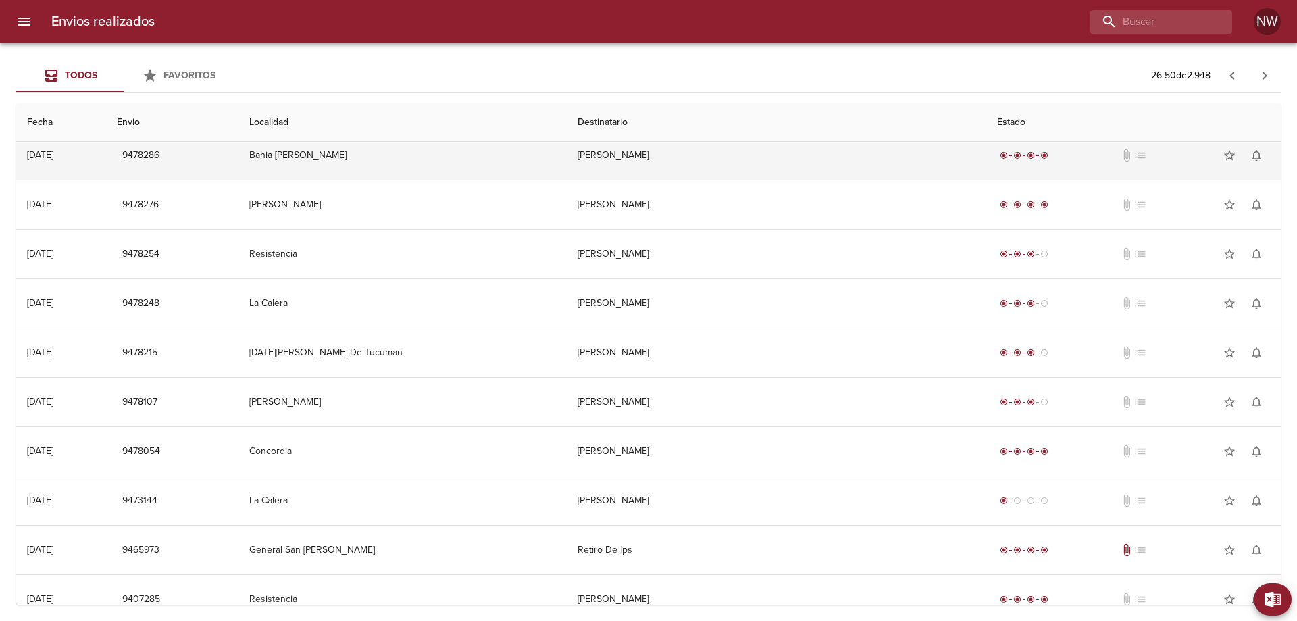
click at [659, 178] on td "[PERSON_NAME]" at bounding box center [776, 155] width 419 height 49
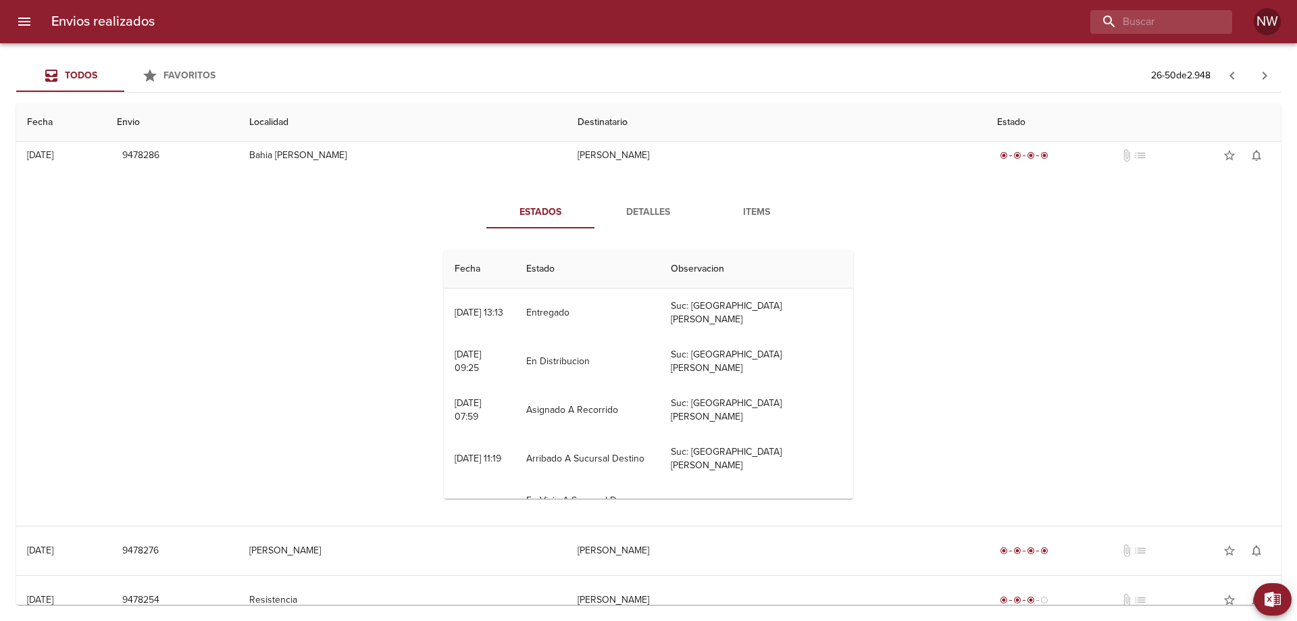
click at [648, 221] on span "Detalles" at bounding box center [648, 212] width 92 height 17
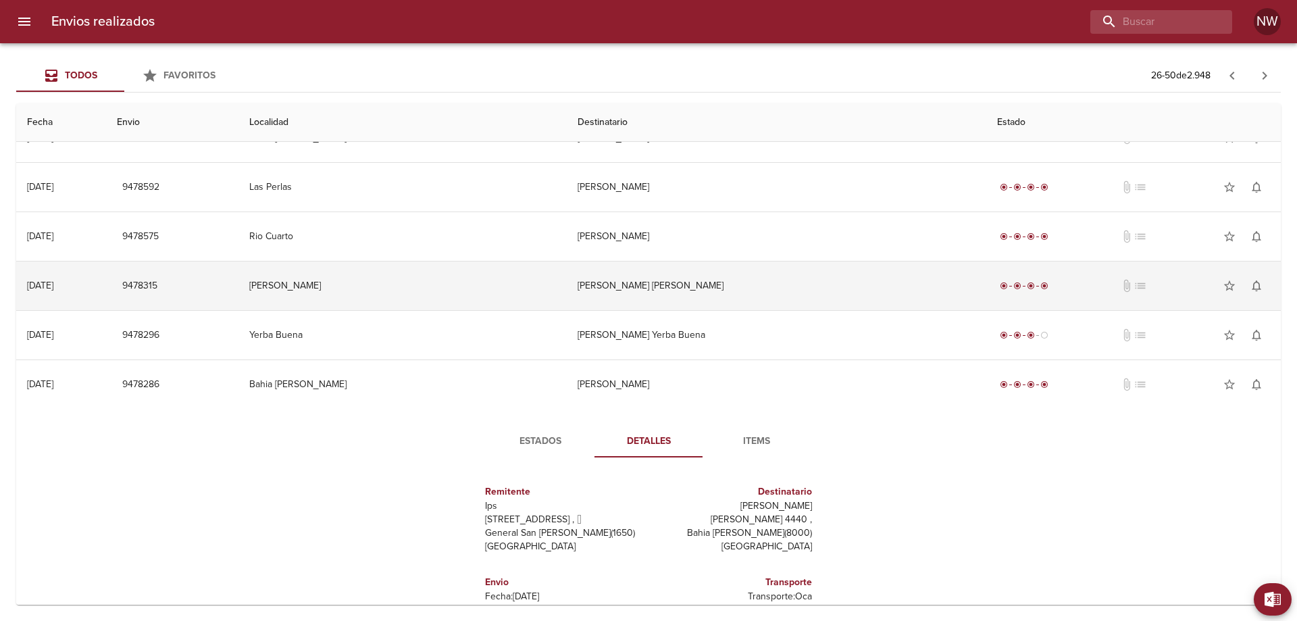
scroll to position [135, 0]
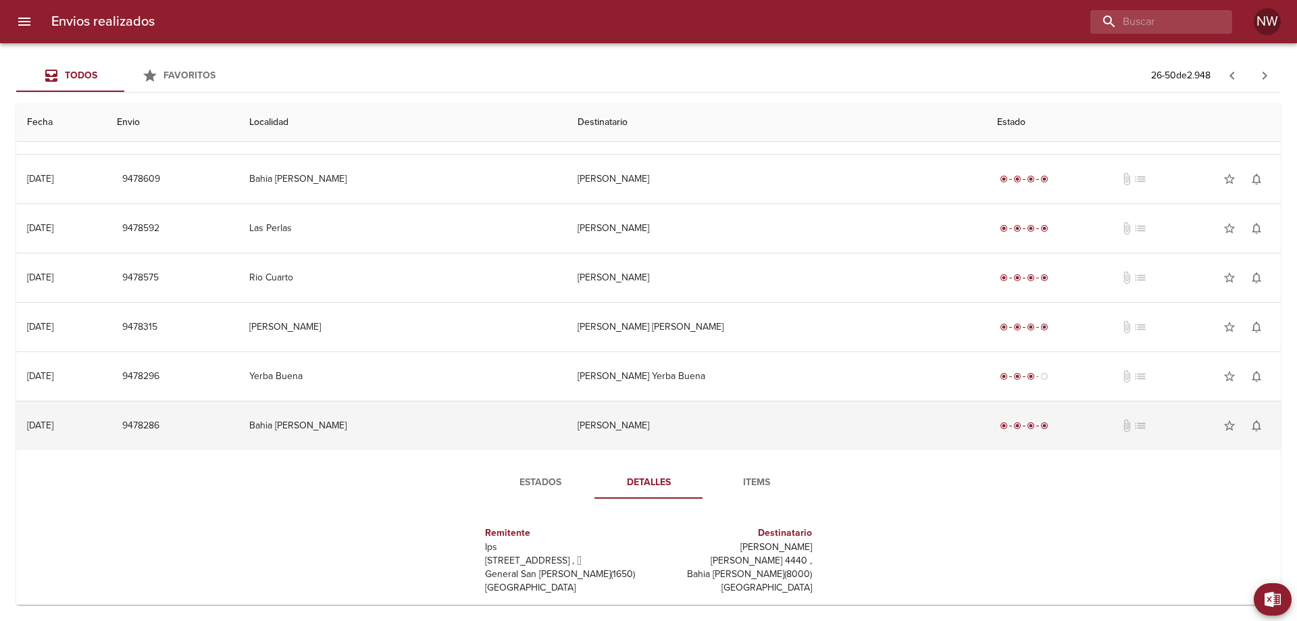
click at [675, 450] on td "[PERSON_NAME]" at bounding box center [776, 425] width 419 height 49
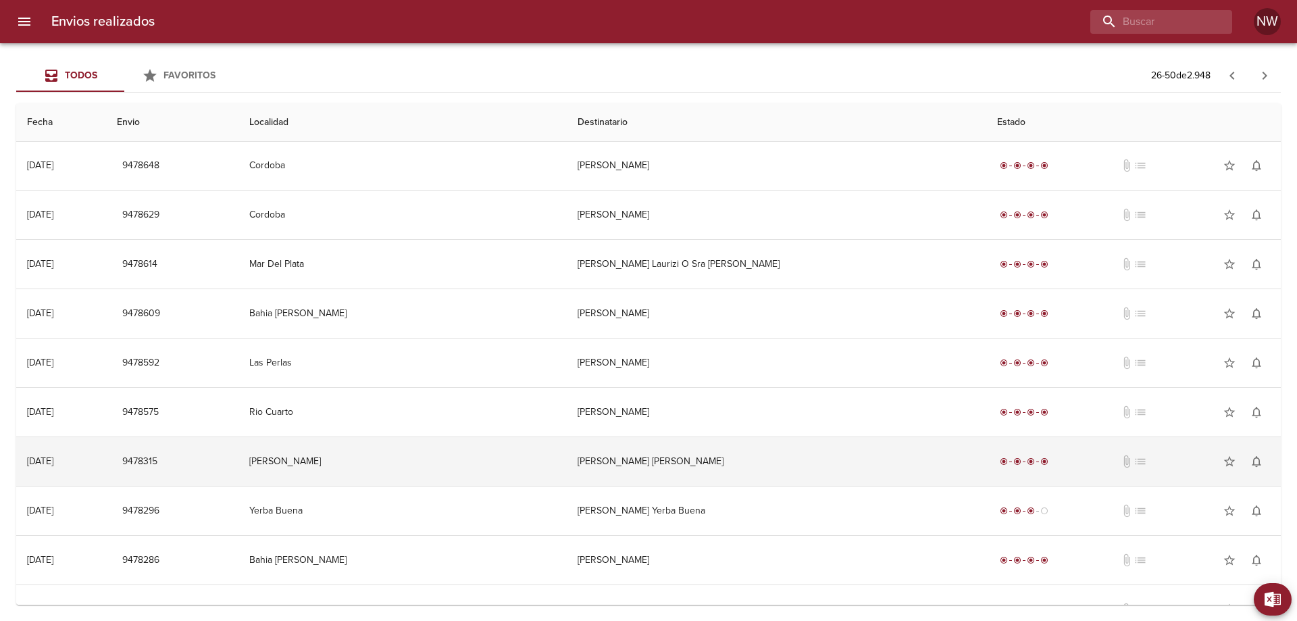
scroll to position [0, 0]
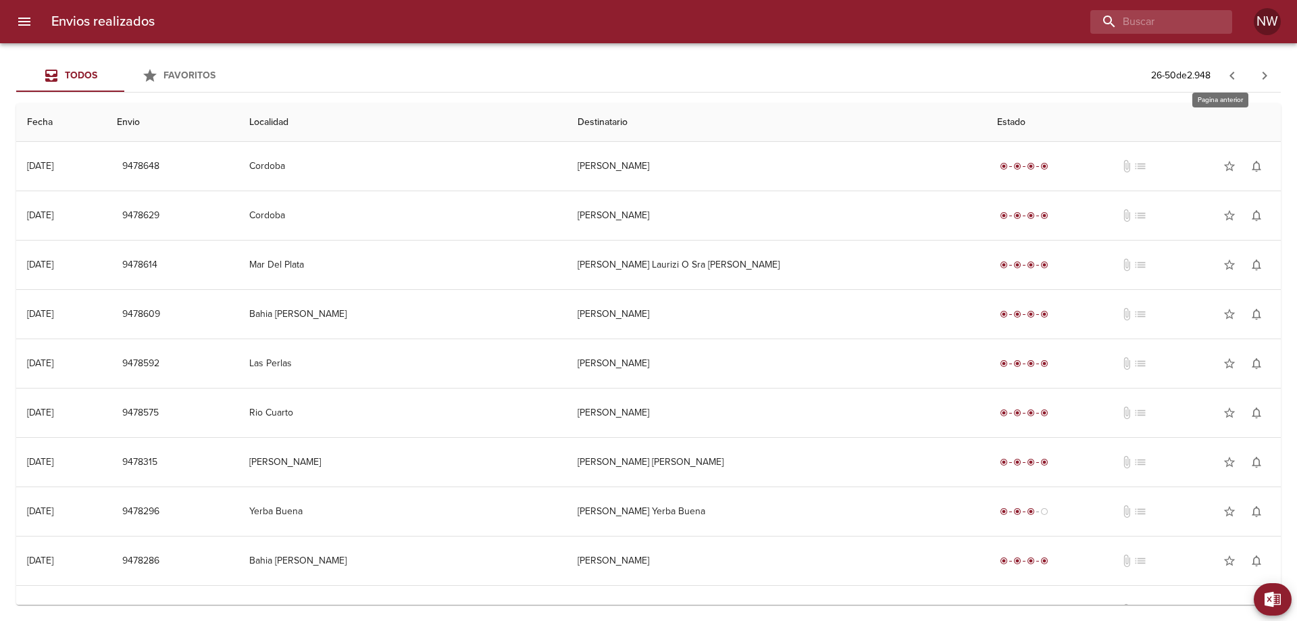
click at [1231, 75] on icon "button" at bounding box center [1232, 76] width 16 height 16
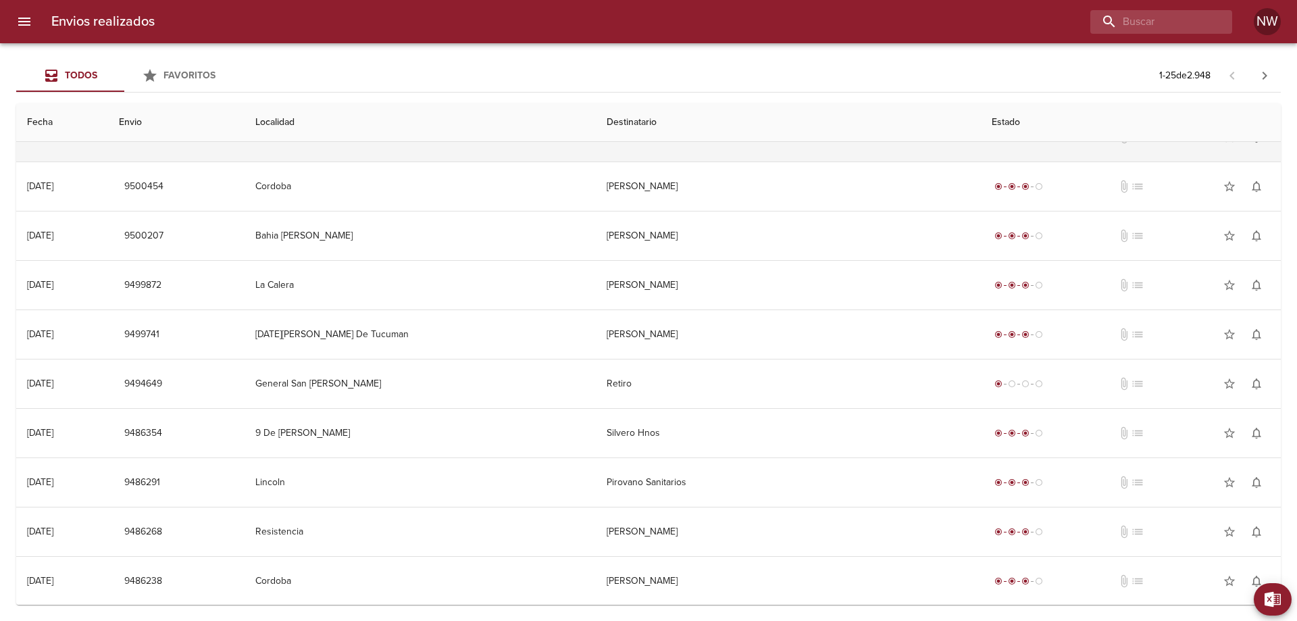
scroll to position [338, 0]
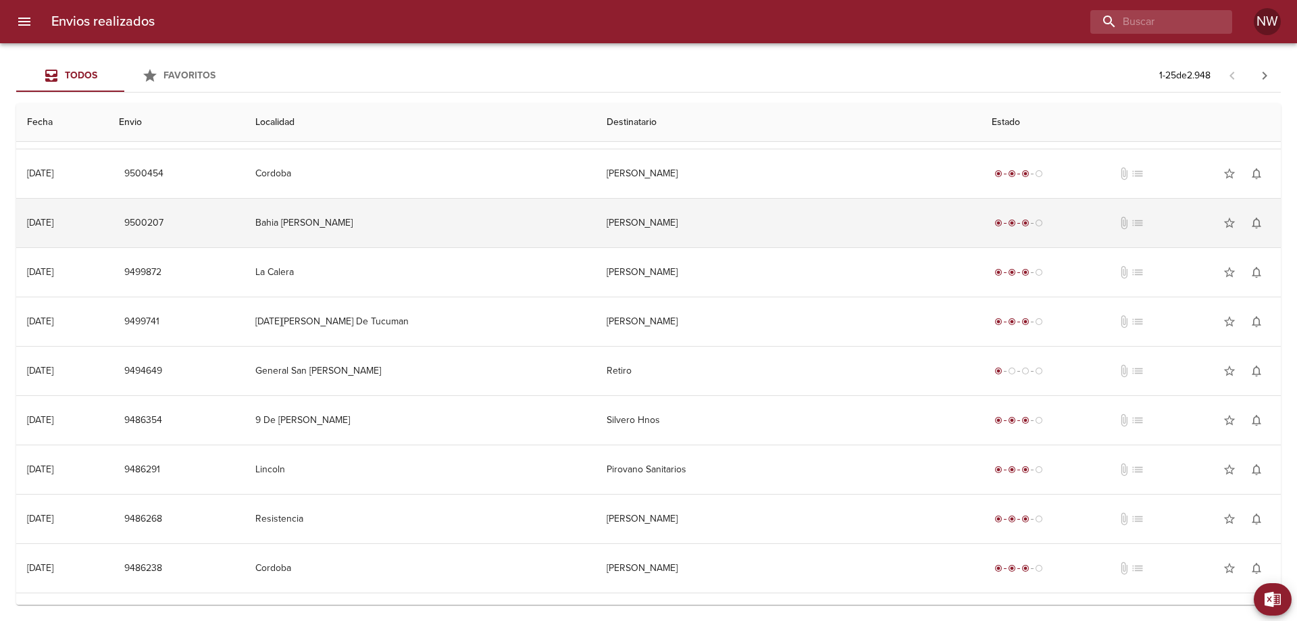
click at [686, 246] on td "[PERSON_NAME]" at bounding box center [789, 223] width 386 height 49
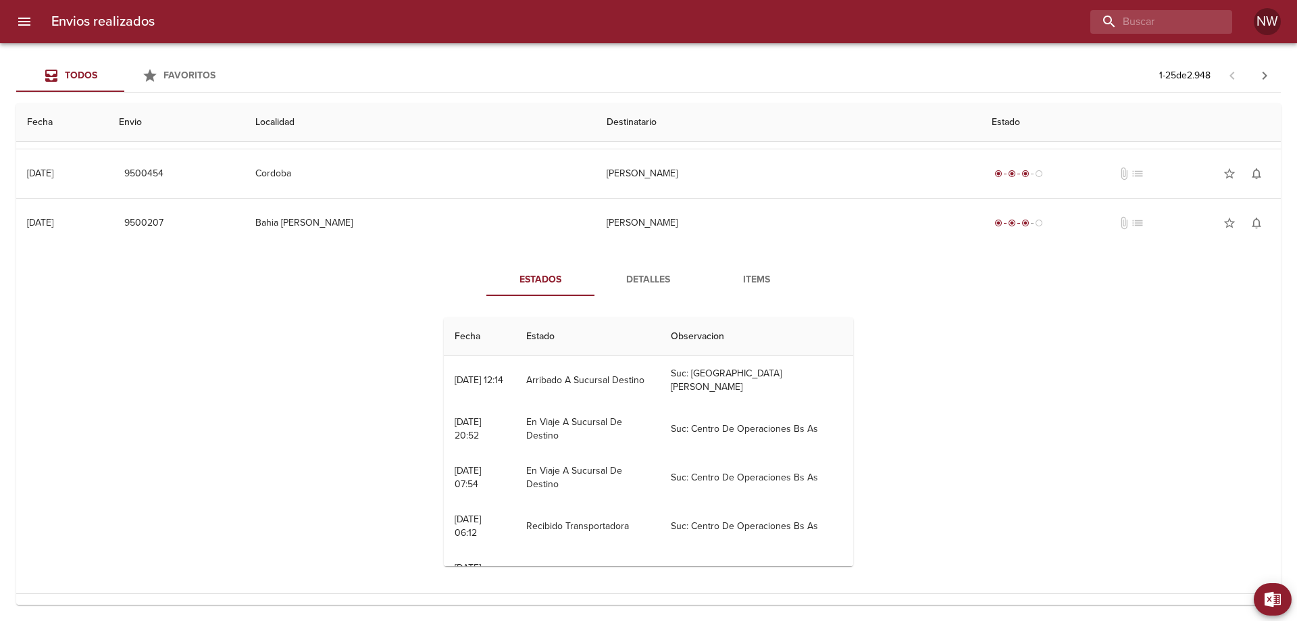
click at [656, 288] on span "Detalles" at bounding box center [648, 280] width 92 height 17
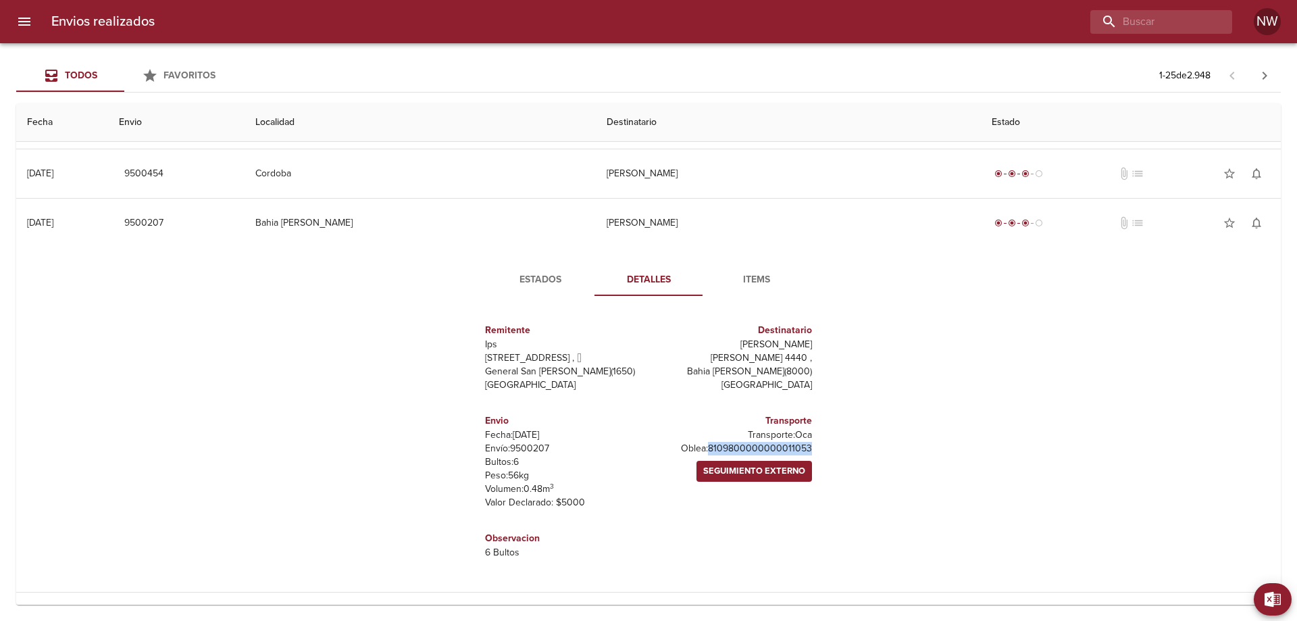
drag, startPoint x: 804, startPoint y: 511, endPoint x: 671, endPoint y: 505, distance: 133.9
click at [669, 507] on div "Transporte Transporte: Oca [PERSON_NAME]: 8109800000000011053 Seguimiento Exter…" at bounding box center [732, 462] width 169 height 118
copy p "8109800000000011053"
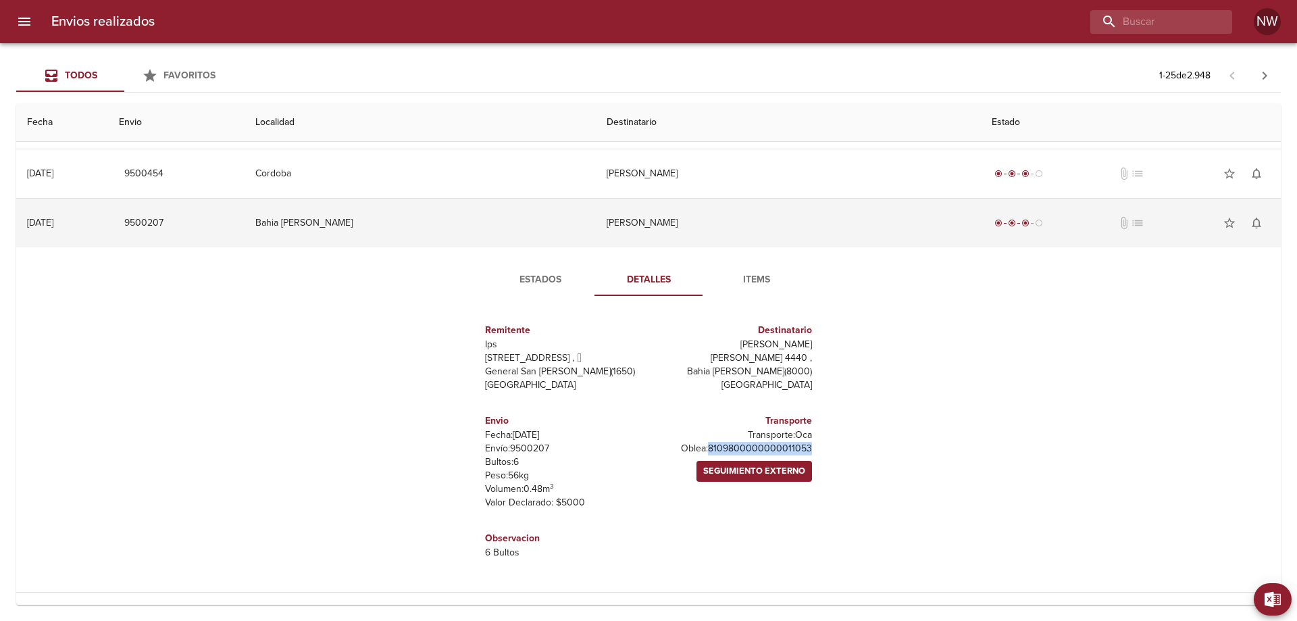
click at [650, 226] on td "[PERSON_NAME]" at bounding box center [789, 223] width 386 height 49
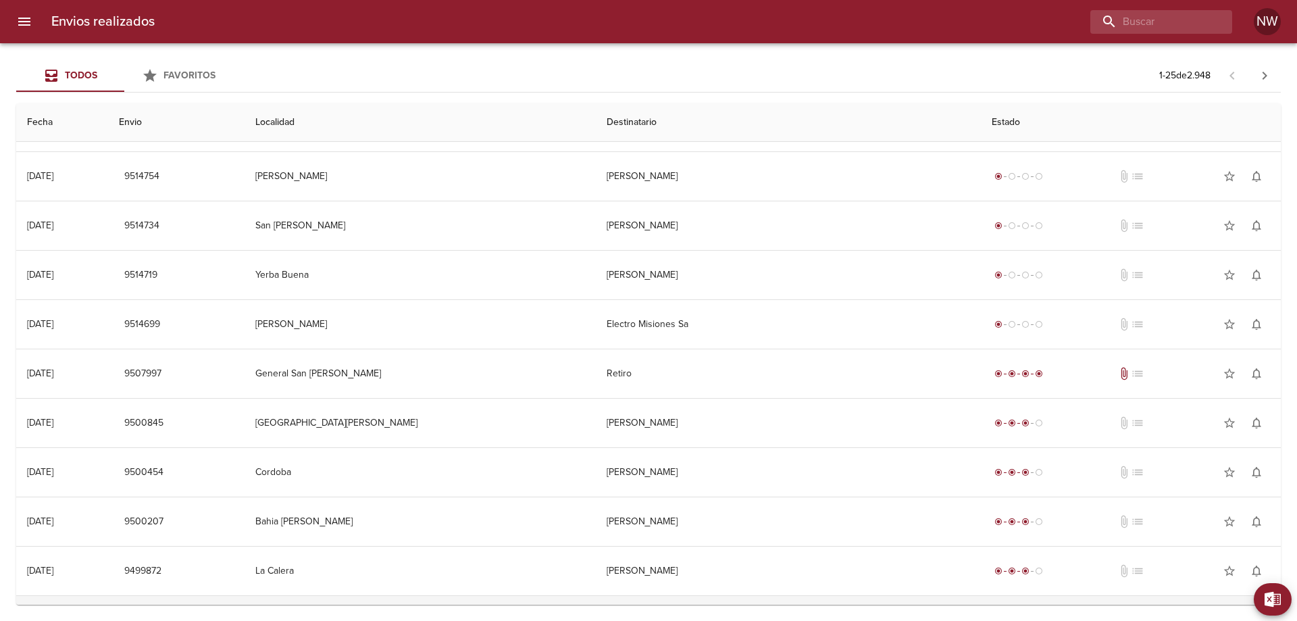
scroll to position [0, 0]
